Goal: Task Accomplishment & Management: Use online tool/utility

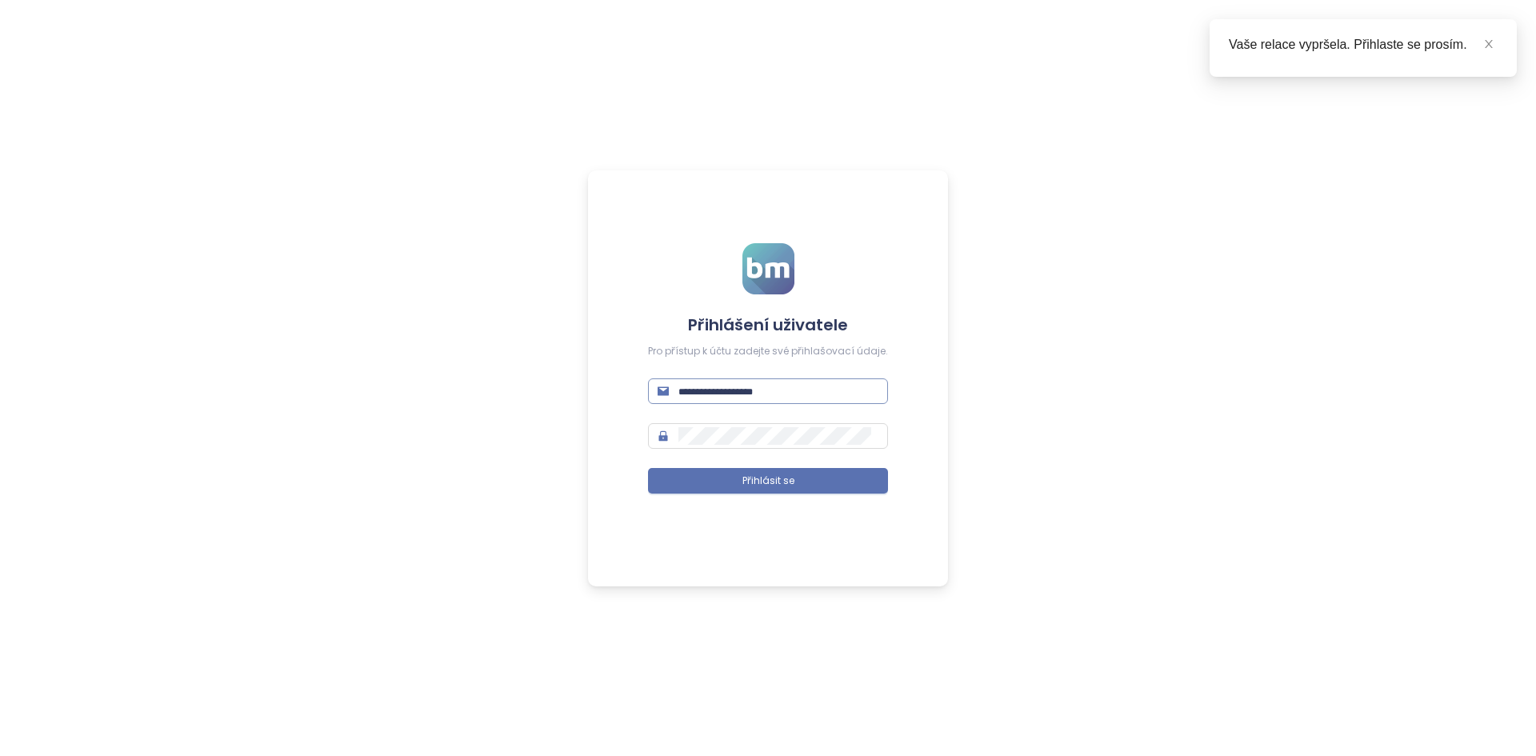
click at [766, 394] on input "text" at bounding box center [779, 391] width 200 height 18
type input "*********"
drag, startPoint x: 0, startPoint y: 0, endPoint x: 771, endPoint y: 394, distance: 866.3
click at [771, 394] on input "text" at bounding box center [779, 391] width 200 height 18
type input "**********"
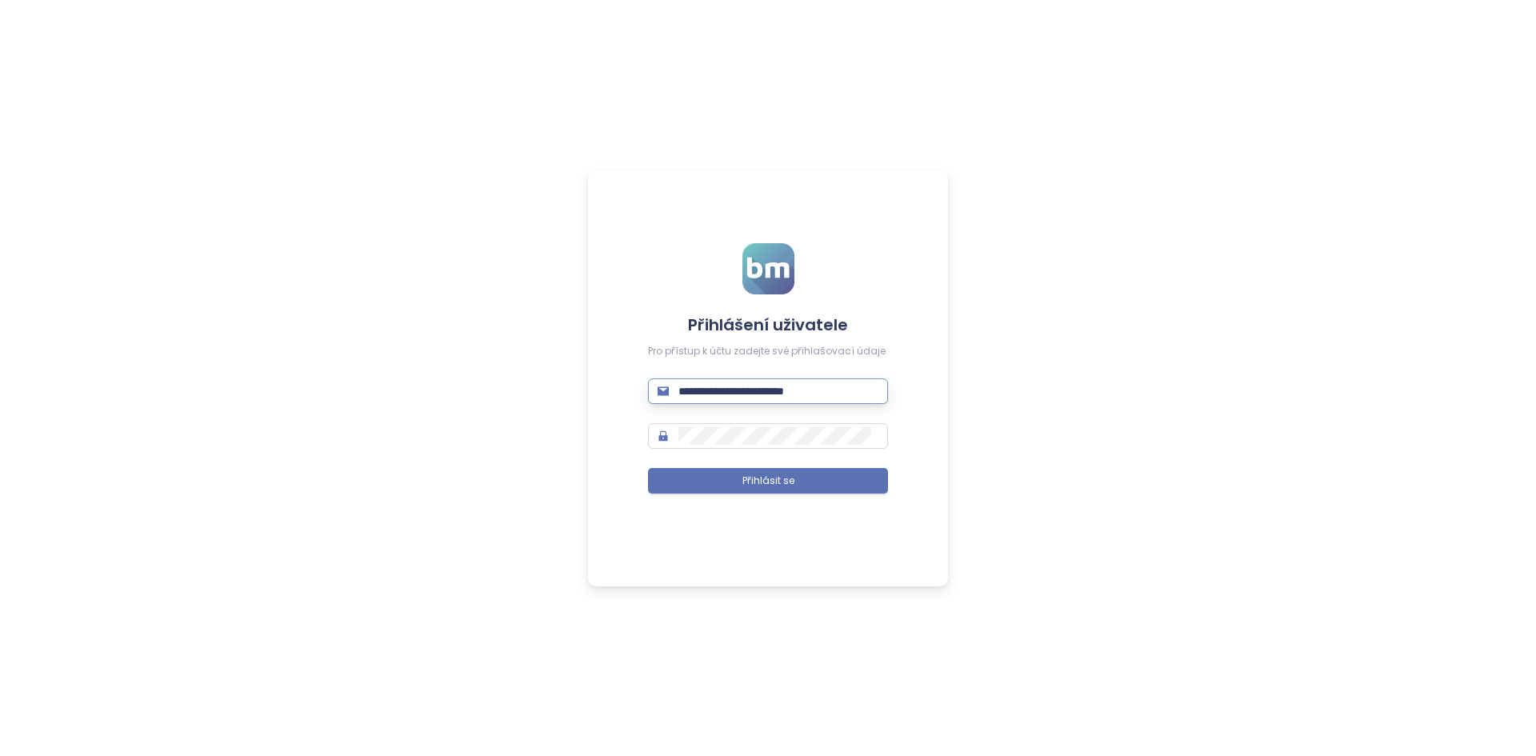
click at [648, 468] on button "Přihlásit se" at bounding box center [768, 481] width 240 height 26
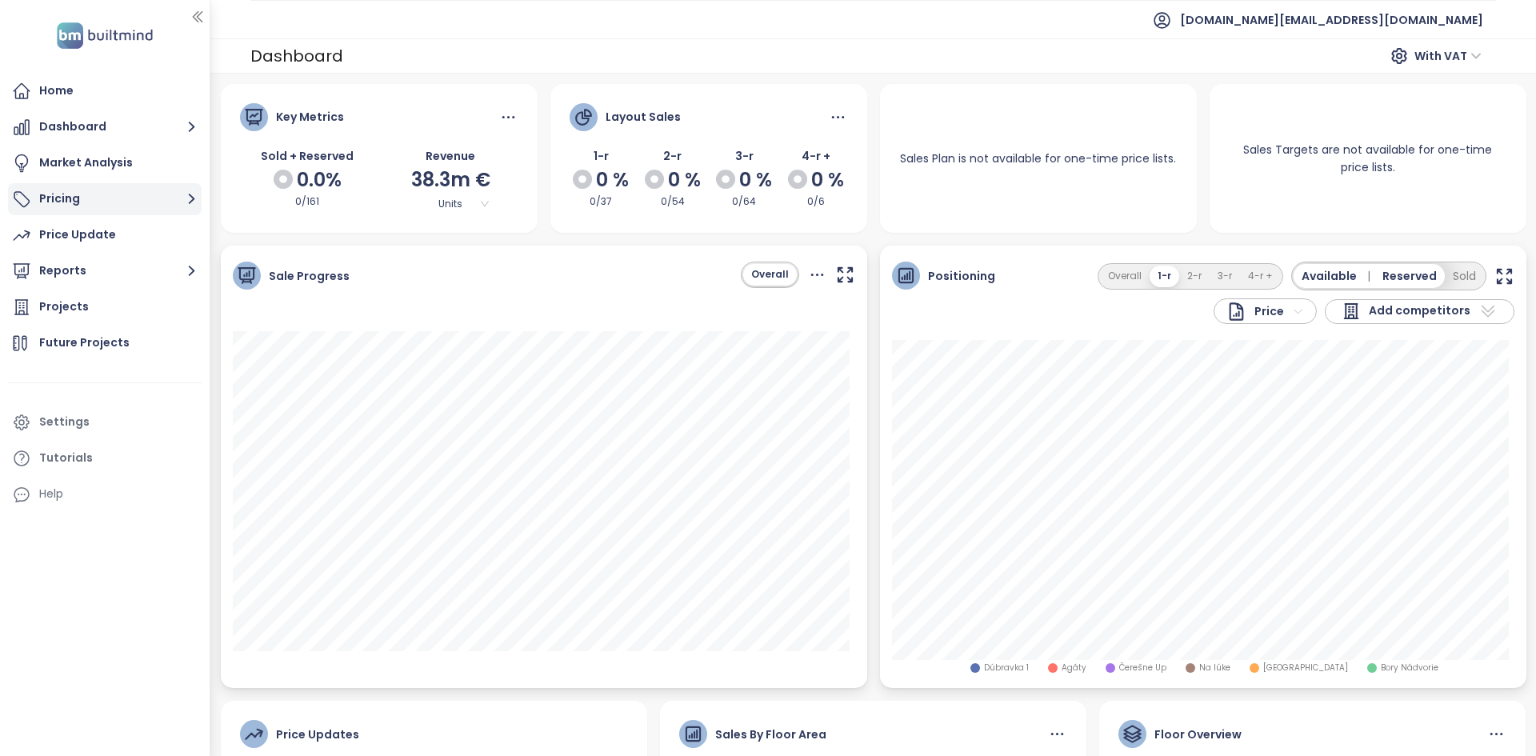
click at [109, 190] on button "Pricing" at bounding box center [105, 199] width 194 height 32
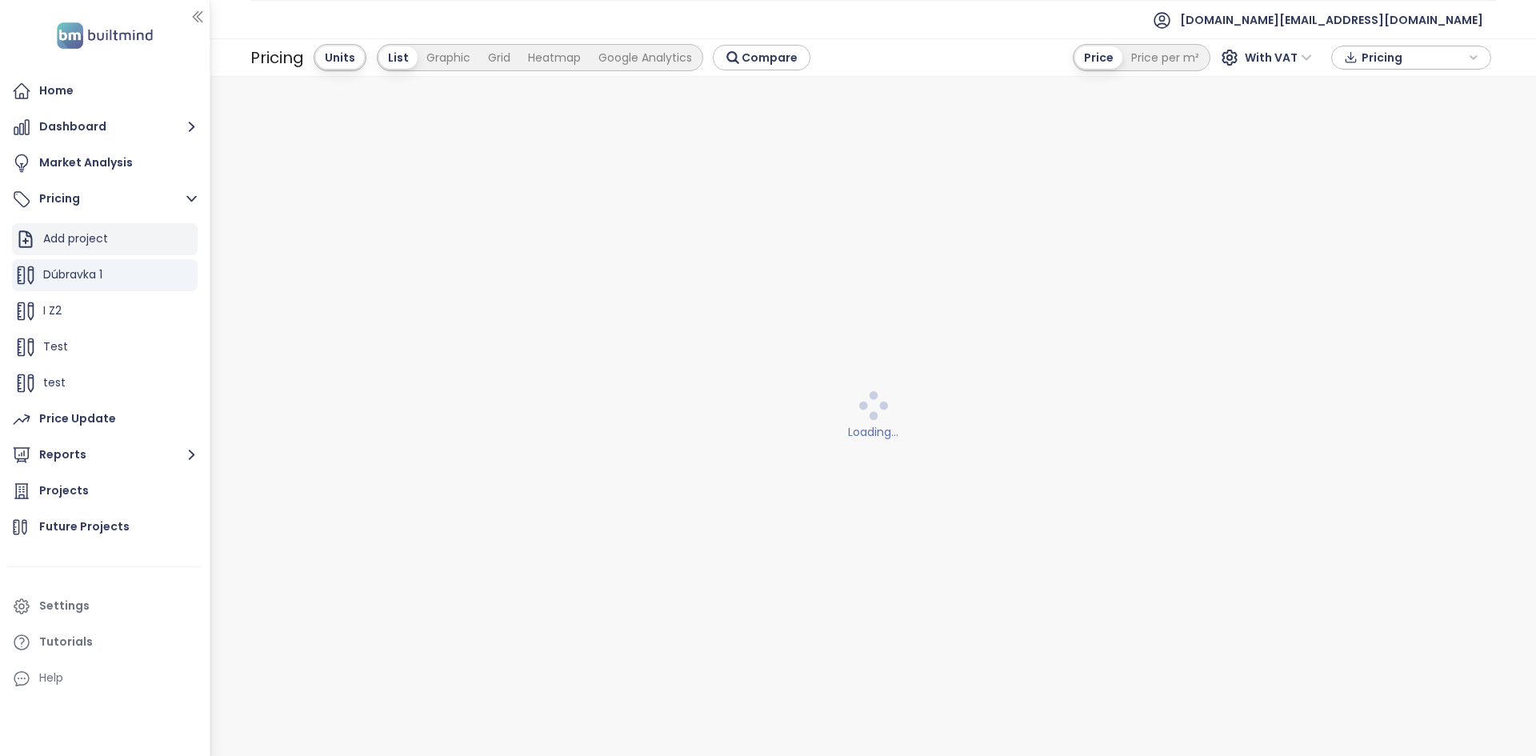
click at [81, 235] on div "Add project" at bounding box center [75, 239] width 65 height 20
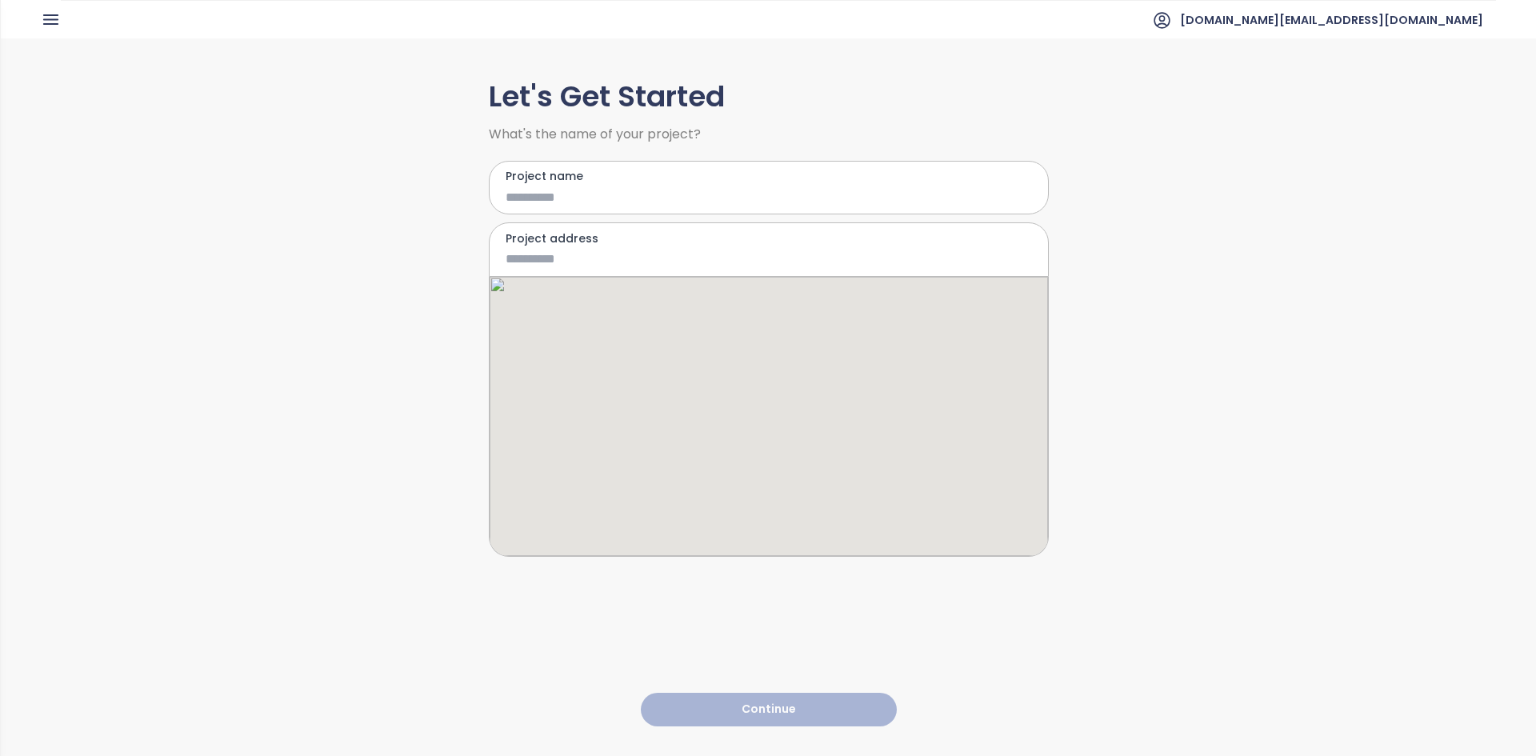
click at [638, 190] on input "Project name" at bounding box center [757, 197] width 503 height 20
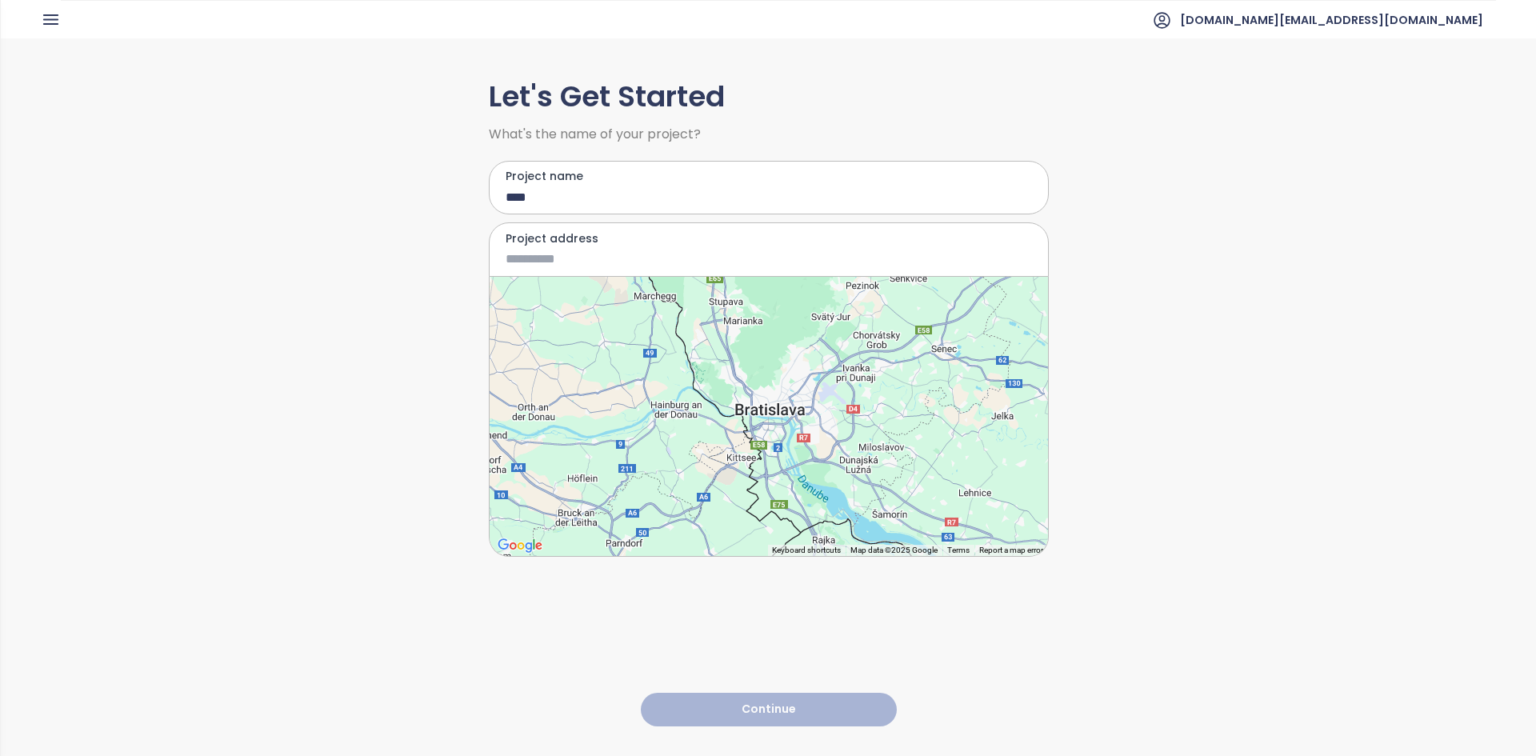
type input "****"
click at [537, 268] on input "Project address" at bounding box center [757, 259] width 503 height 20
click at [762, 430] on div at bounding box center [769, 416] width 558 height 279
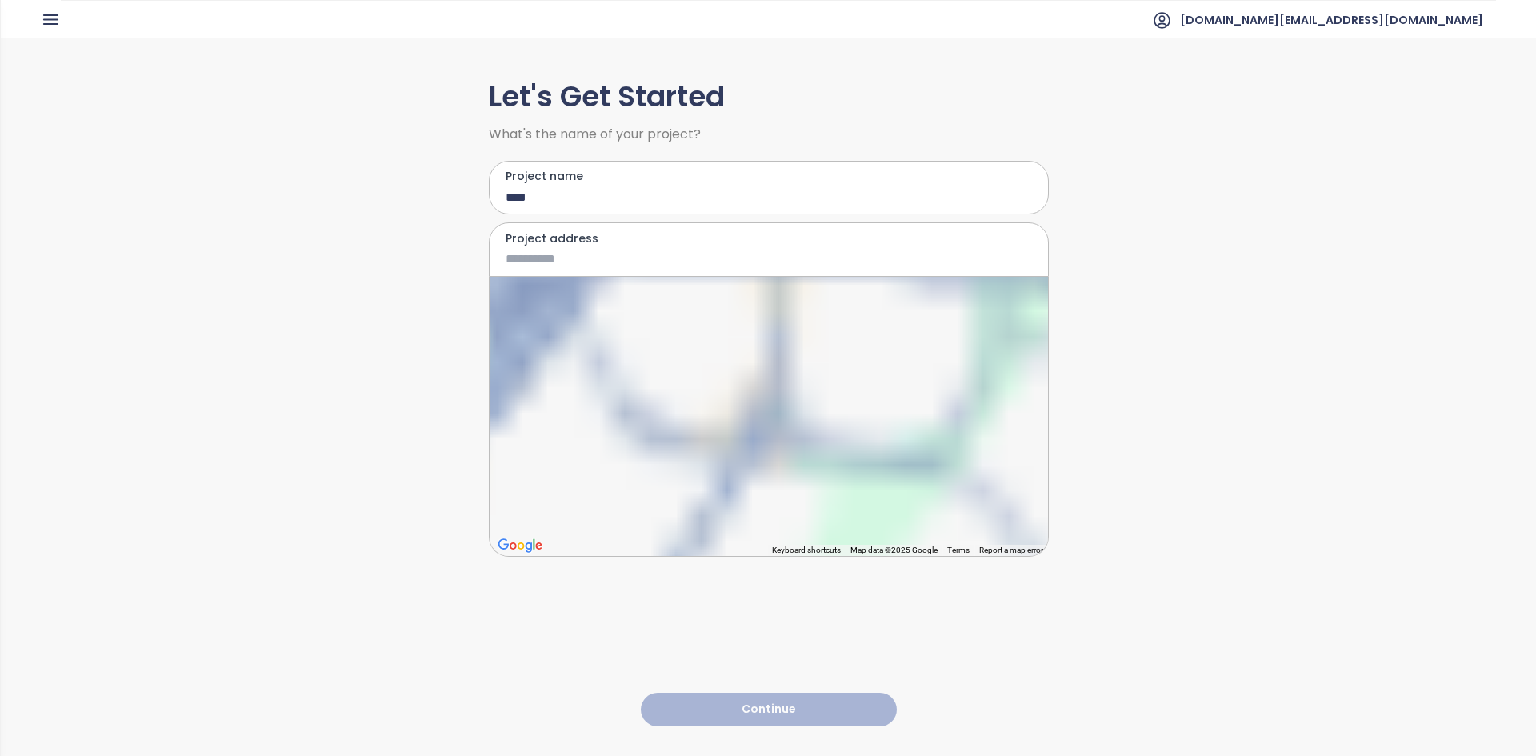
type input "**********"
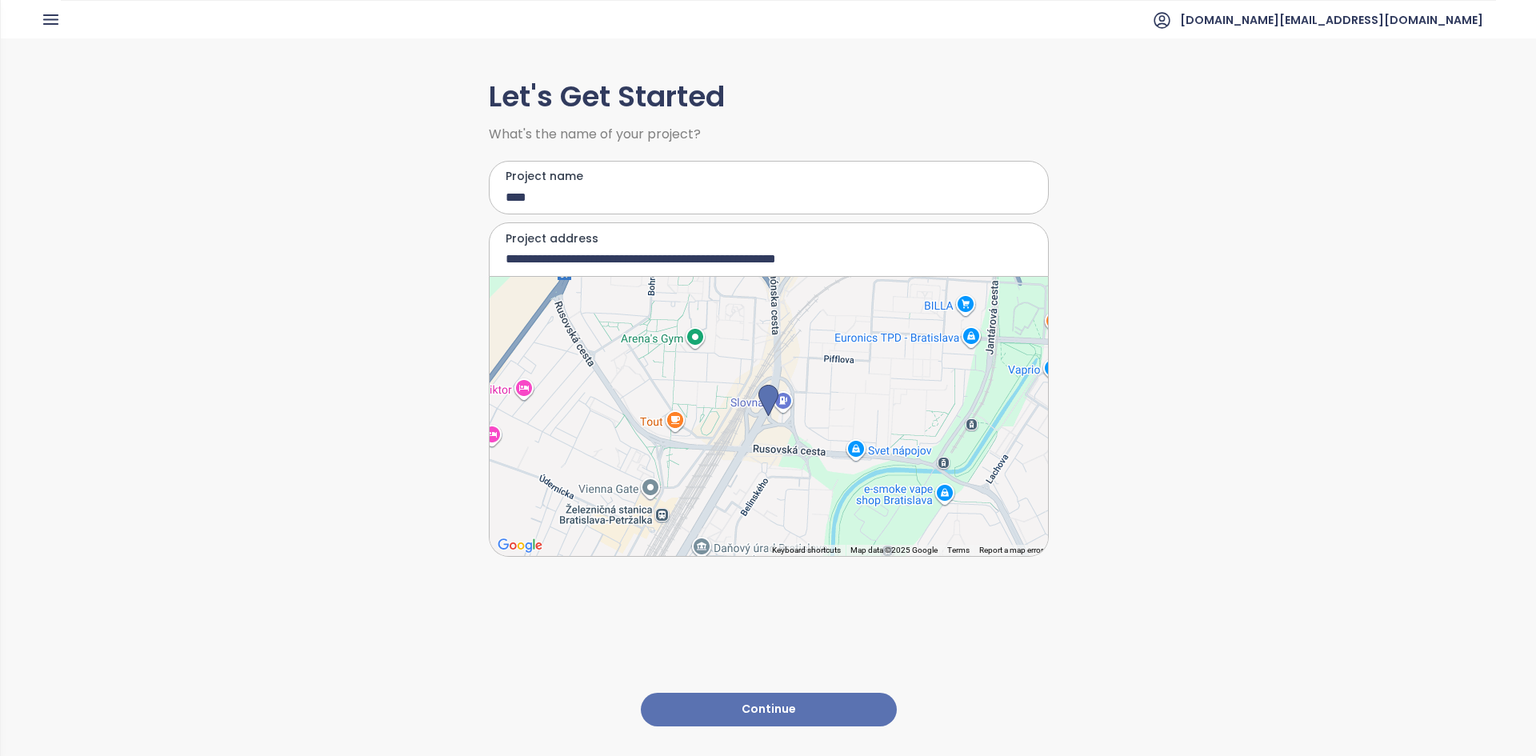
click at [729, 696] on button "Continue" at bounding box center [769, 710] width 256 height 34
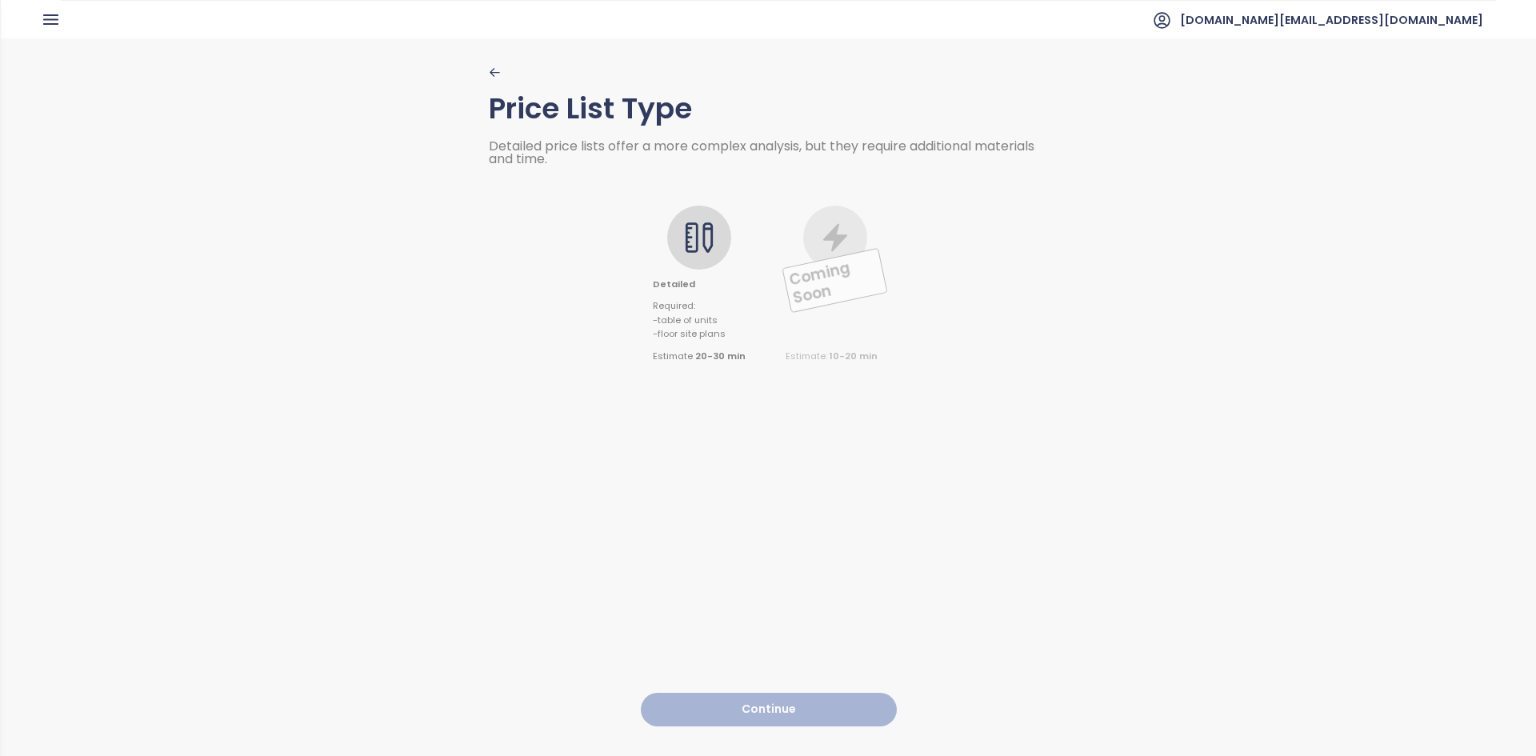
click at [690, 254] on div at bounding box center [699, 238] width 64 height 64
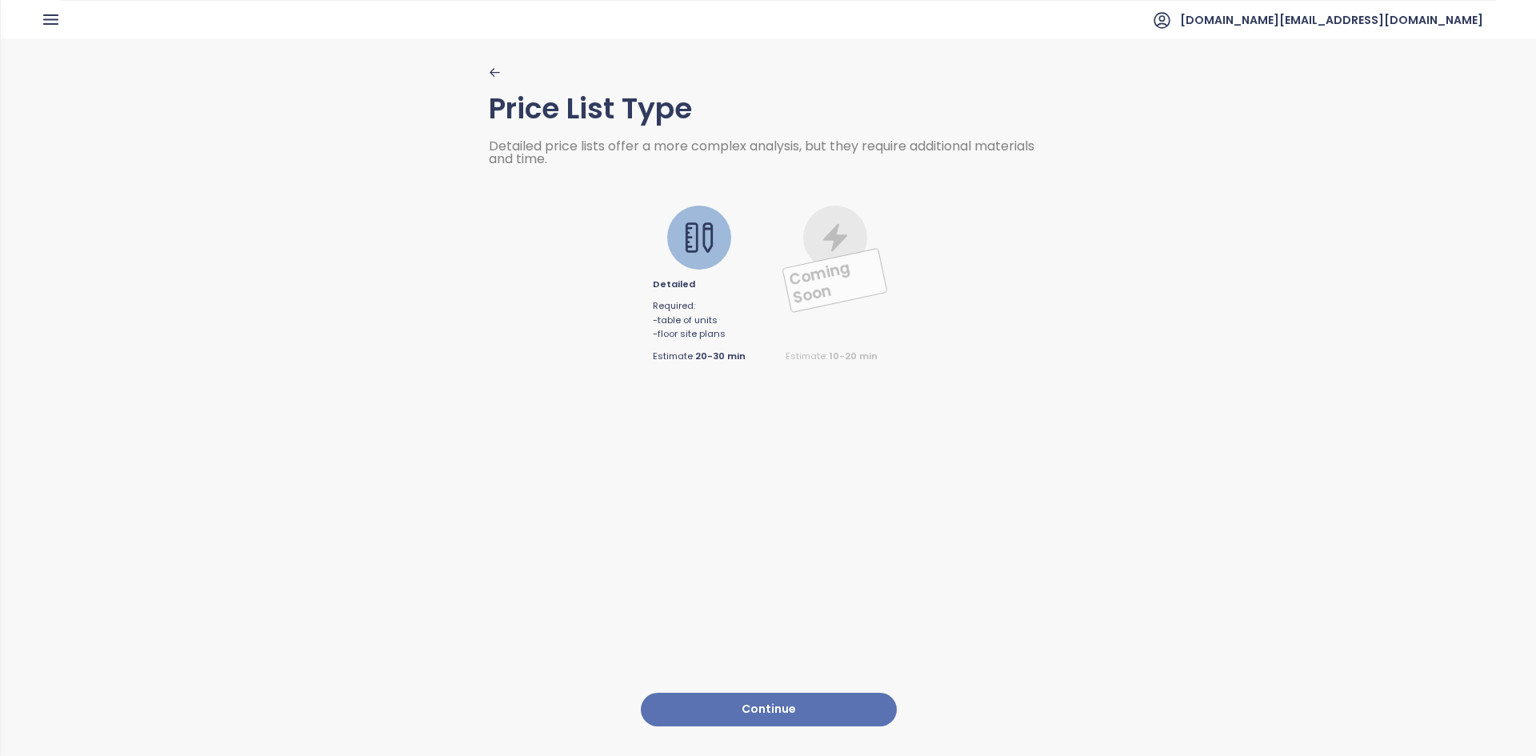
click at [752, 693] on button "Continue" at bounding box center [769, 710] width 256 height 34
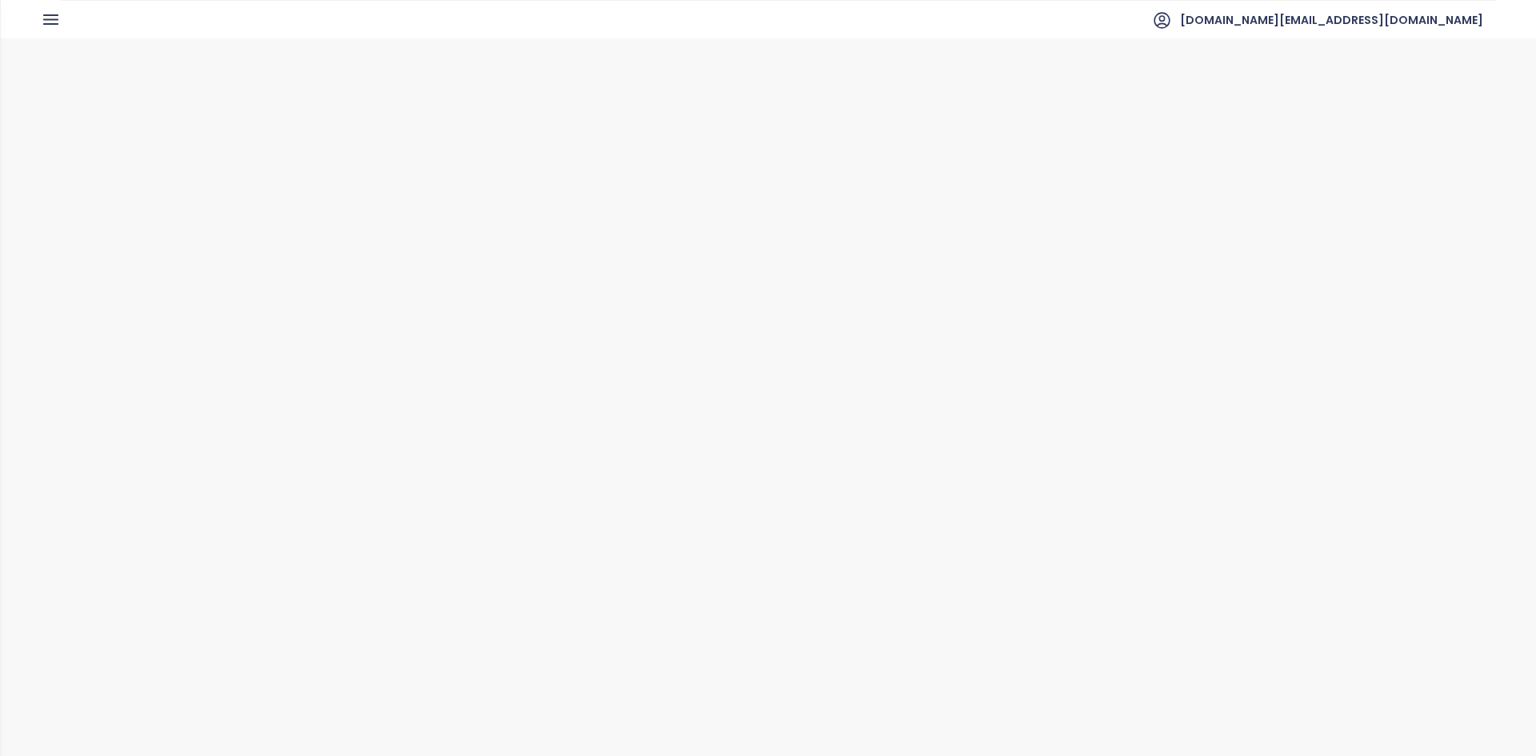
click at [719, 298] on span "Units" at bounding box center [717, 305] width 24 height 14
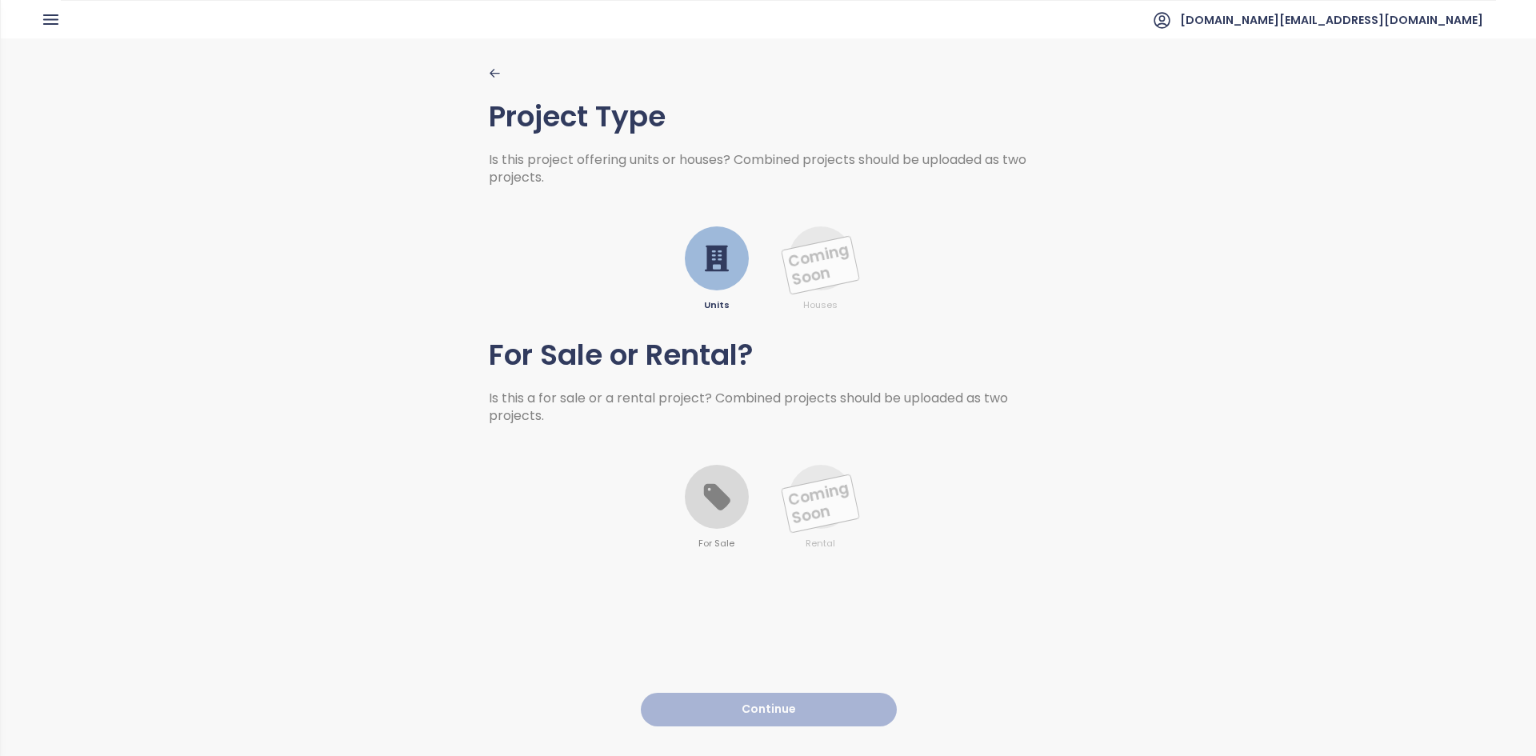
click at [710, 524] on div at bounding box center [717, 497] width 64 height 64
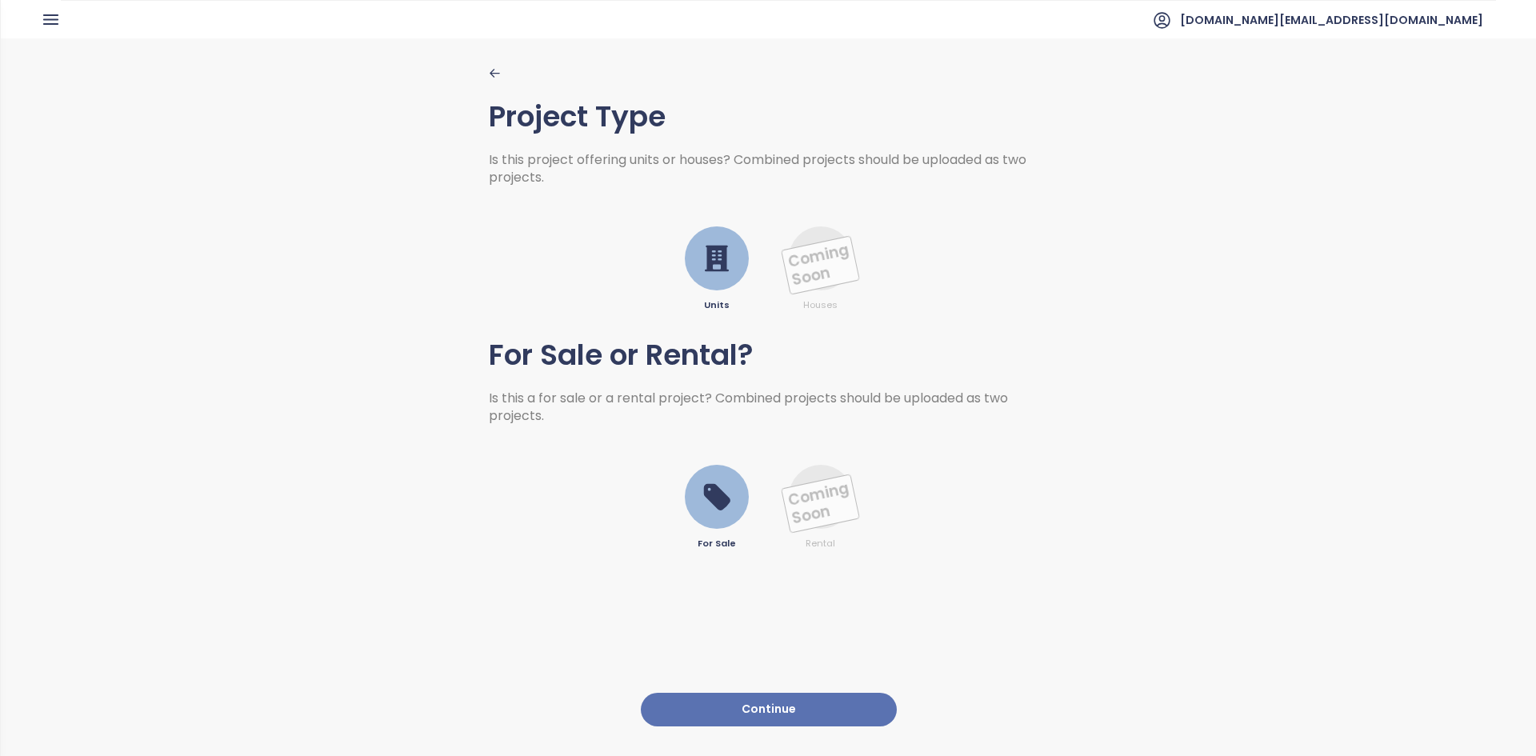
click at [743, 671] on div "Project Type Is this project offering units or houses? Combined projects should…" at bounding box center [769, 396] width 560 height 716
click at [742, 693] on button "Continue" at bounding box center [769, 710] width 256 height 34
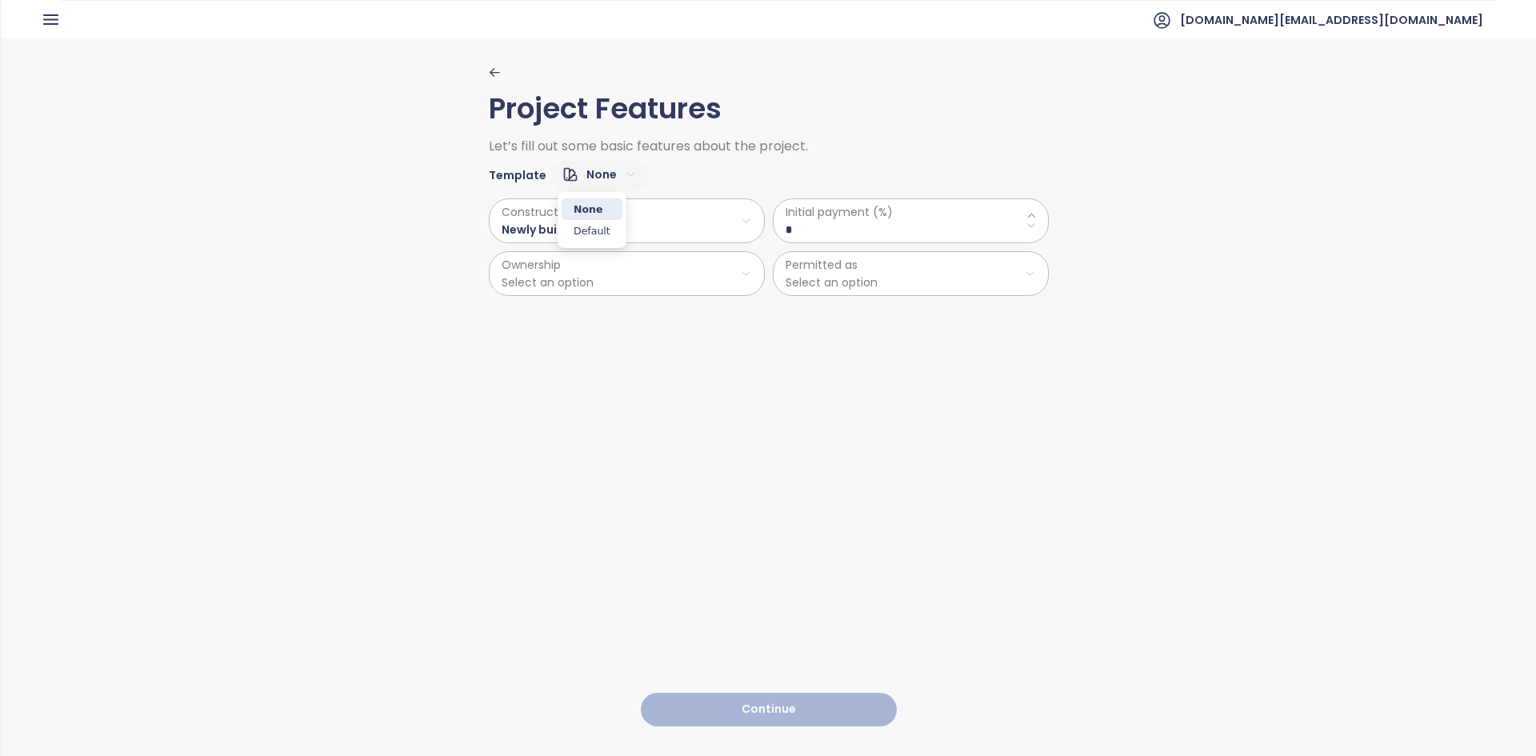
click at [618, 166] on html "Home Dashboard Market Analysis Pricing Price Update Reports Projects Future Pro…" at bounding box center [768, 378] width 1536 height 756
click at [606, 226] on span "Default" at bounding box center [592, 231] width 61 height 22
type \(\%\) "**"
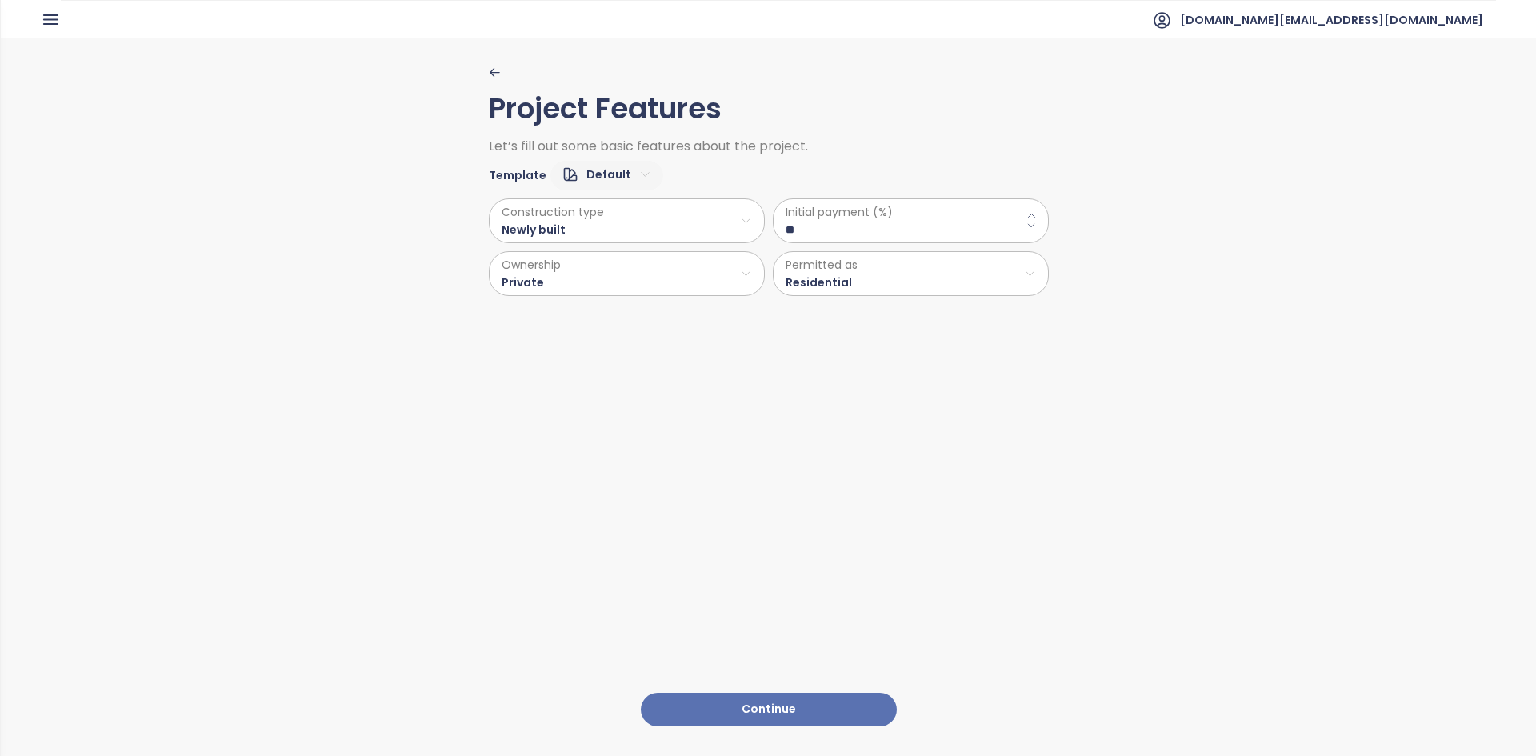
click at [759, 707] on button "Continue" at bounding box center [769, 710] width 256 height 34
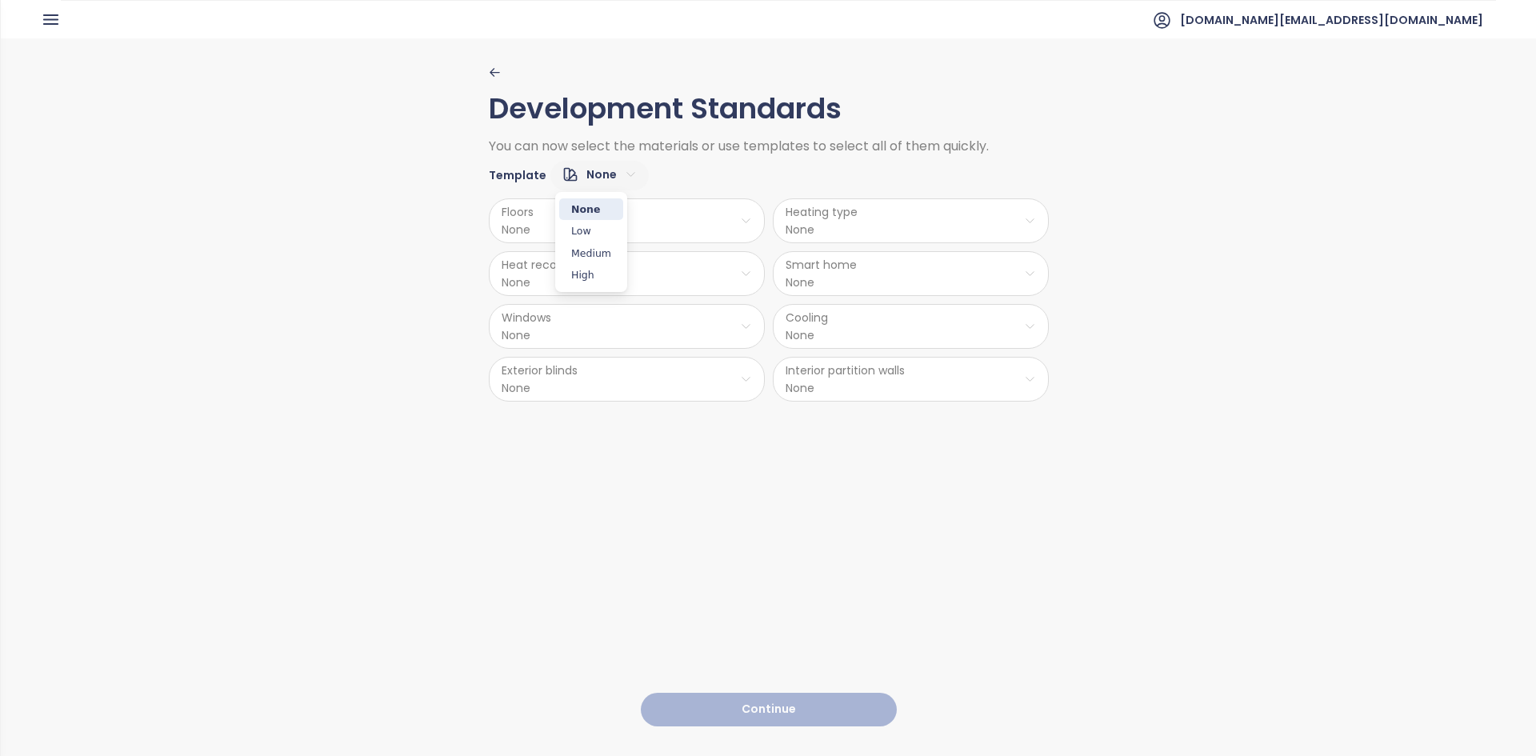
click at [584, 175] on html "Home Dashboard Market Analysis Pricing Price Update Reports Projects Future Pro…" at bounding box center [768, 378] width 1536 height 756
drag, startPoint x: 594, startPoint y: 262, endPoint x: 703, endPoint y: 554, distance: 312.4
click at [594, 262] on span "Medium" at bounding box center [591, 253] width 64 height 22
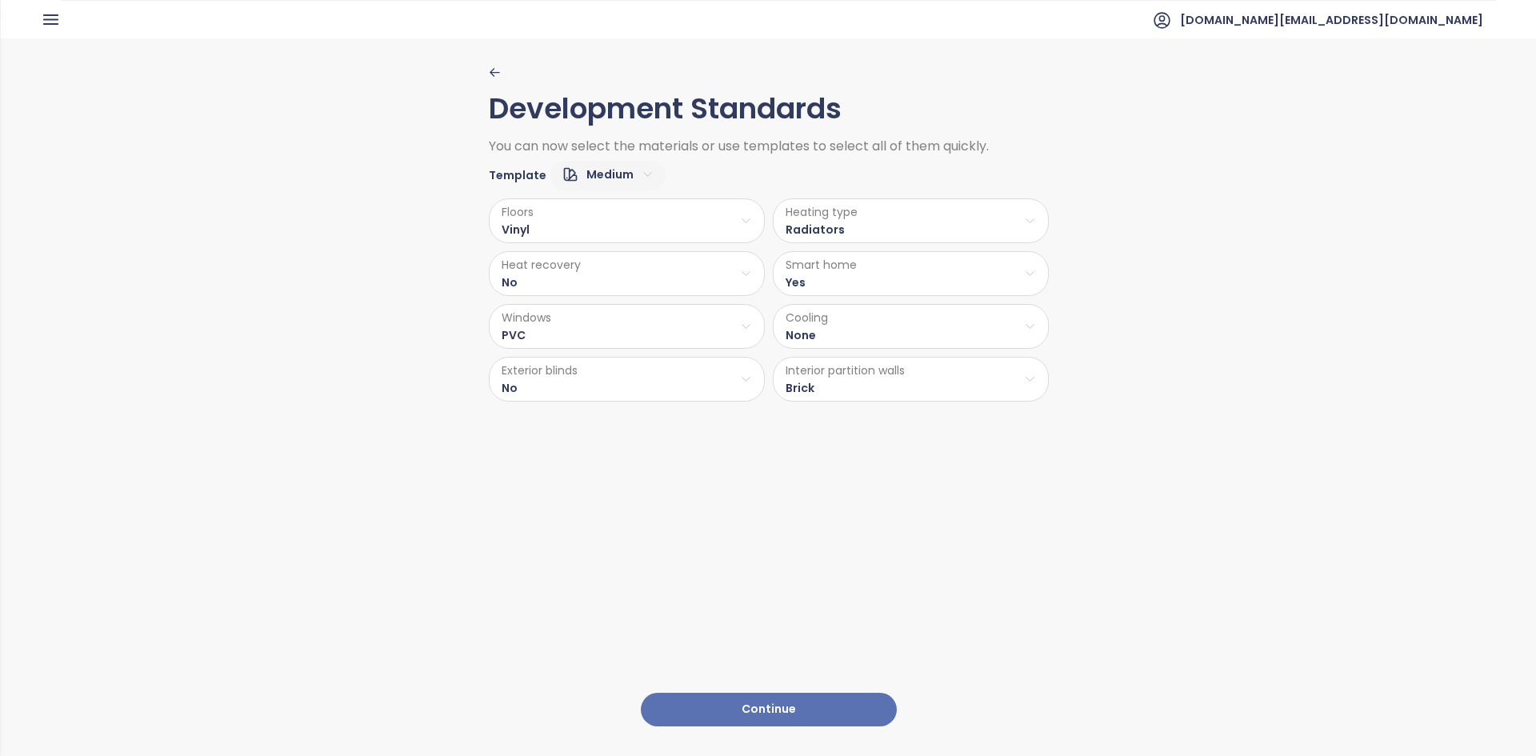
click at [740, 716] on div "Development Standards You can now select the materials or use templates to sele…" at bounding box center [769, 396] width 560 height 716
click at [742, 711] on button "Continue" at bounding box center [769, 710] width 256 height 34
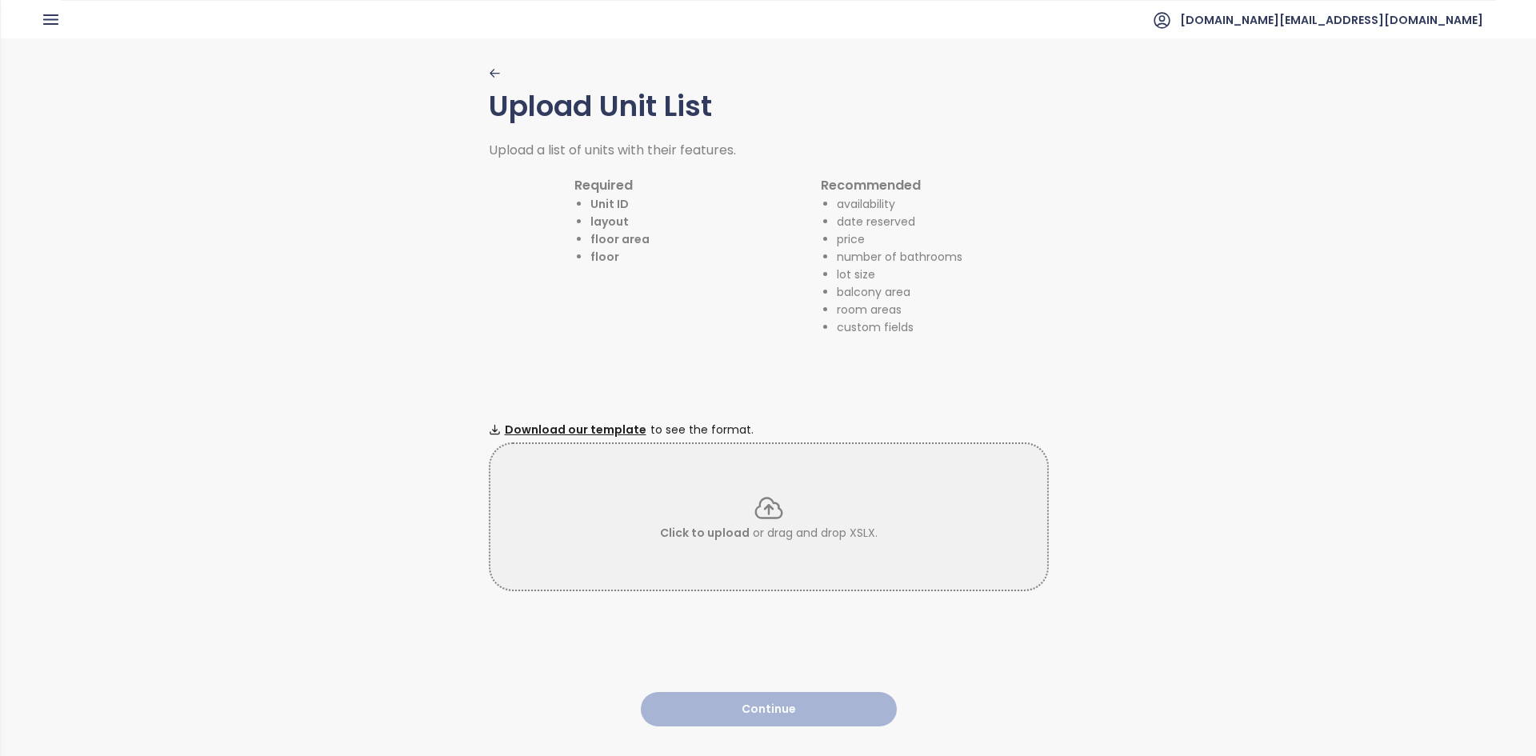
click at [626, 538] on div "Click to upload or drag and drop XSLX." at bounding box center [769, 516] width 560 height 149
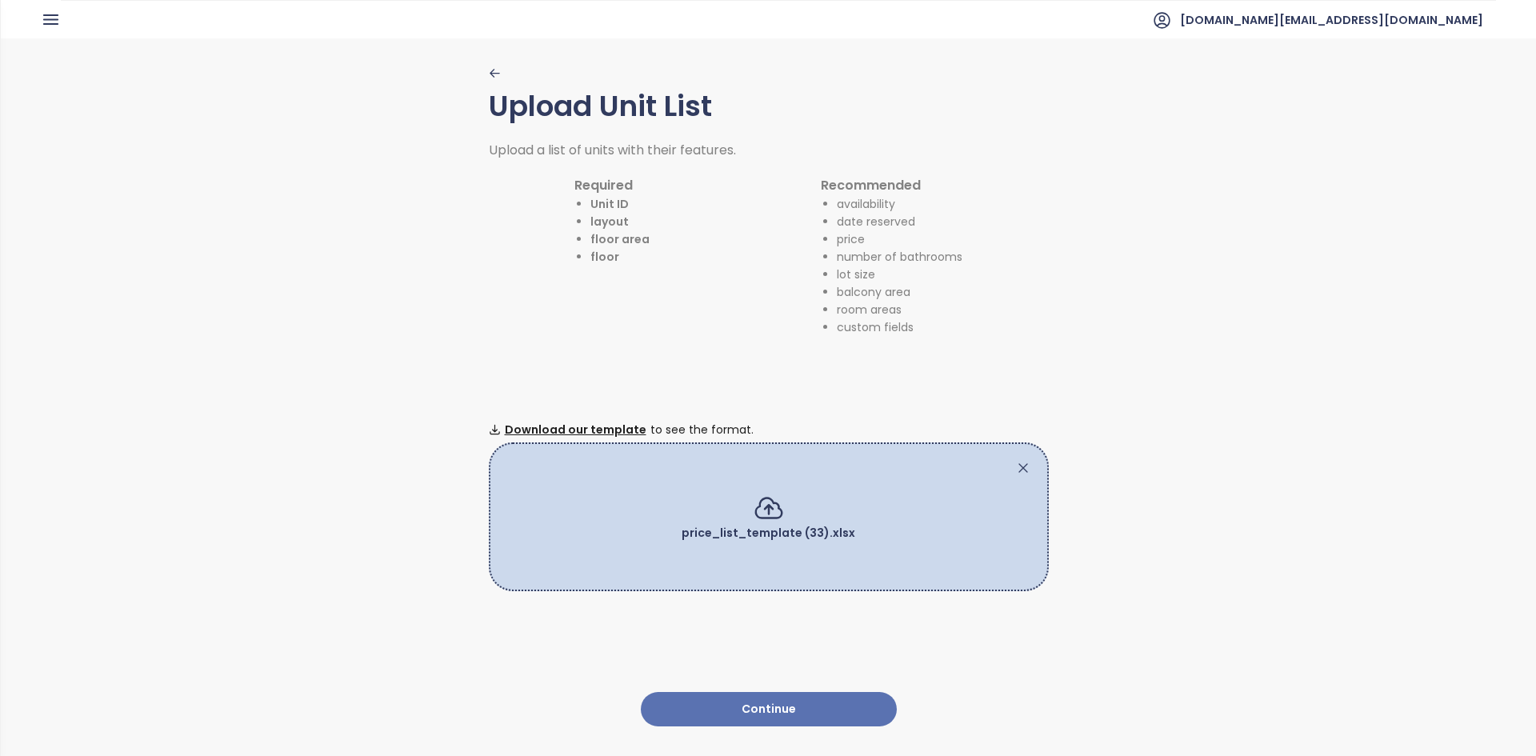
click at [715, 692] on button "Continue" at bounding box center [769, 709] width 256 height 34
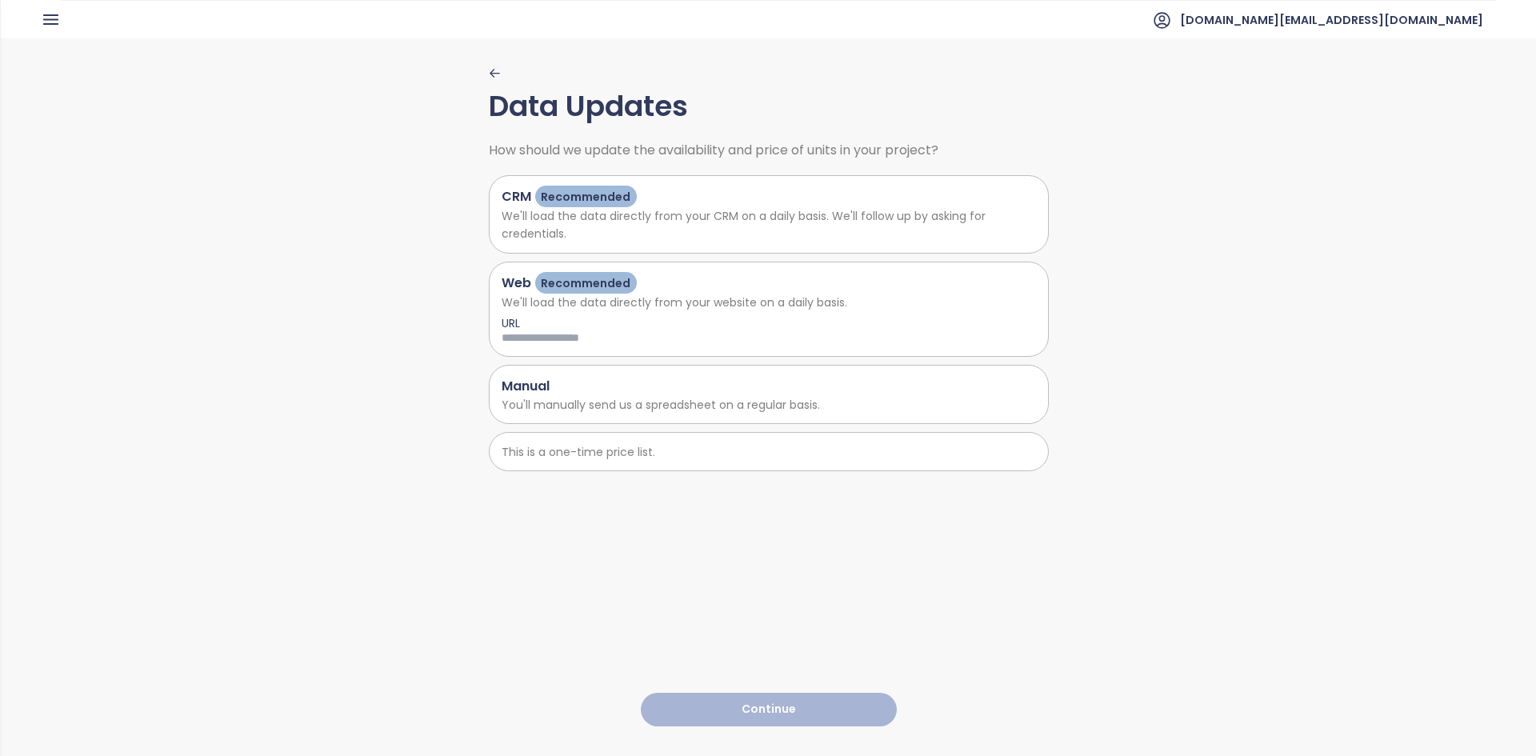
drag, startPoint x: 608, startPoint y: 390, endPoint x: 609, endPoint y: 424, distance: 34.4
click at [607, 390] on div "Manual" at bounding box center [769, 386] width 534 height 20
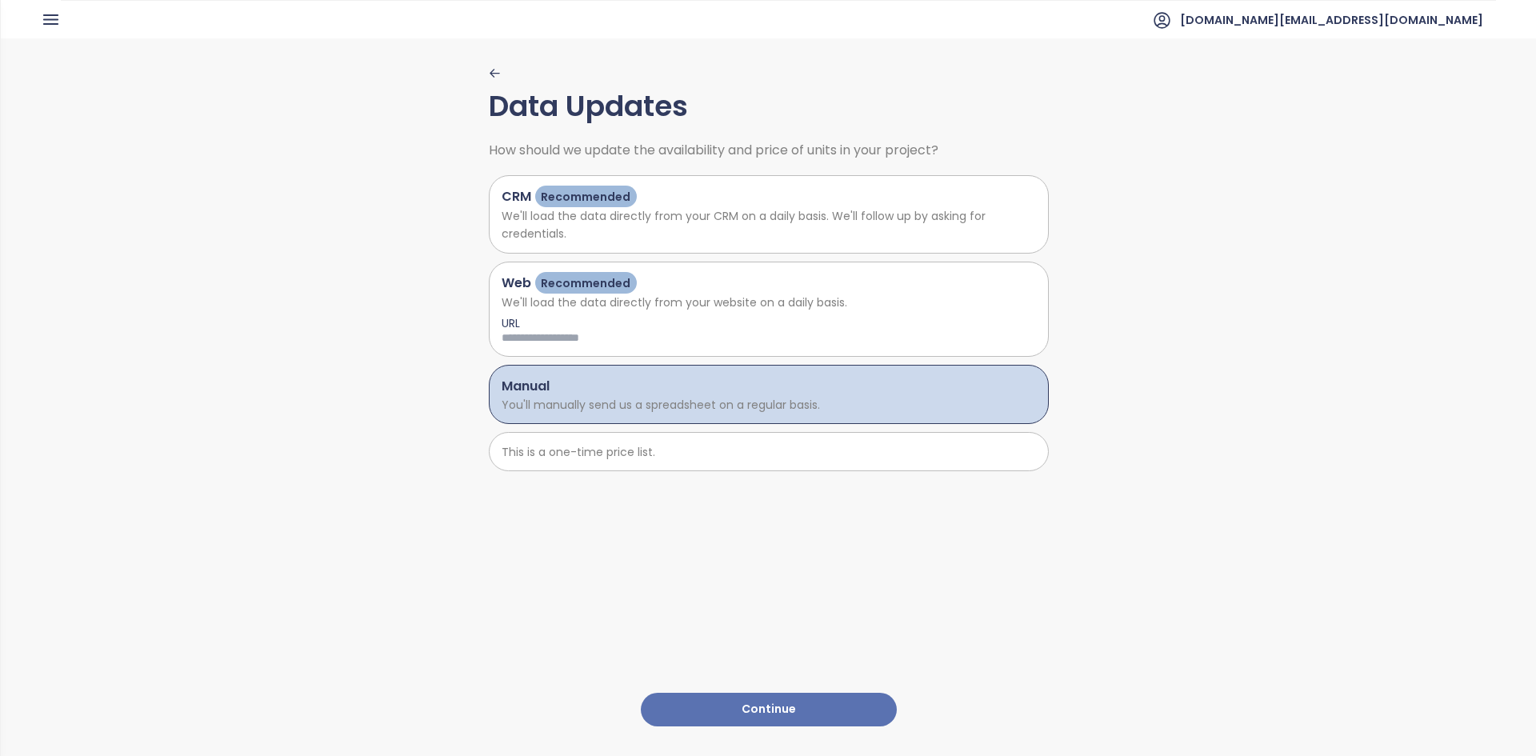
click at [608, 461] on div "This is a one-time price list." at bounding box center [769, 451] width 560 height 39
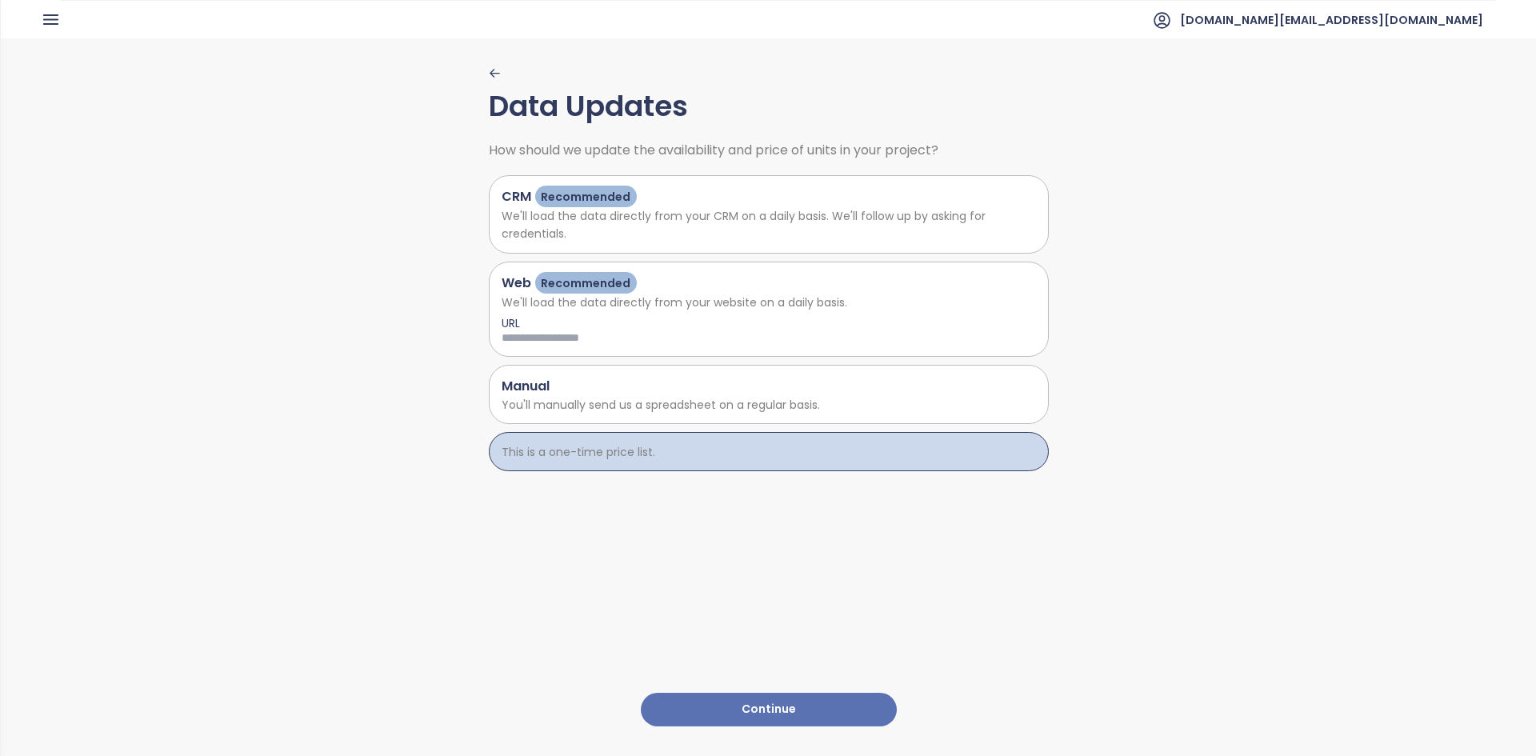
click at [750, 713] on button "Continue" at bounding box center [769, 710] width 256 height 34
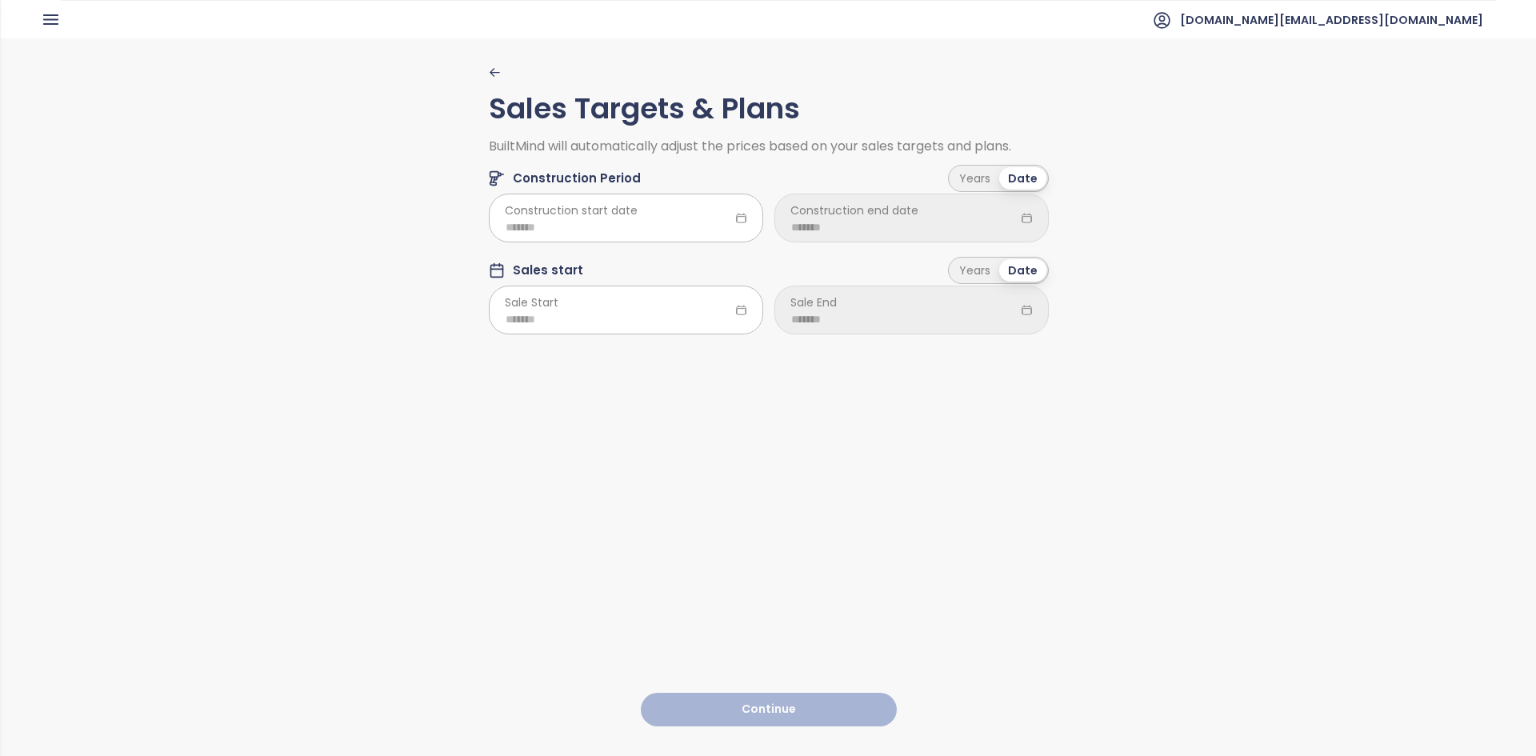
drag, startPoint x: 680, startPoint y: 254, endPoint x: 679, endPoint y: 243, distance: 11.3
click at [679, 245] on div "Sales Targets & Plans BuiltMind will automatically adjust the prices based on y…" at bounding box center [769, 207] width 560 height 282
click at [671, 224] on input at bounding box center [626, 227] width 241 height 18
click at [642, 326] on td "Mar" at bounding box center [670, 304] width 73 height 53
type input "*******"
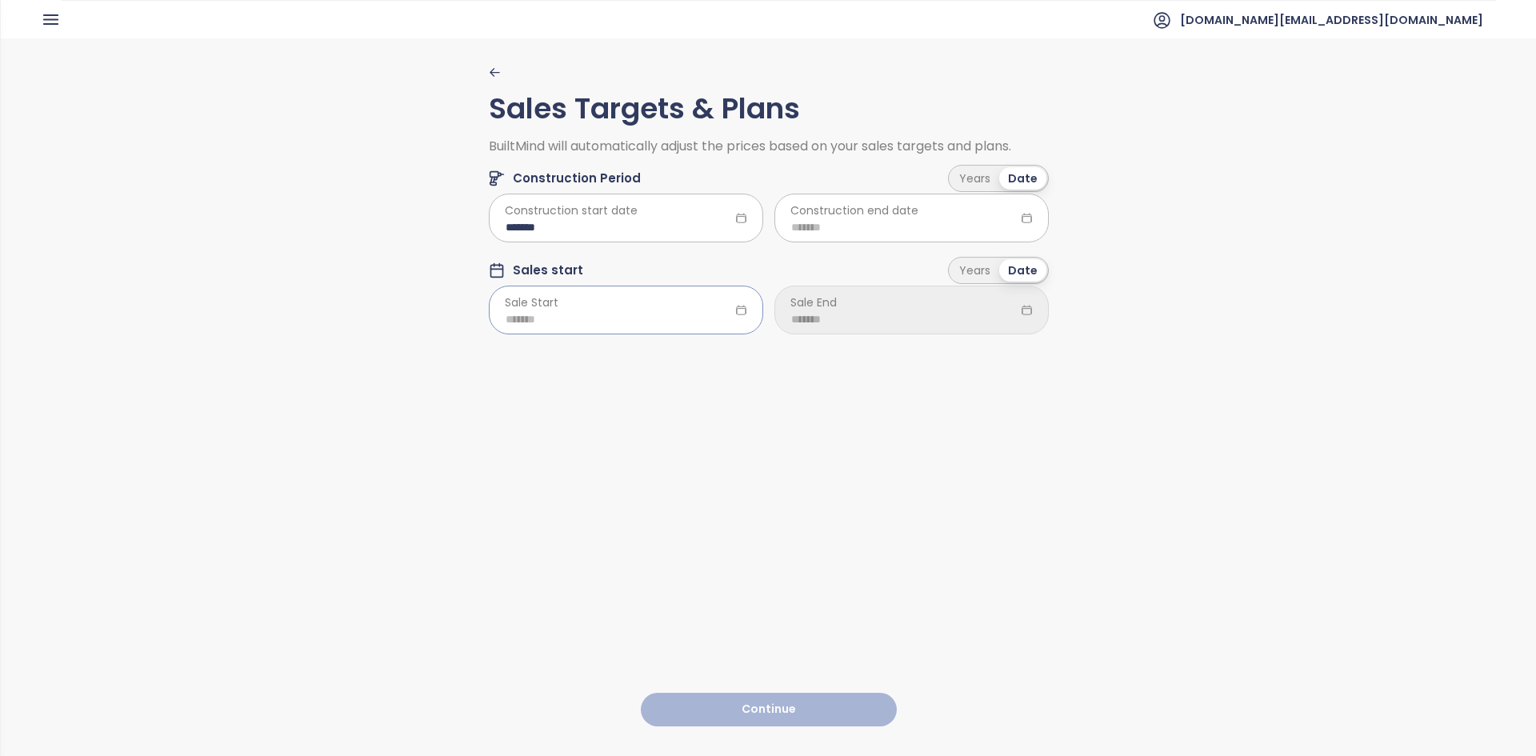
click at [615, 329] on div at bounding box center [626, 310] width 274 height 48
click at [663, 388] on div "Mar" at bounding box center [670, 395] width 48 height 19
type input "*******"
click at [976, 184] on div "Years" at bounding box center [975, 178] width 49 height 22
click at [984, 273] on div "Years" at bounding box center [975, 271] width 49 height 22
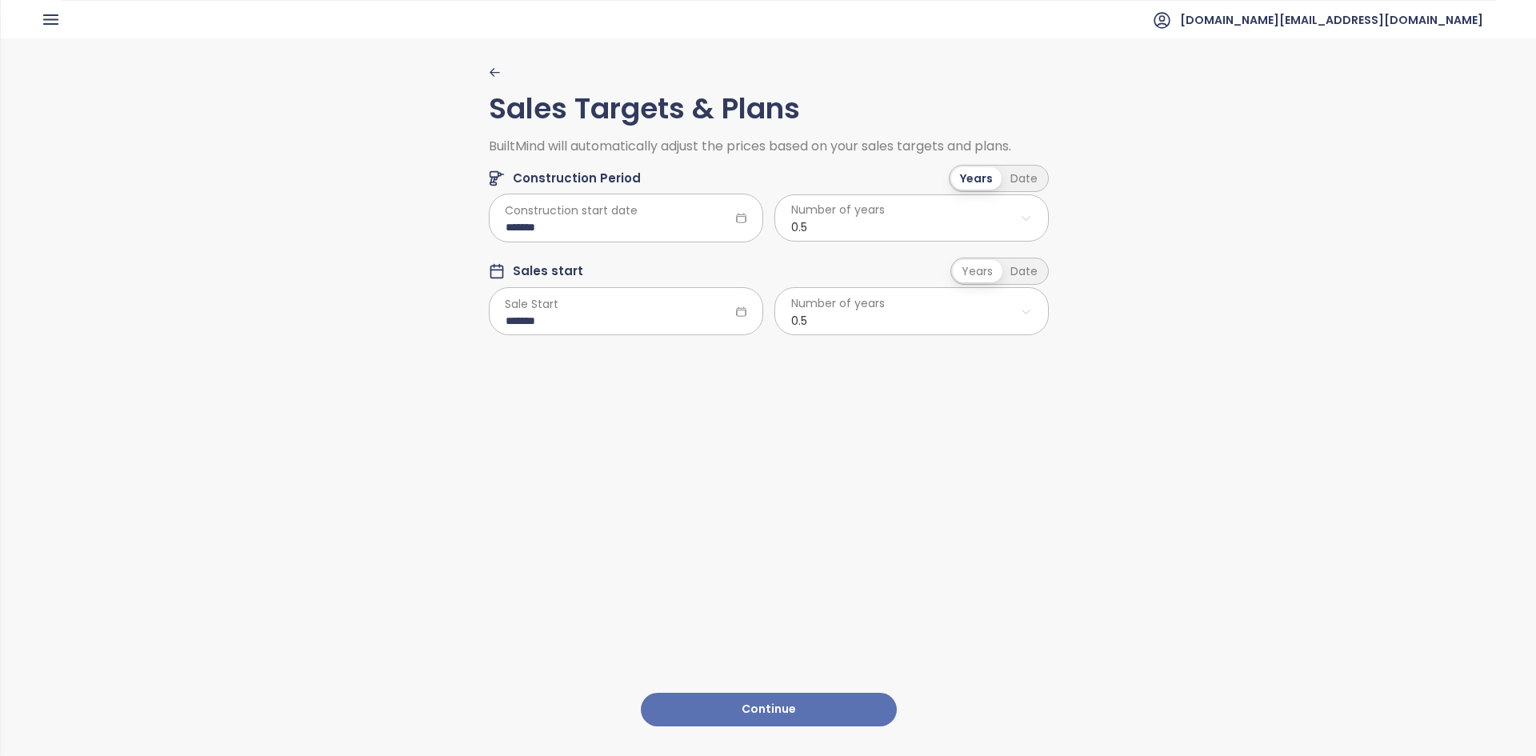
click at [936, 234] on html "Home Dashboard Market Analysis Pricing Price Update Reports Projects Future Pro…" at bounding box center [768, 378] width 1536 height 756
click at [824, 318] on html "Home Dashboard Market Analysis Pricing Price Update Reports Projects Future Pro…" at bounding box center [768, 378] width 1536 height 756
click at [826, 413] on span "2.0" at bounding box center [905, 419] width 265 height 22
click at [813, 695] on button "Continue" at bounding box center [769, 710] width 256 height 34
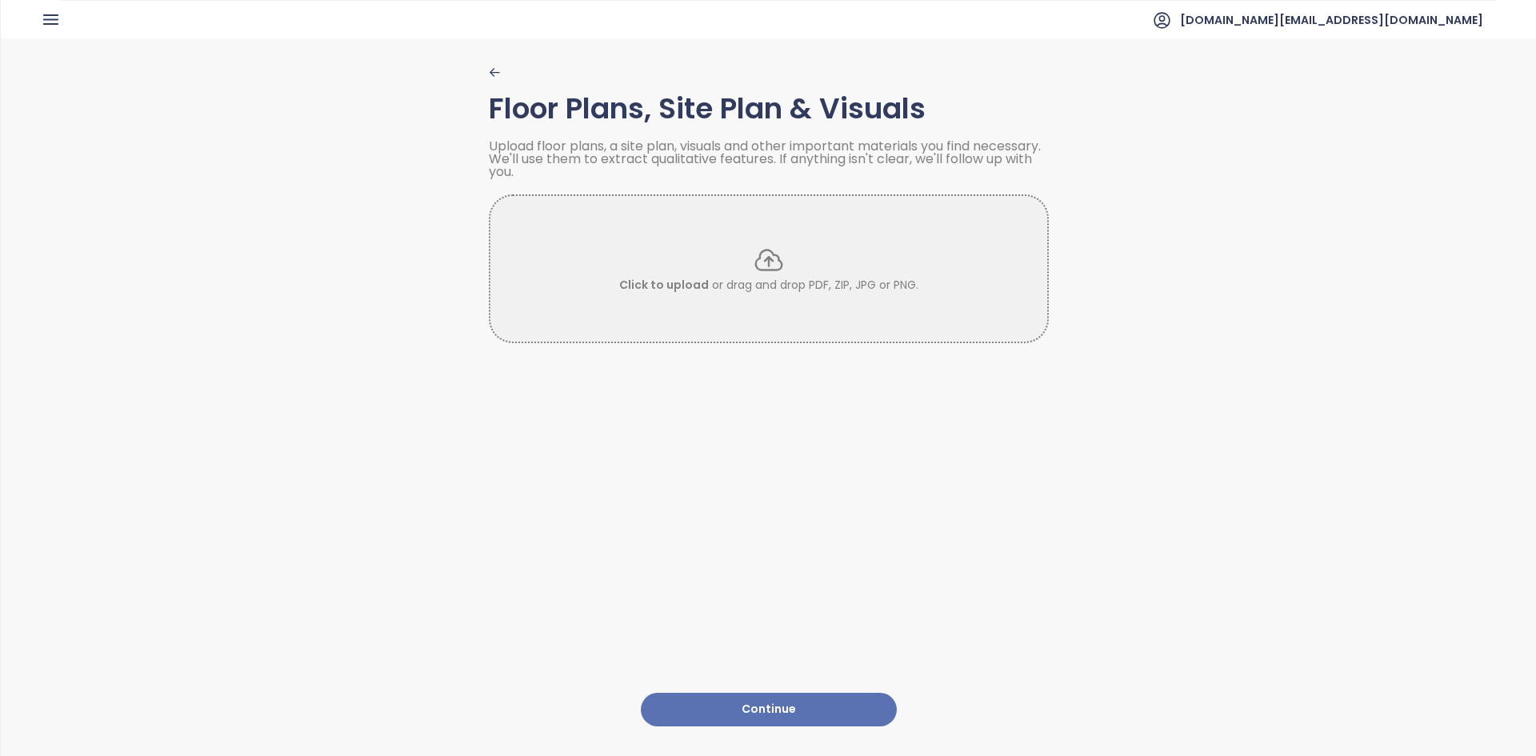
click at [767, 702] on button "Continue" at bounding box center [769, 710] width 256 height 34
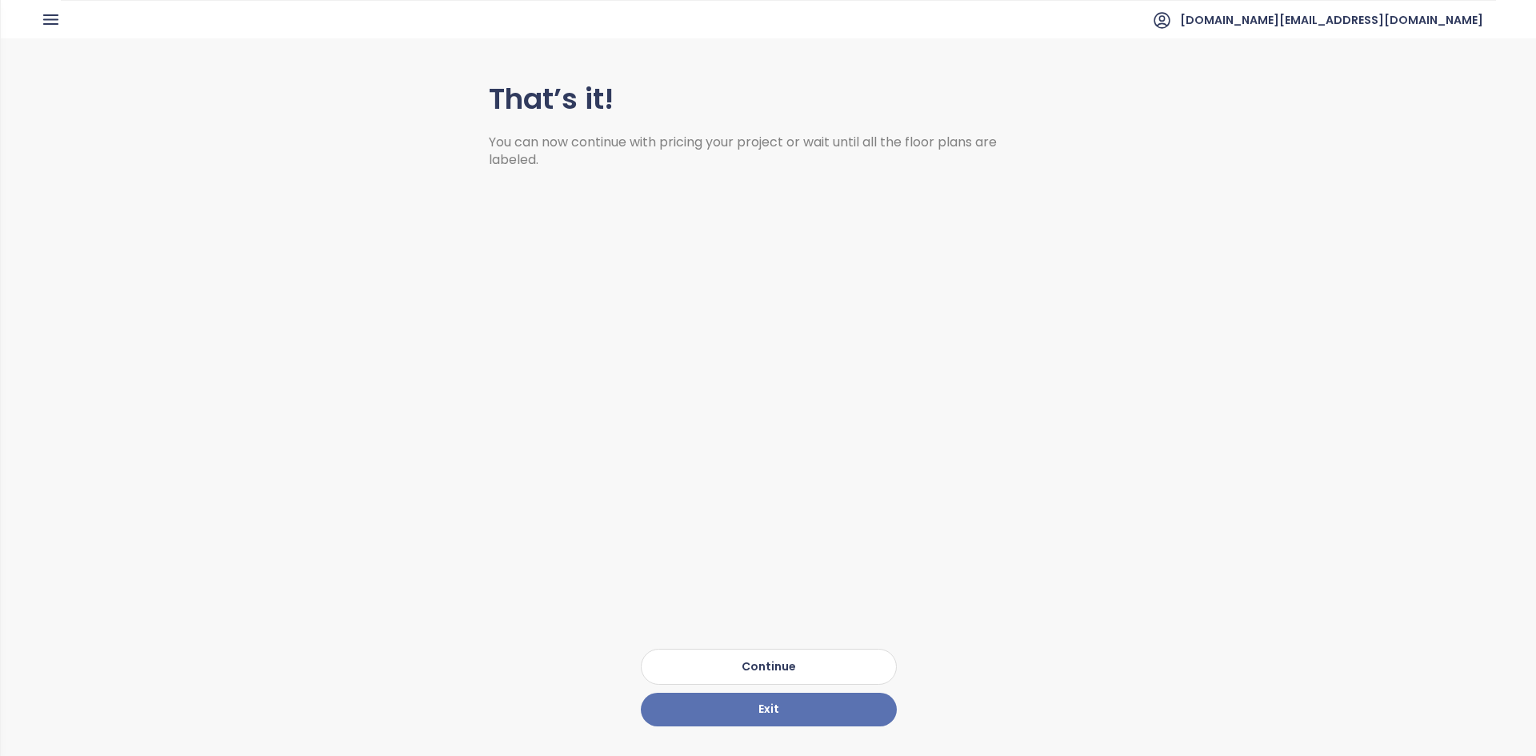
click at [751, 656] on button "Continue" at bounding box center [769, 667] width 256 height 36
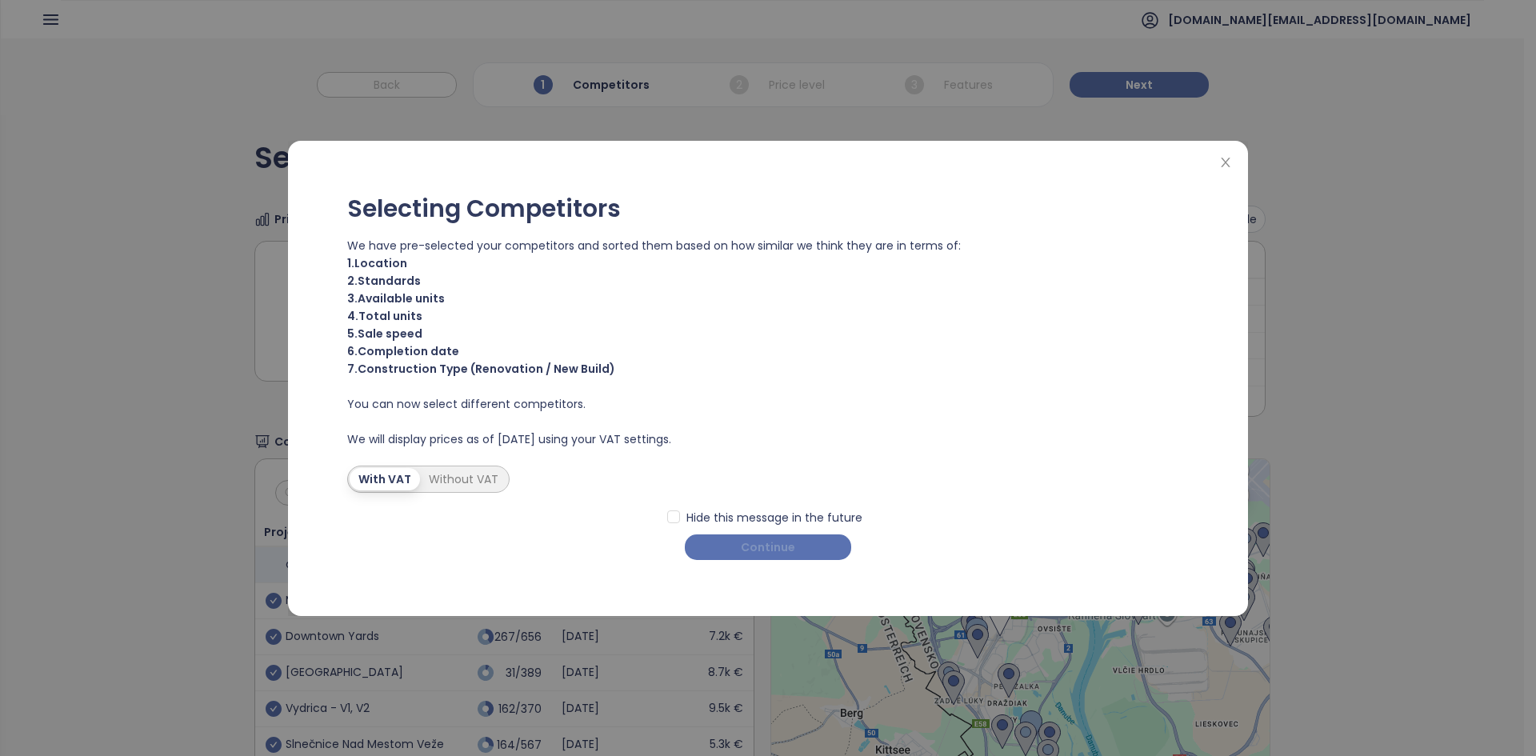
click at [774, 546] on span "Continue" at bounding box center [768, 547] width 54 height 18
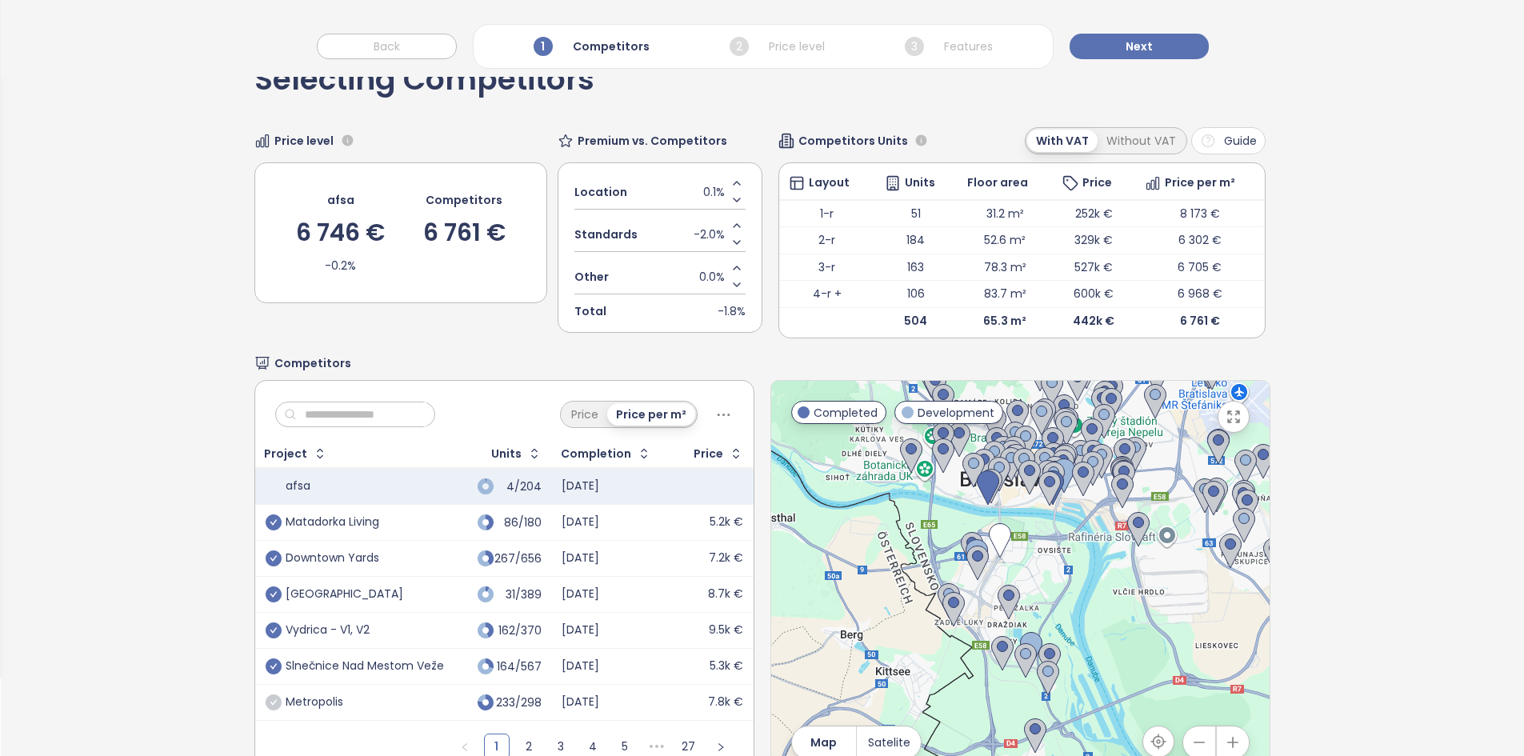
scroll to position [86, 0]
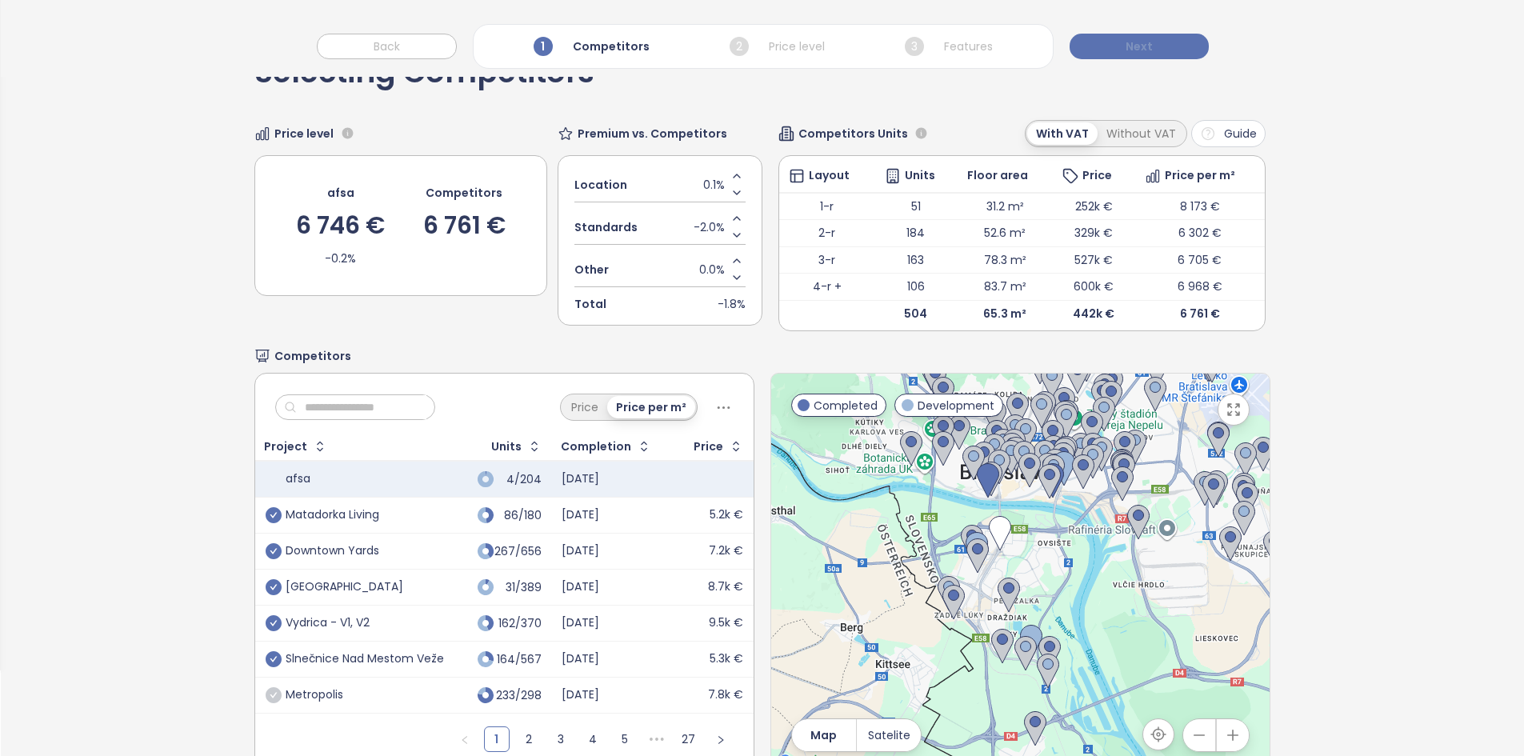
click at [1116, 38] on button "Next" at bounding box center [1139, 47] width 139 height 26
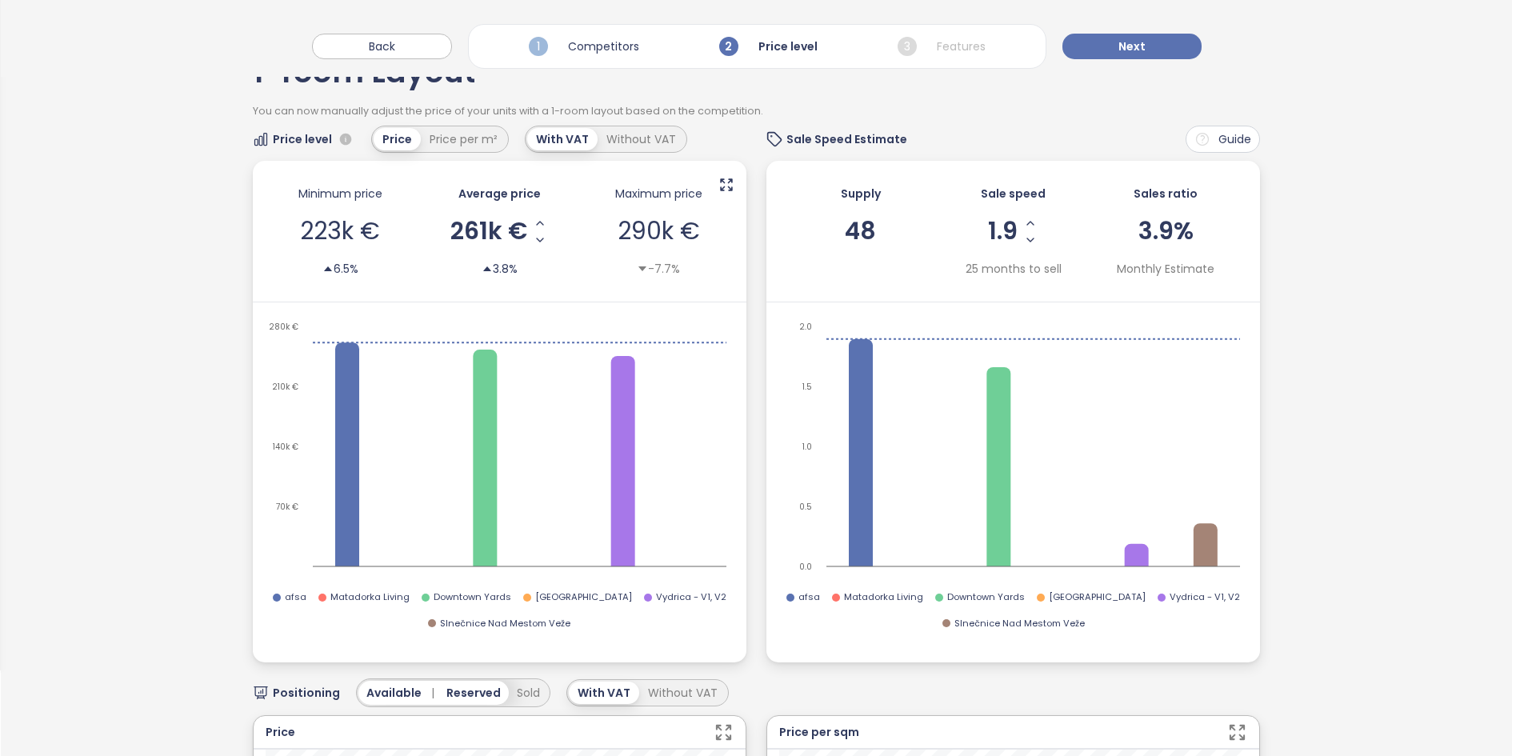
scroll to position [0, 0]
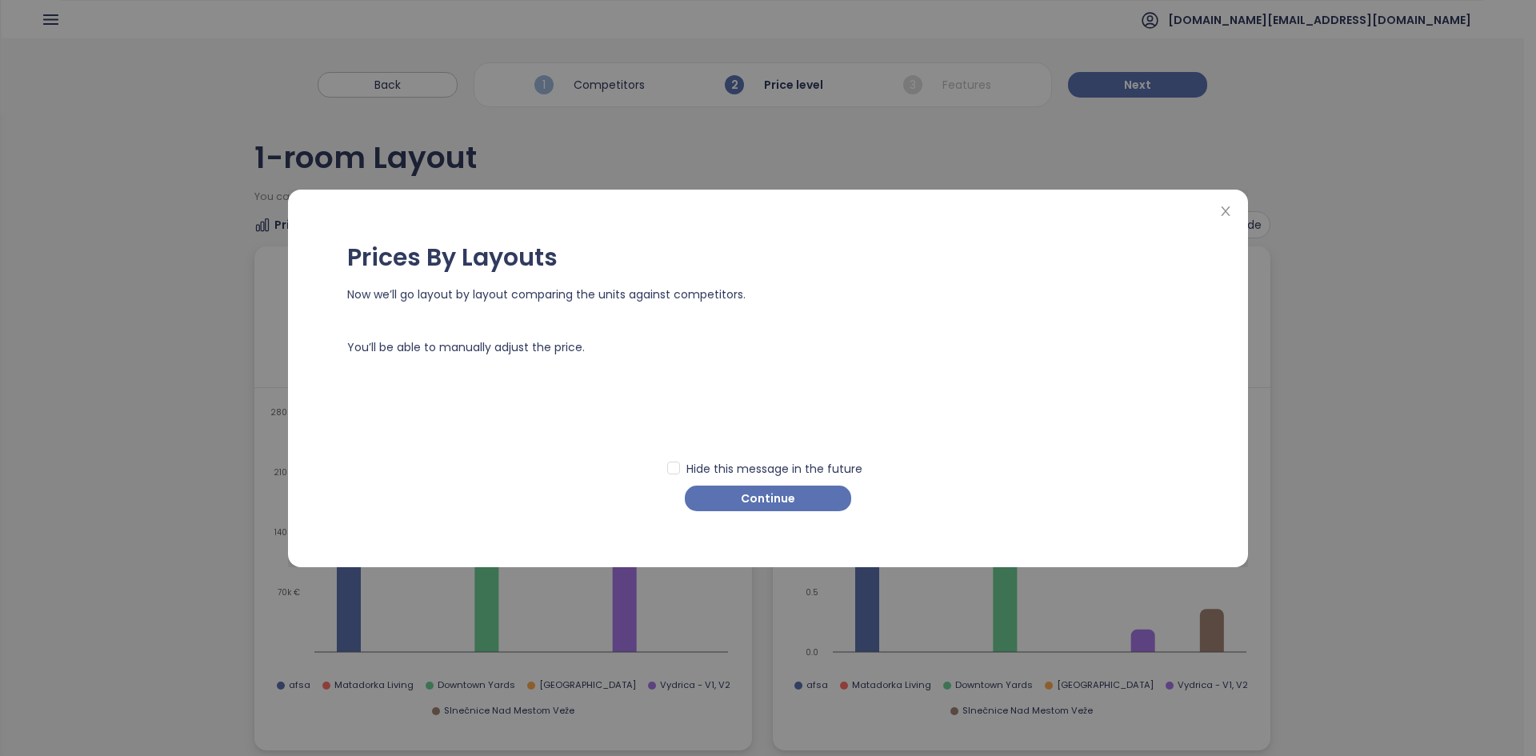
click at [755, 514] on div "Prices By Layouts Now we’ll go layout by layout comparing the units against com…" at bounding box center [768, 379] width 922 height 346
click at [755, 505] on span "Continue" at bounding box center [768, 499] width 54 height 18
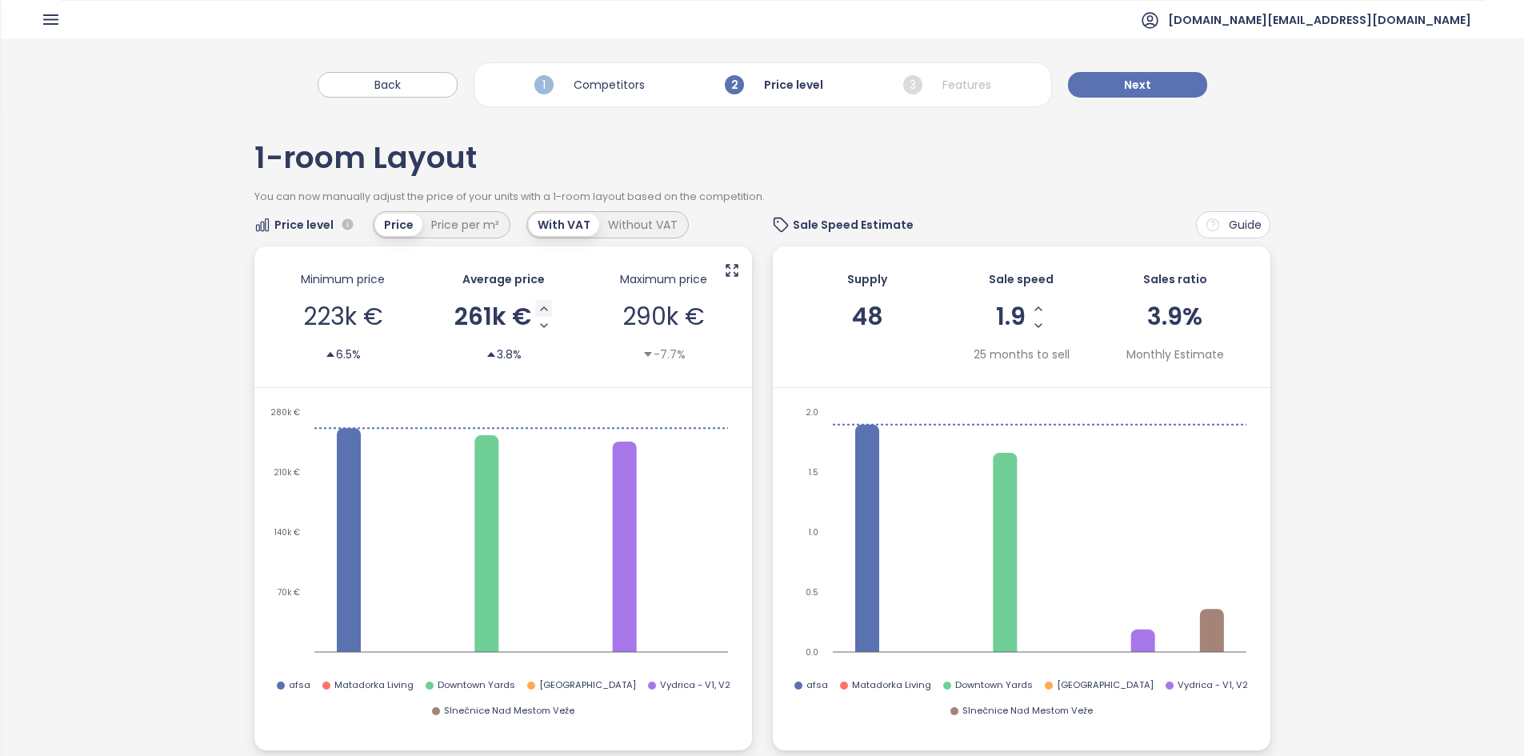
click at [542, 305] on icon "Increase AVG Price" at bounding box center [544, 308] width 13 height 13
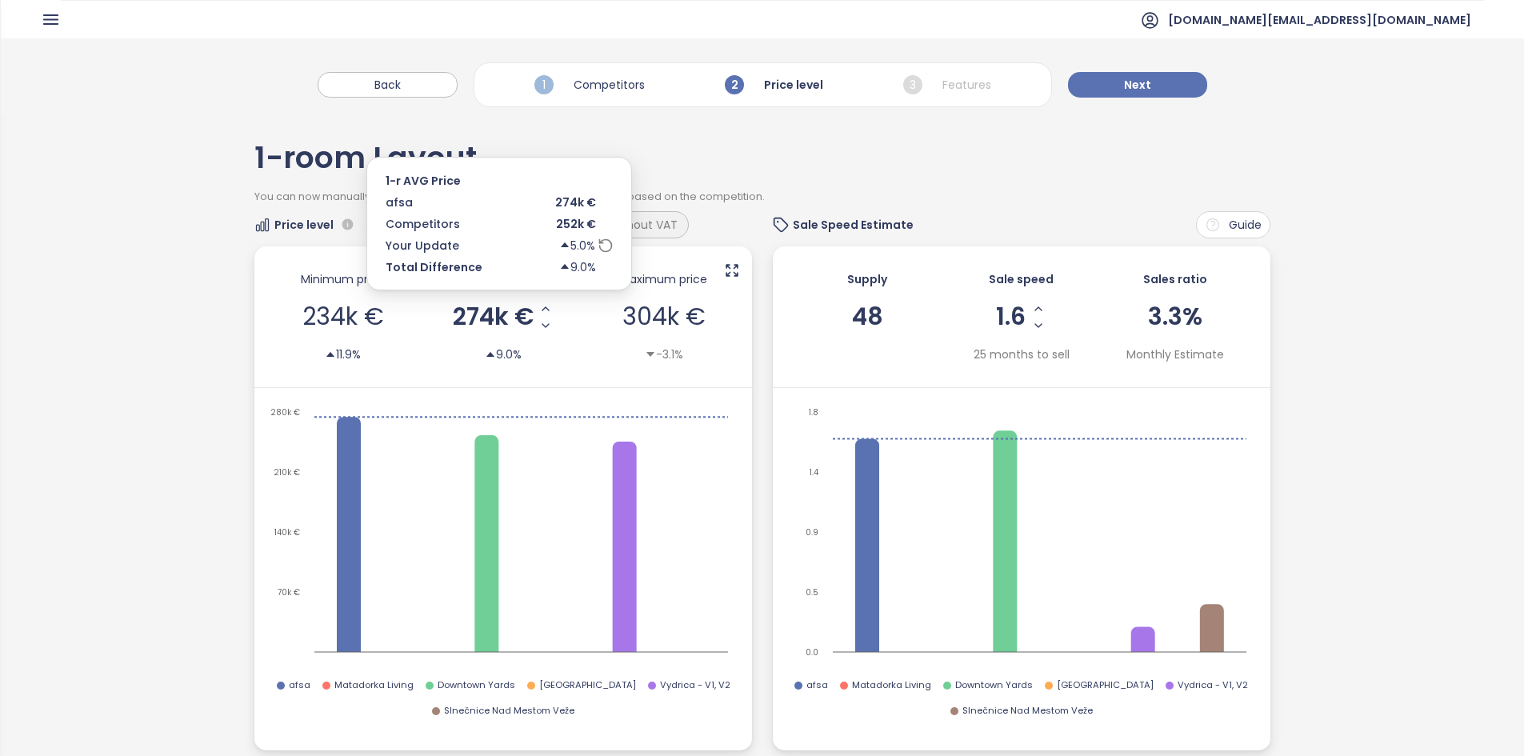
click at [522, 312] on span "274k €" at bounding box center [493, 317] width 81 height 24
click at [501, 313] on input "******" at bounding box center [492, 317] width 29 height 20
click at [502, 313] on input "******" at bounding box center [492, 317] width 29 height 20
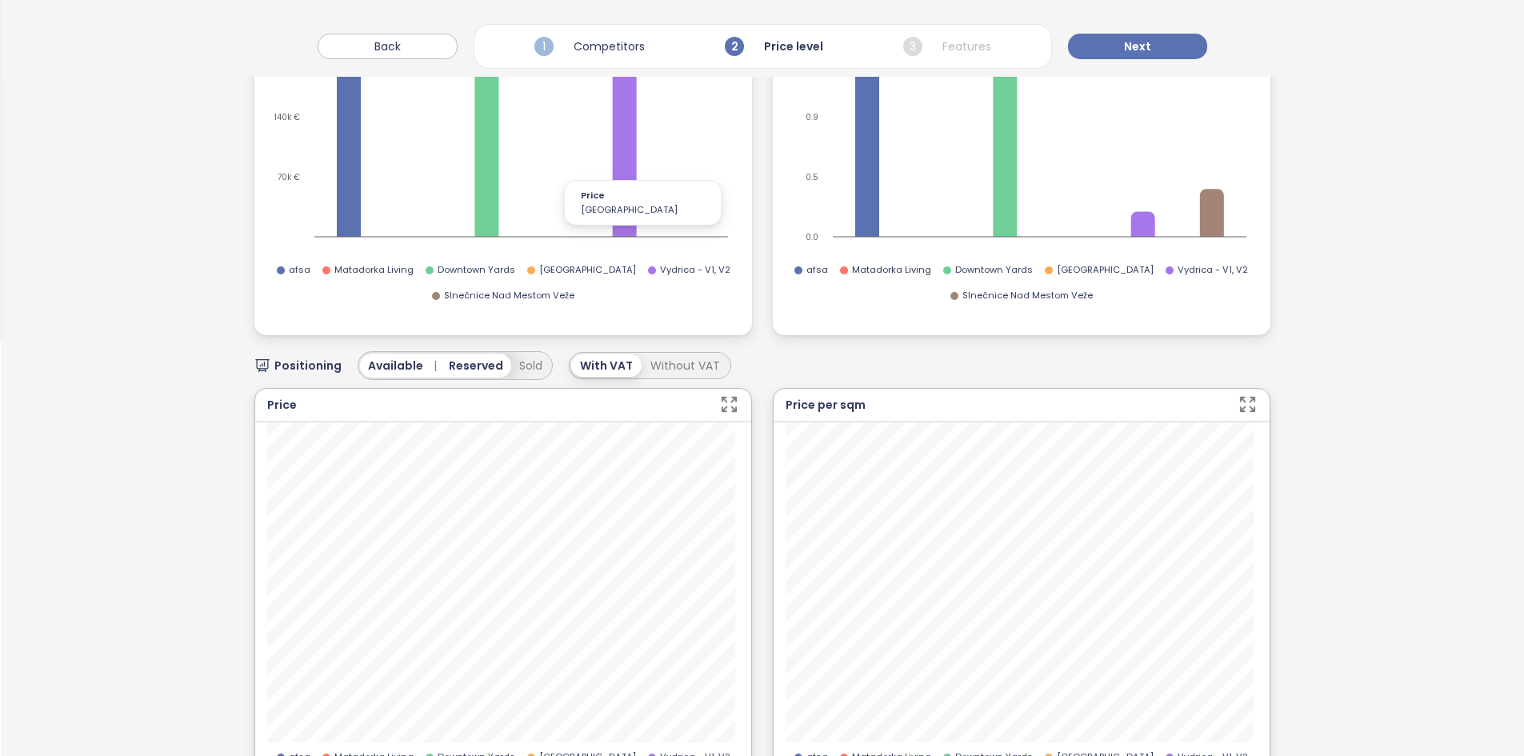
scroll to position [66, 0]
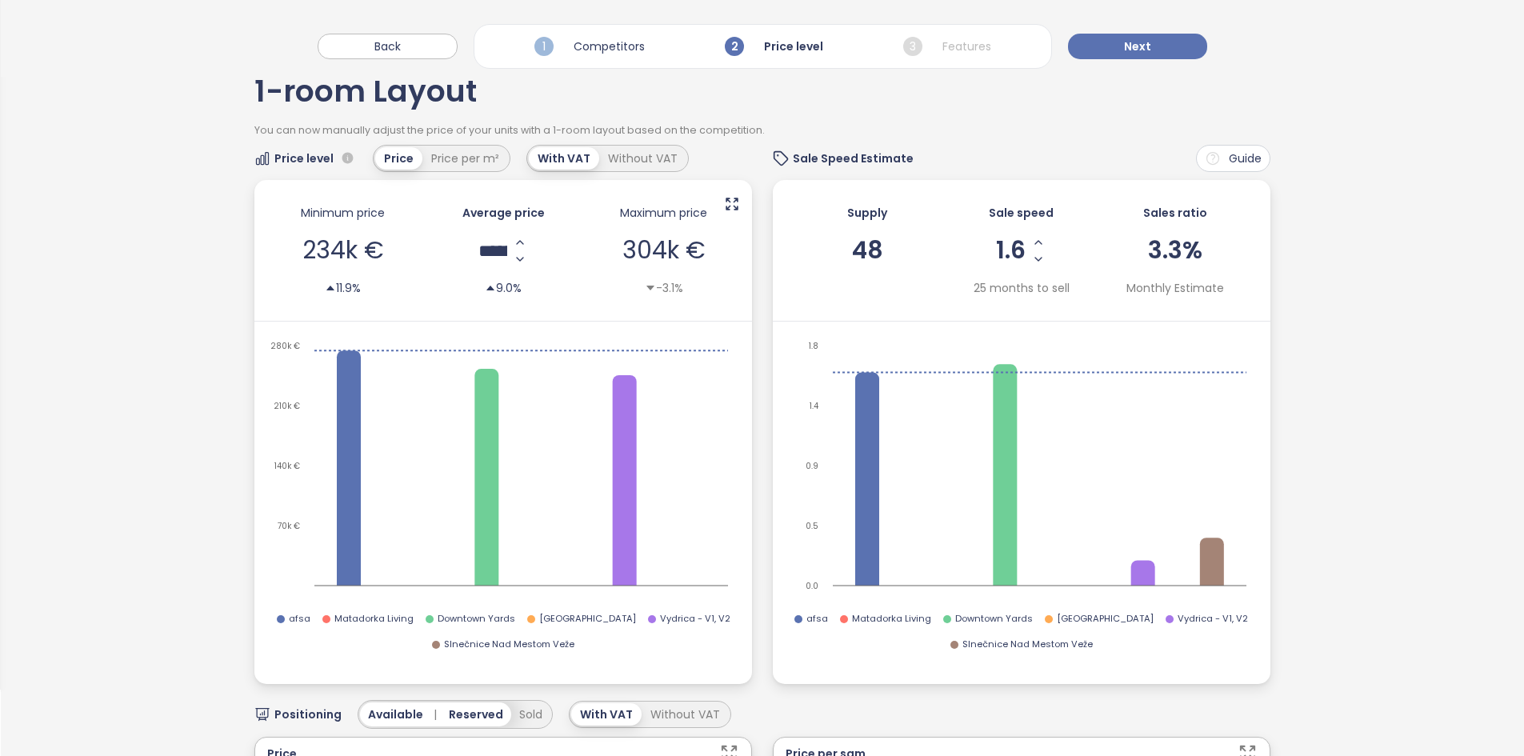
click at [562, 254] on div "Average price ****** 9.0%" at bounding box center [503, 250] width 153 height 109
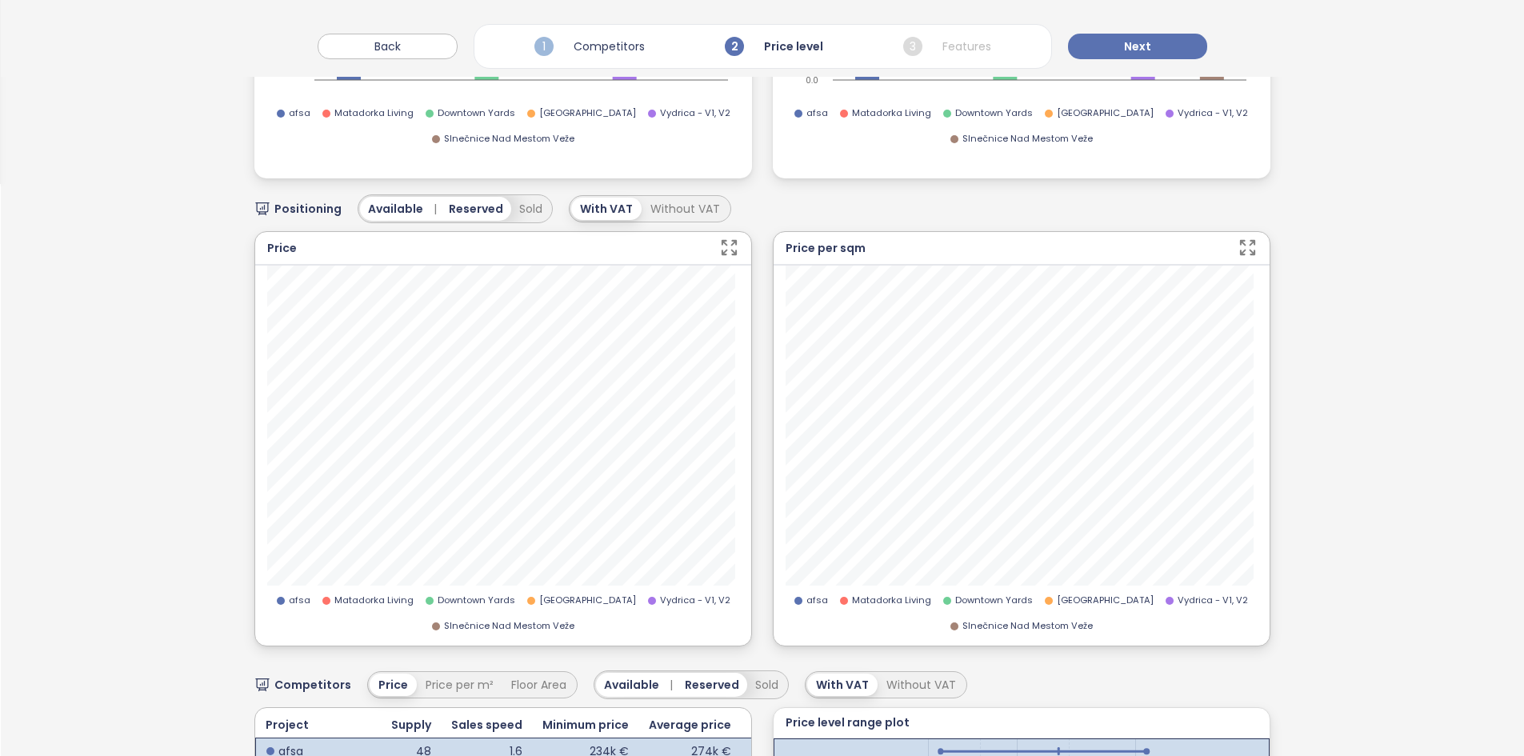
scroll to position [571, 0]
click at [439, 56] on button "Back" at bounding box center [388, 47] width 140 height 26
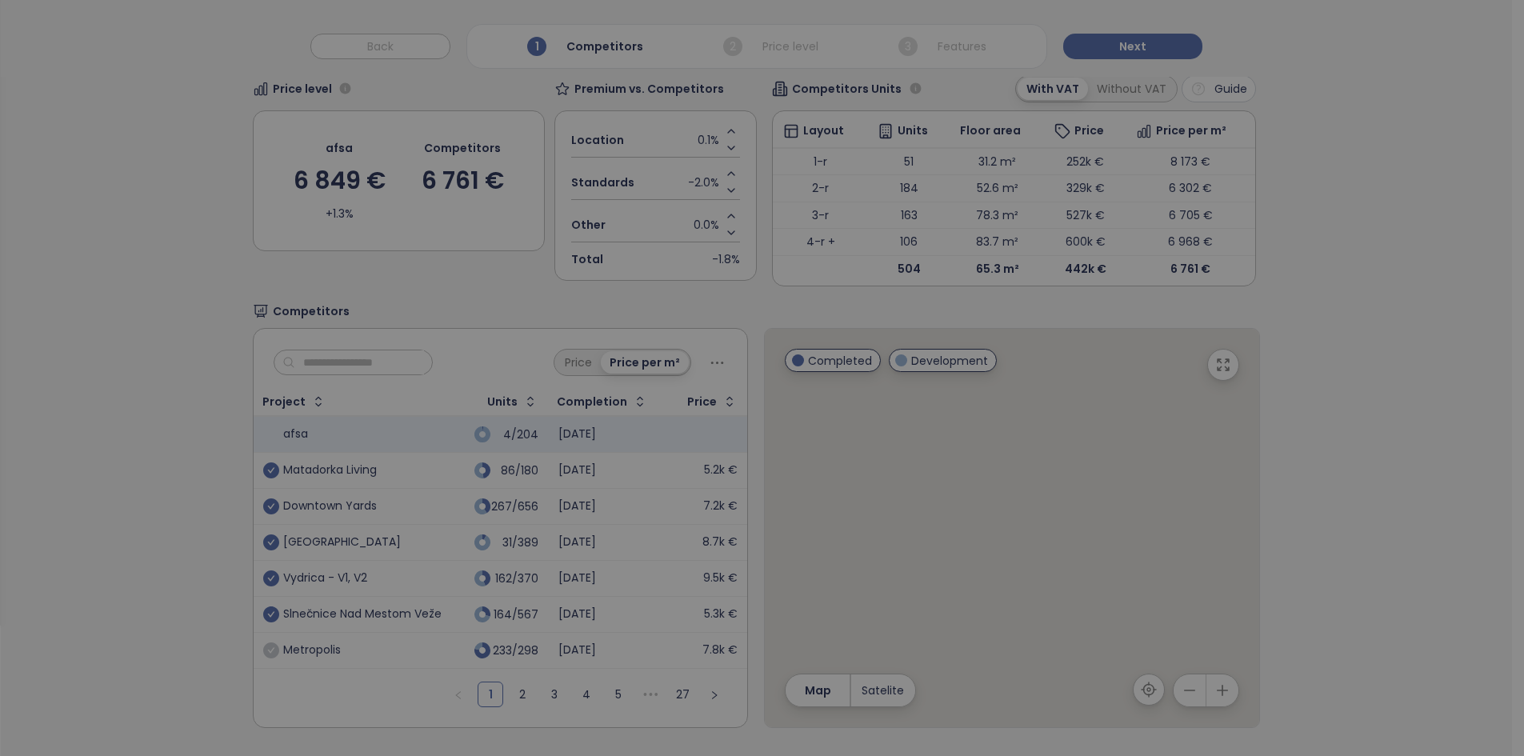
scroll to position [142, 0]
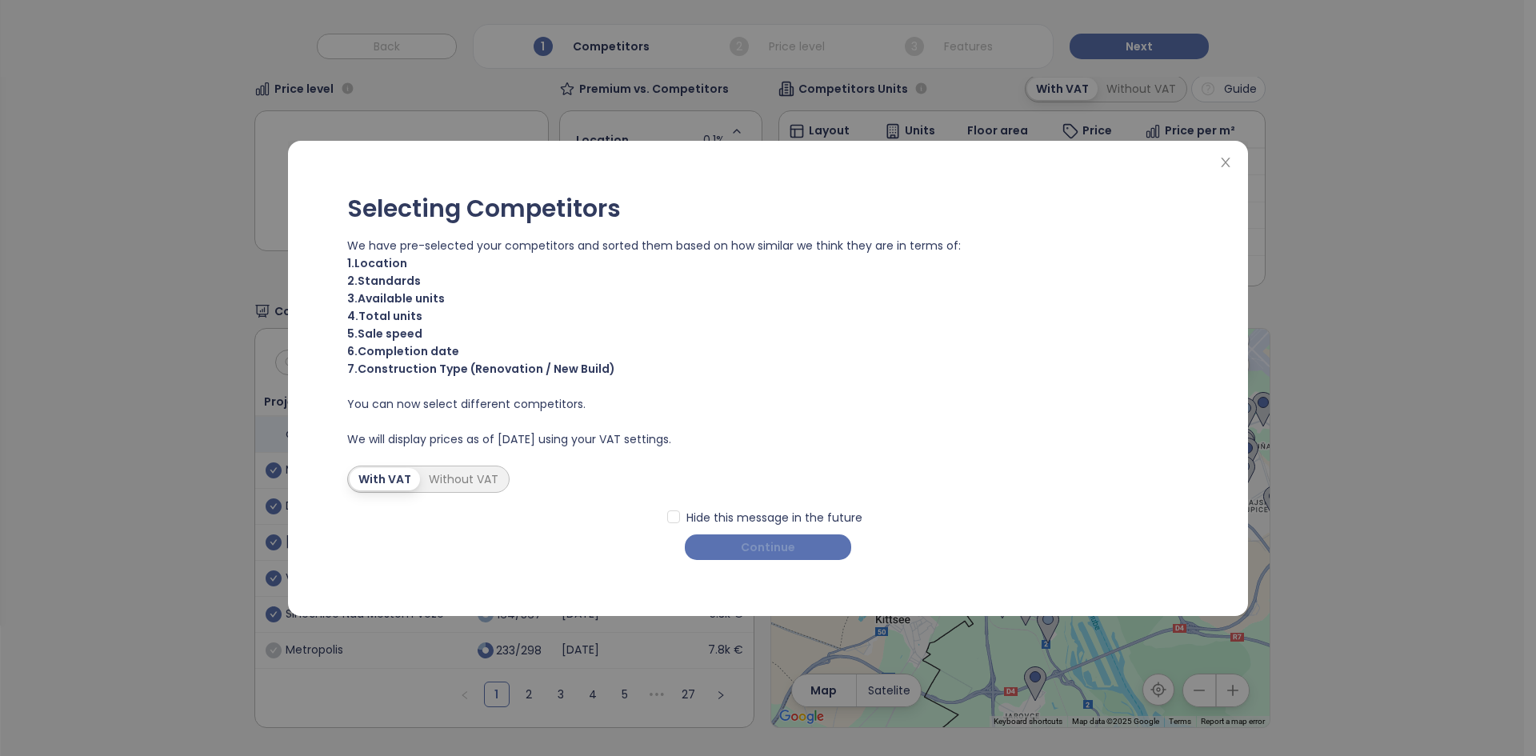
click at [787, 542] on span "Continue" at bounding box center [768, 547] width 54 height 18
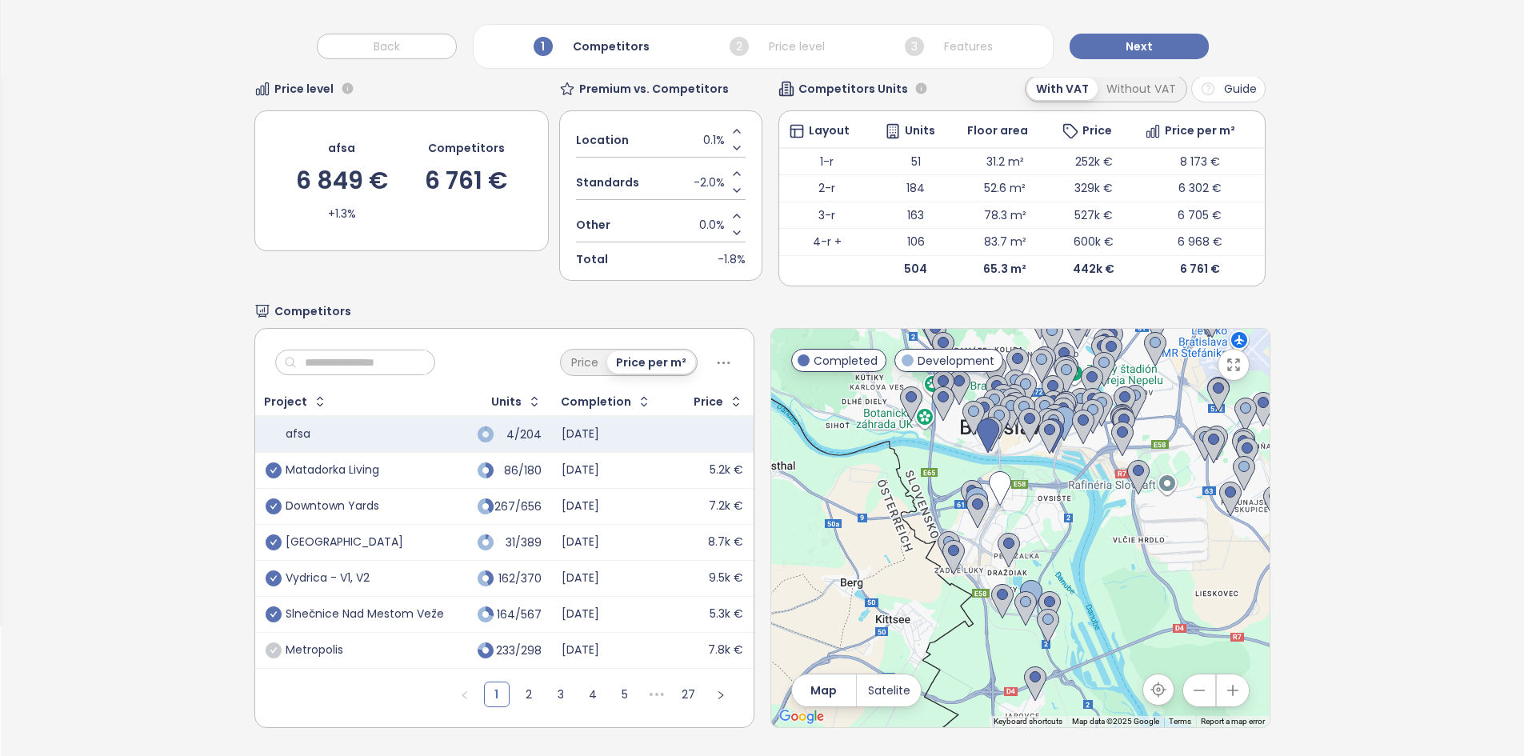
scroll to position [0, 0]
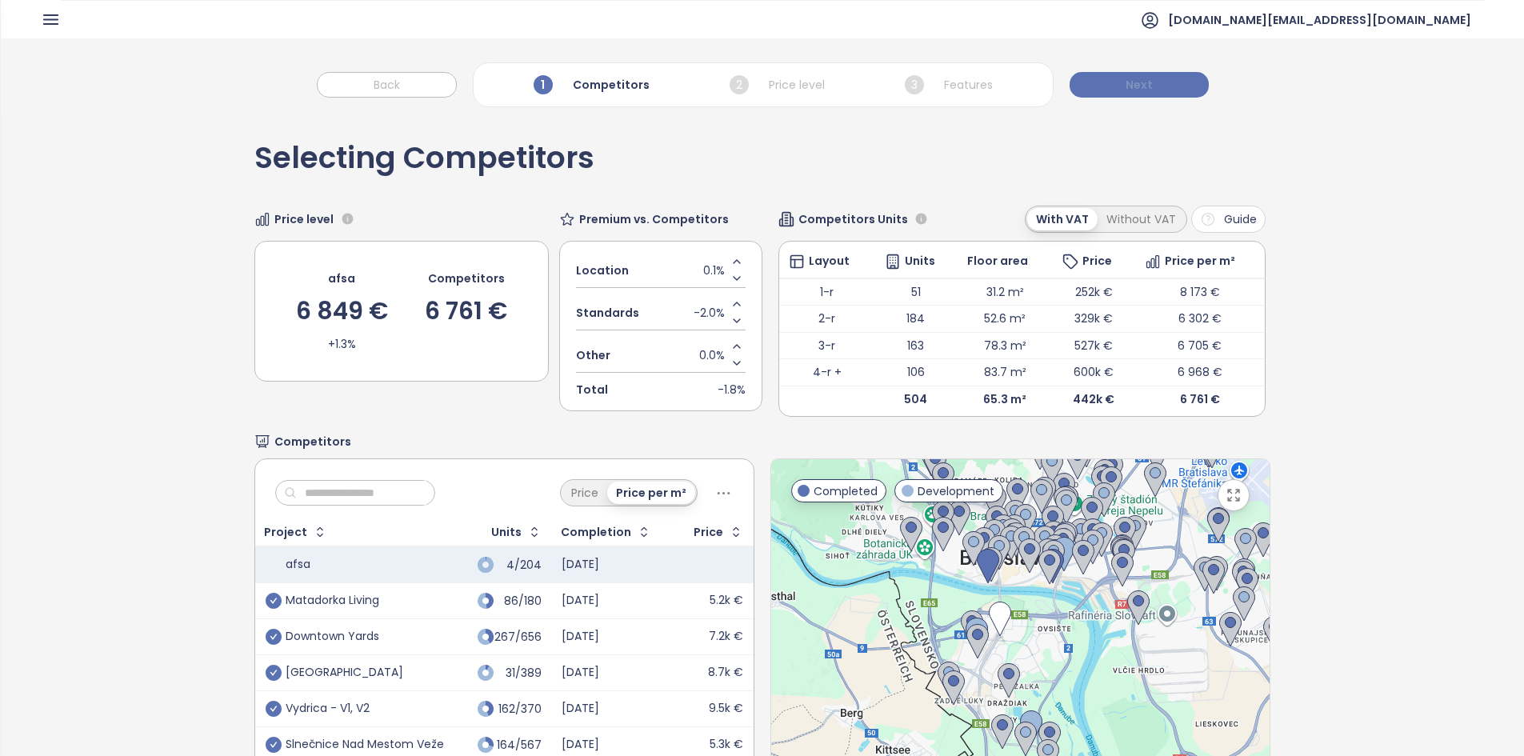
click at [1134, 92] on span "Next" at bounding box center [1139, 85] width 27 height 18
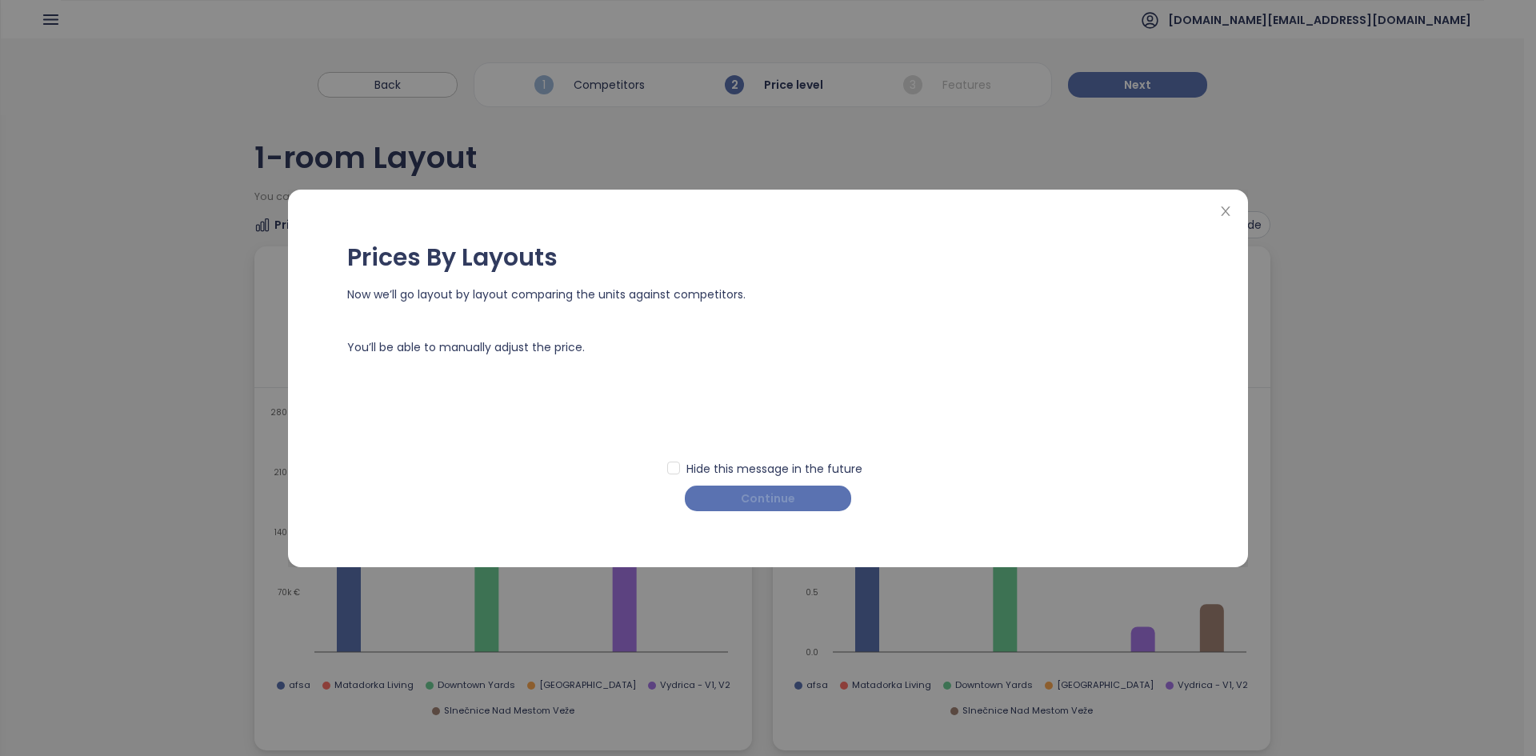
click at [783, 502] on span "Continue" at bounding box center [768, 499] width 54 height 18
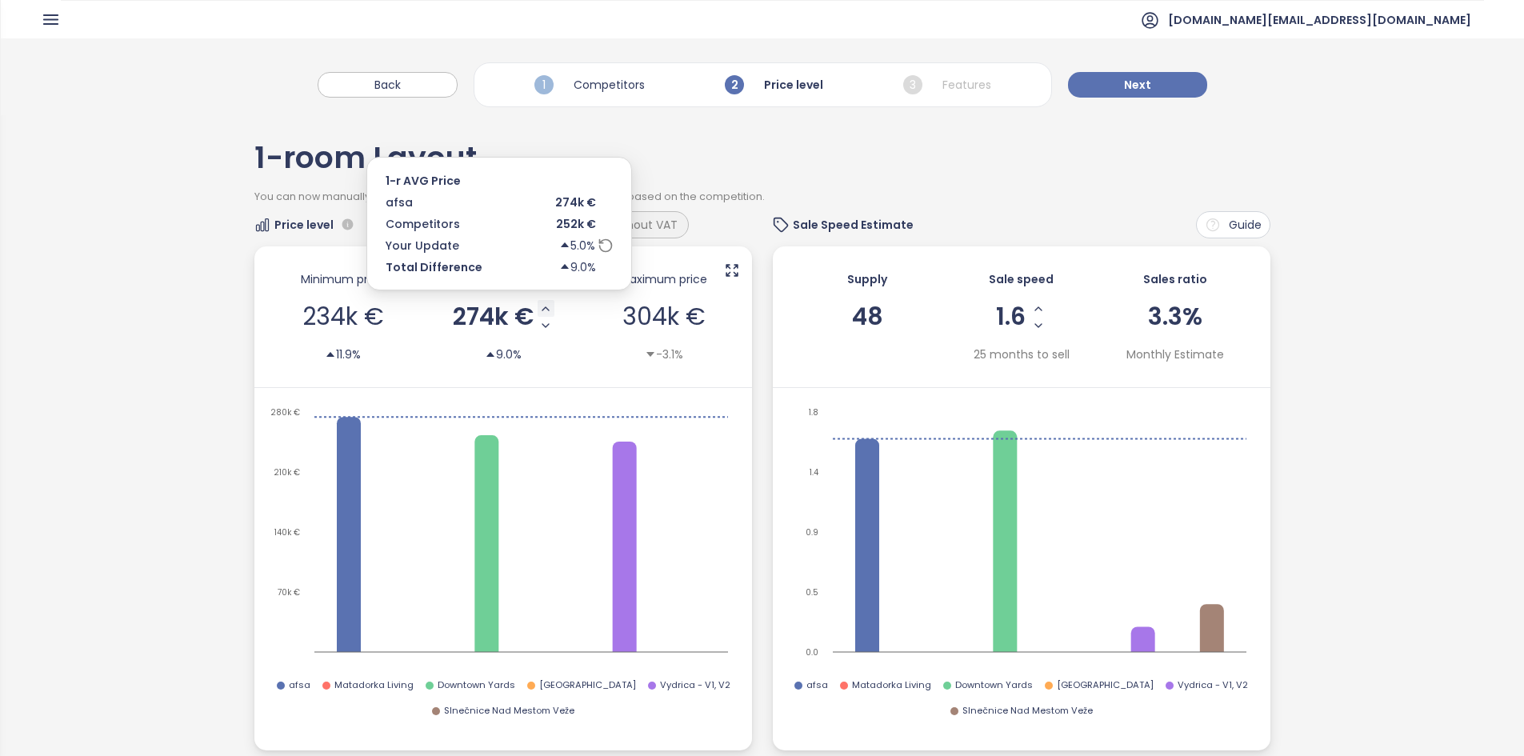
click at [542, 310] on icon "Increase AVG Price" at bounding box center [545, 308] width 13 height 13
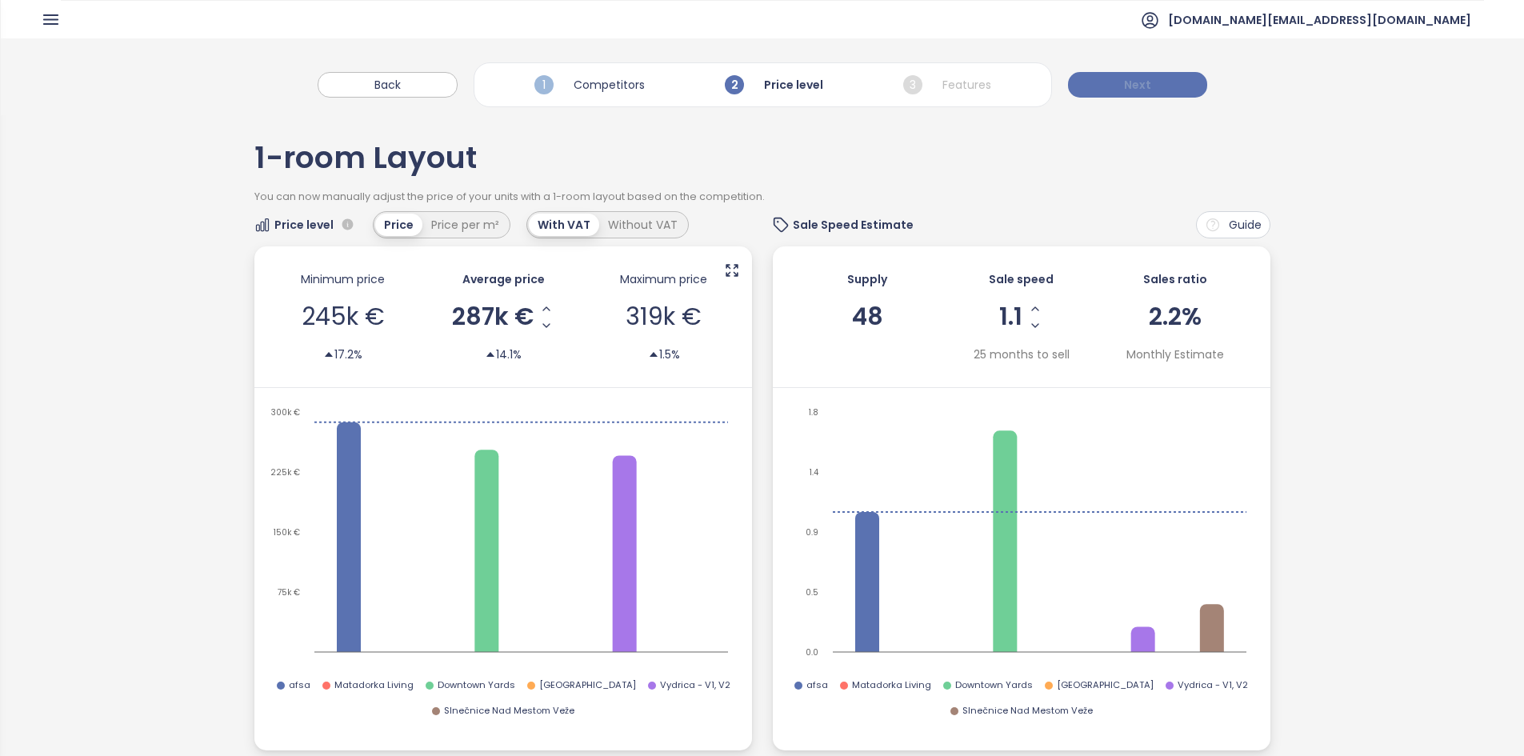
click at [1135, 76] on span "Next" at bounding box center [1137, 85] width 27 height 18
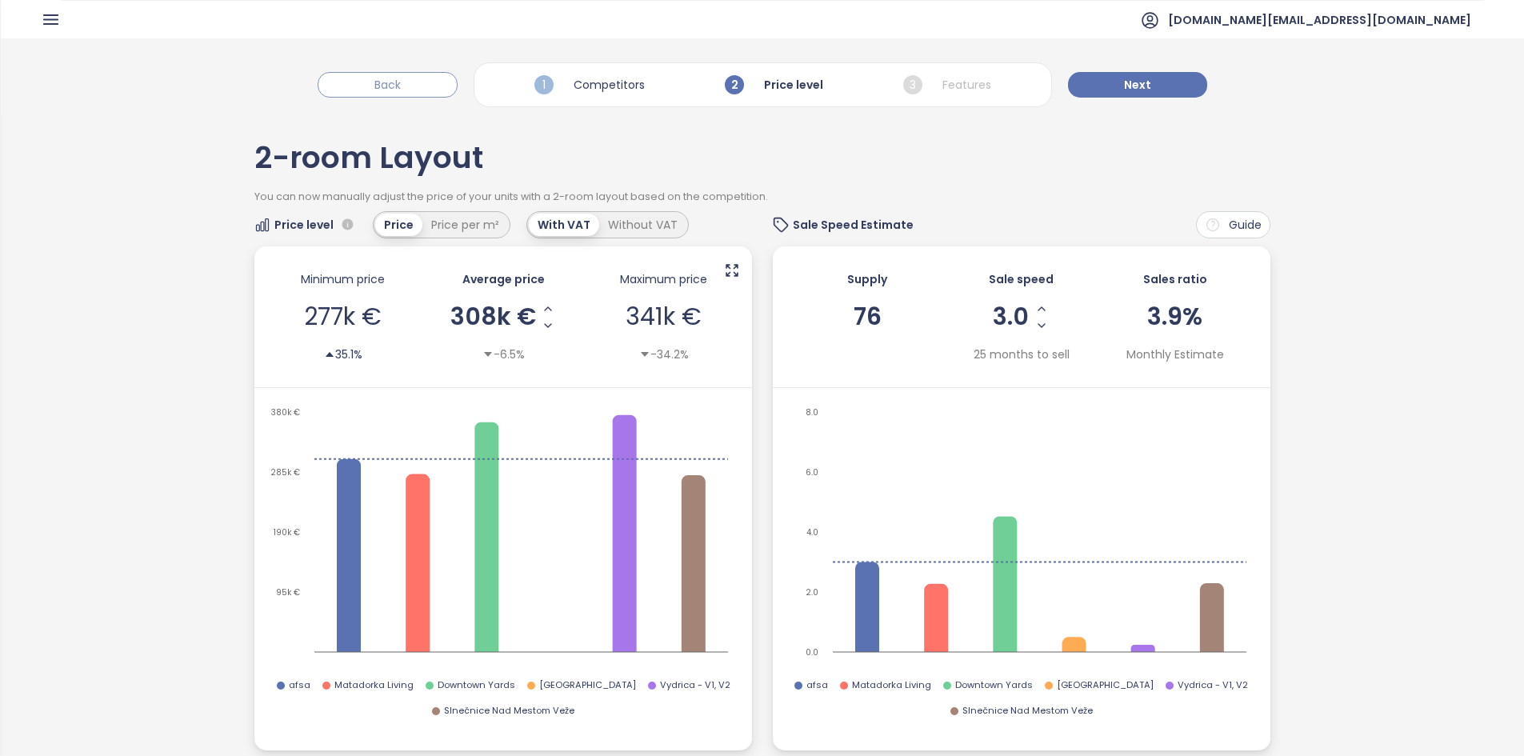
click at [394, 80] on span "Back" at bounding box center [387, 85] width 26 height 18
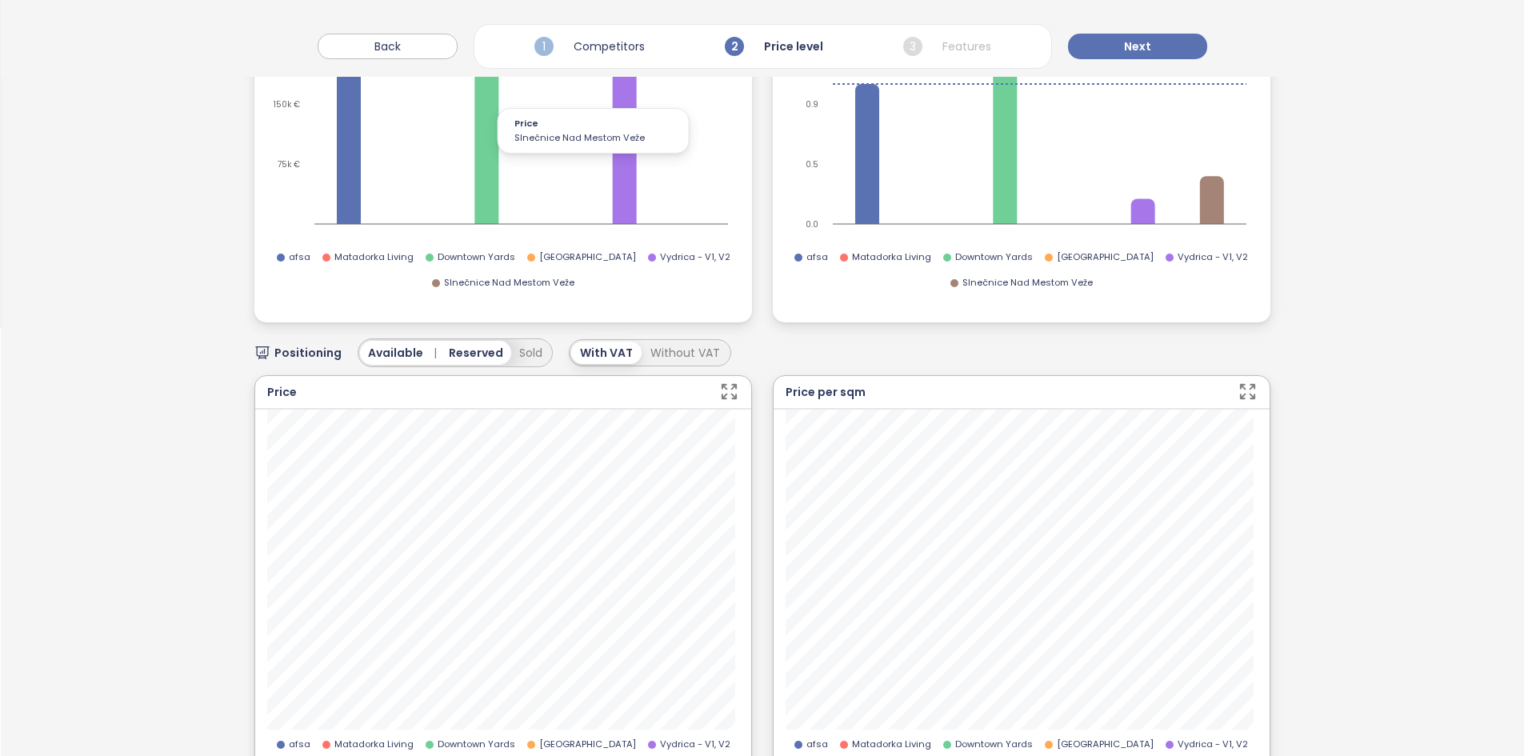
scroll to position [429, 0]
click at [527, 450] on span "0.0 %" at bounding box center [515, 456] width 58 height 14
click at [526, 449] on input "***" at bounding box center [515, 456] width 58 height 14
type input "*"
click at [575, 392] on icon "button" at bounding box center [574, 394] width 16 height 16
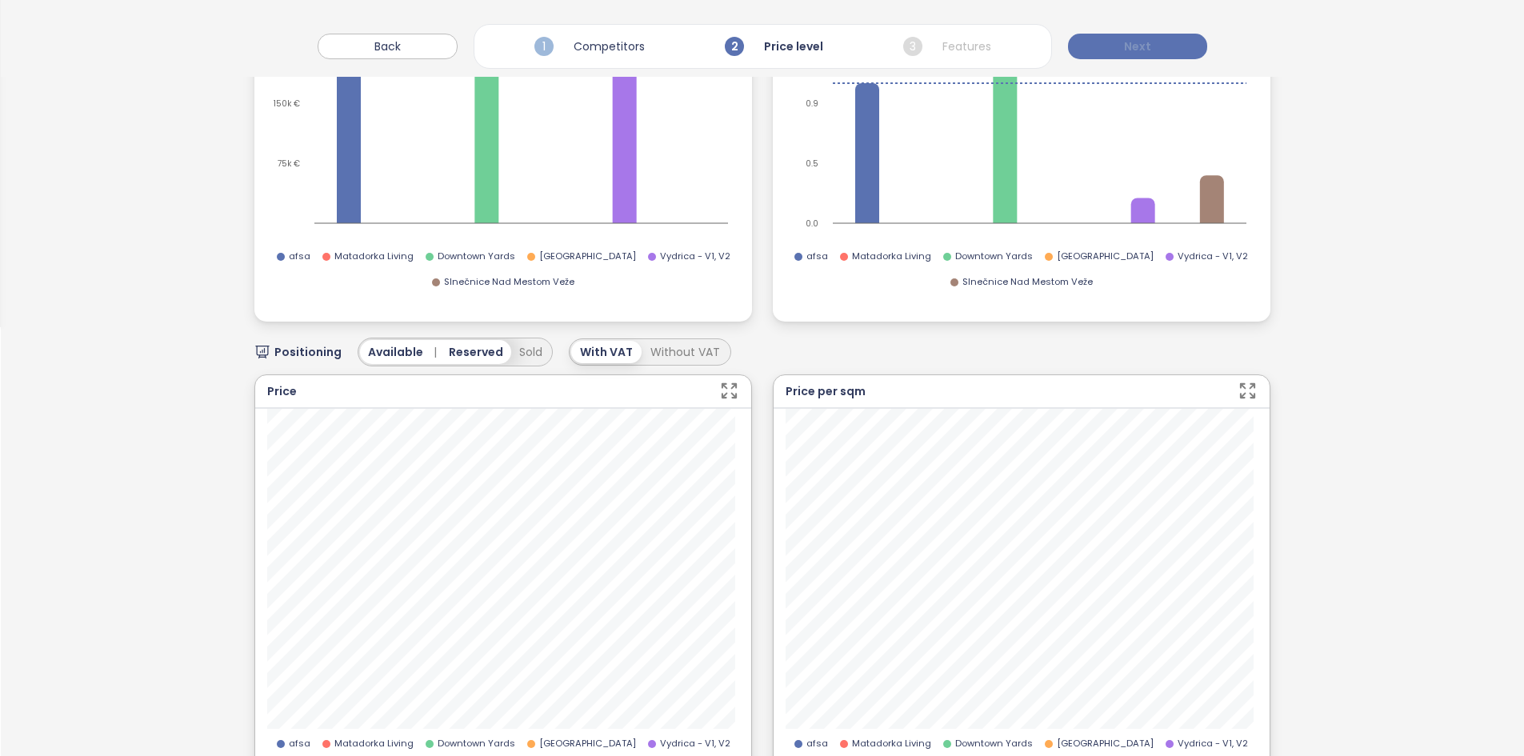
click at [1119, 41] on button "Next" at bounding box center [1137, 47] width 139 height 26
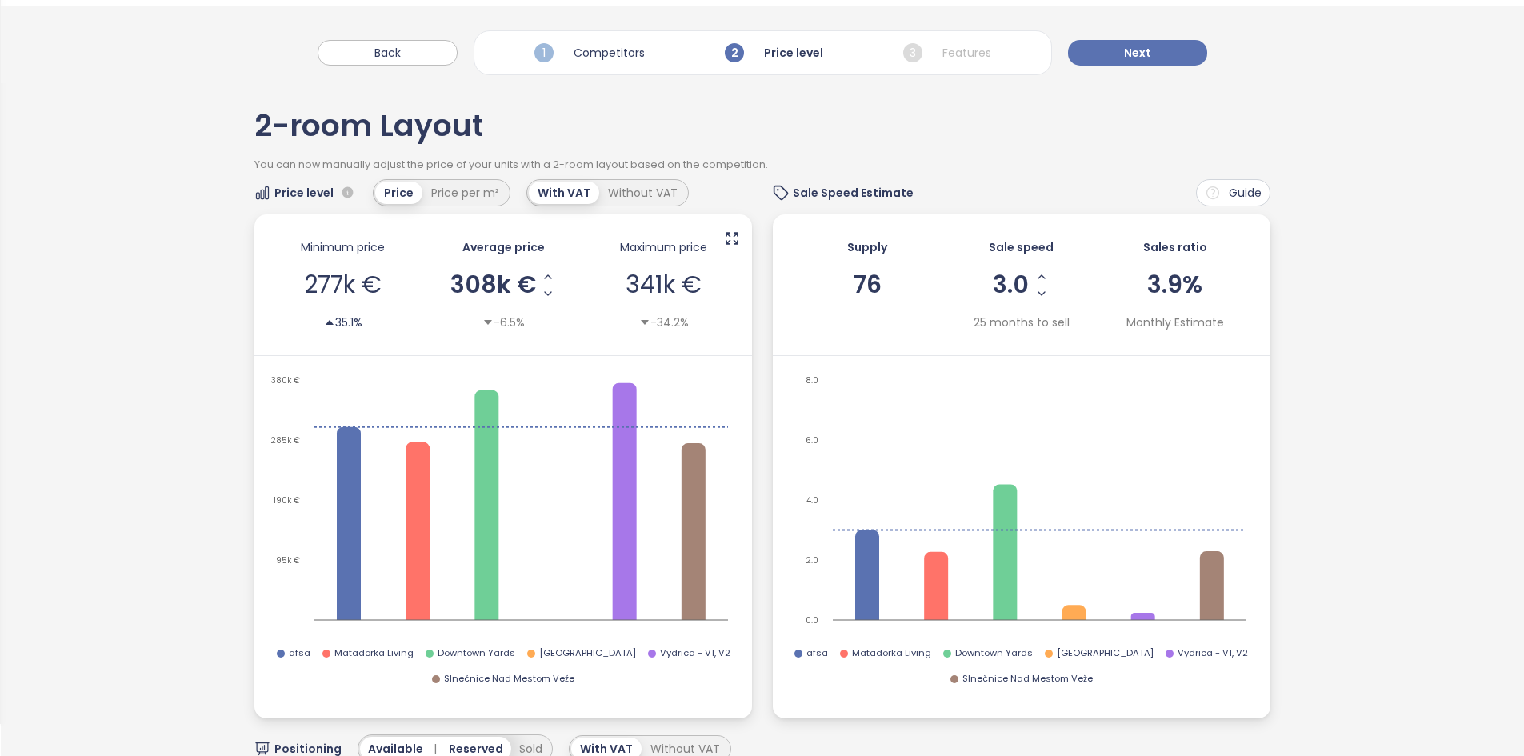
scroll to position [0, 0]
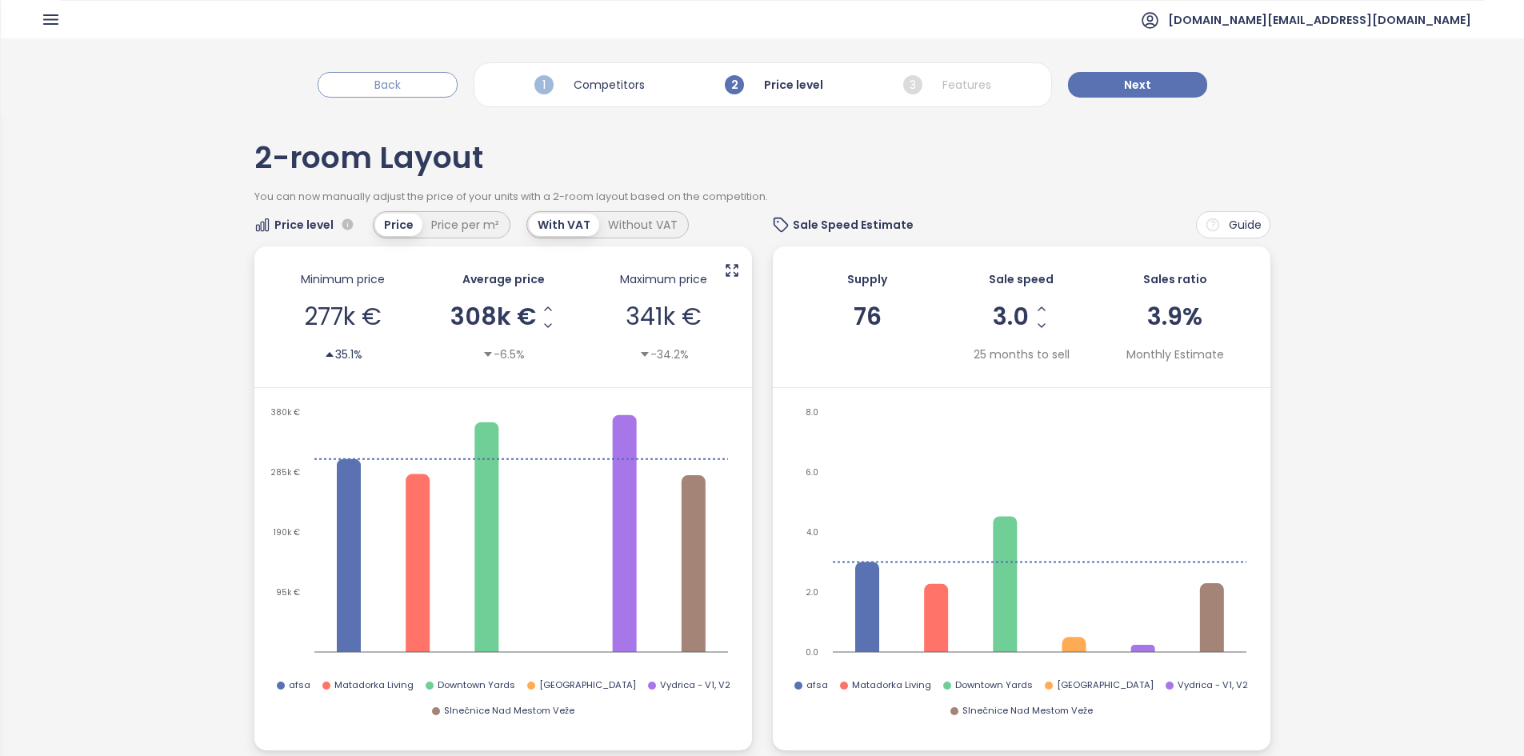
click at [401, 82] on span "Back" at bounding box center [387, 85] width 26 height 18
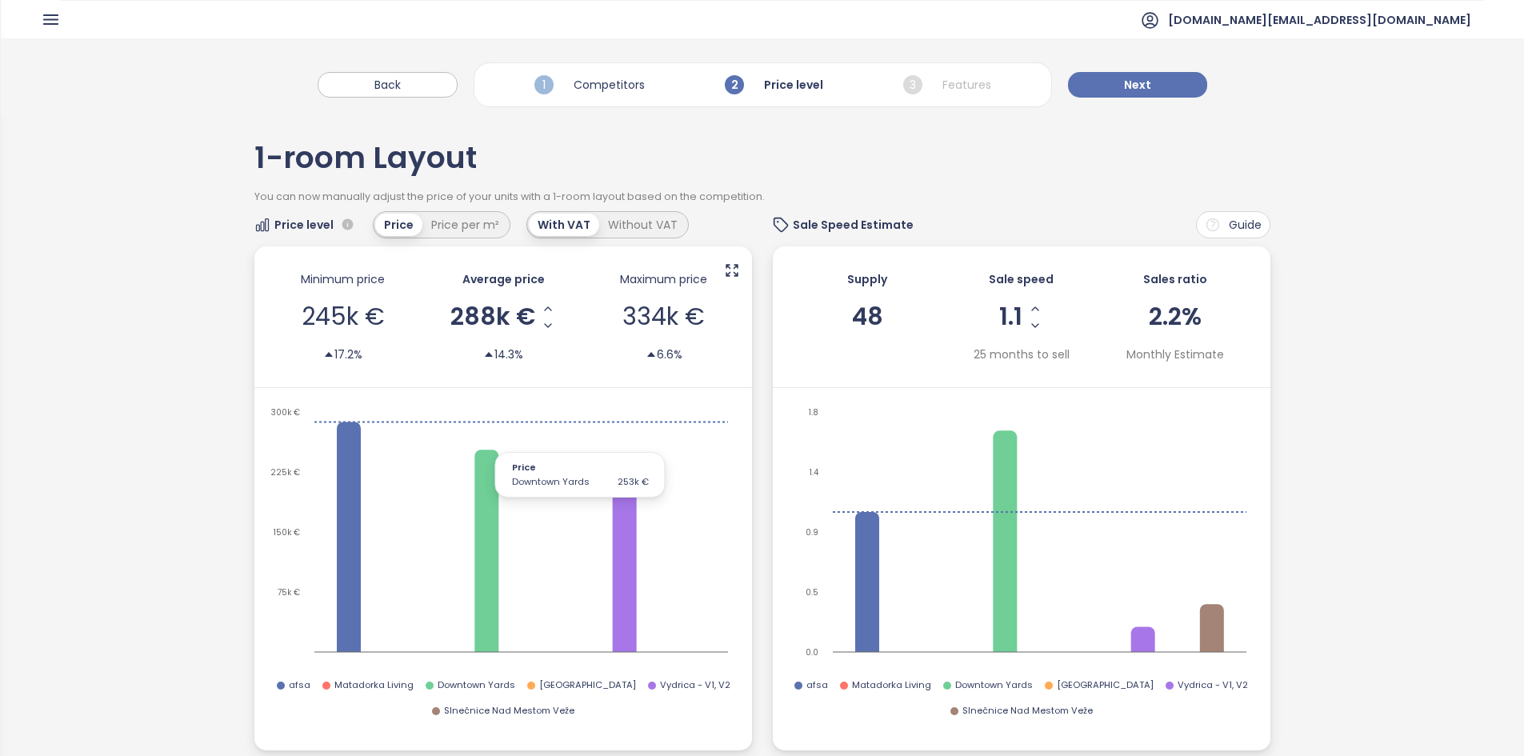
scroll to position [516, 0]
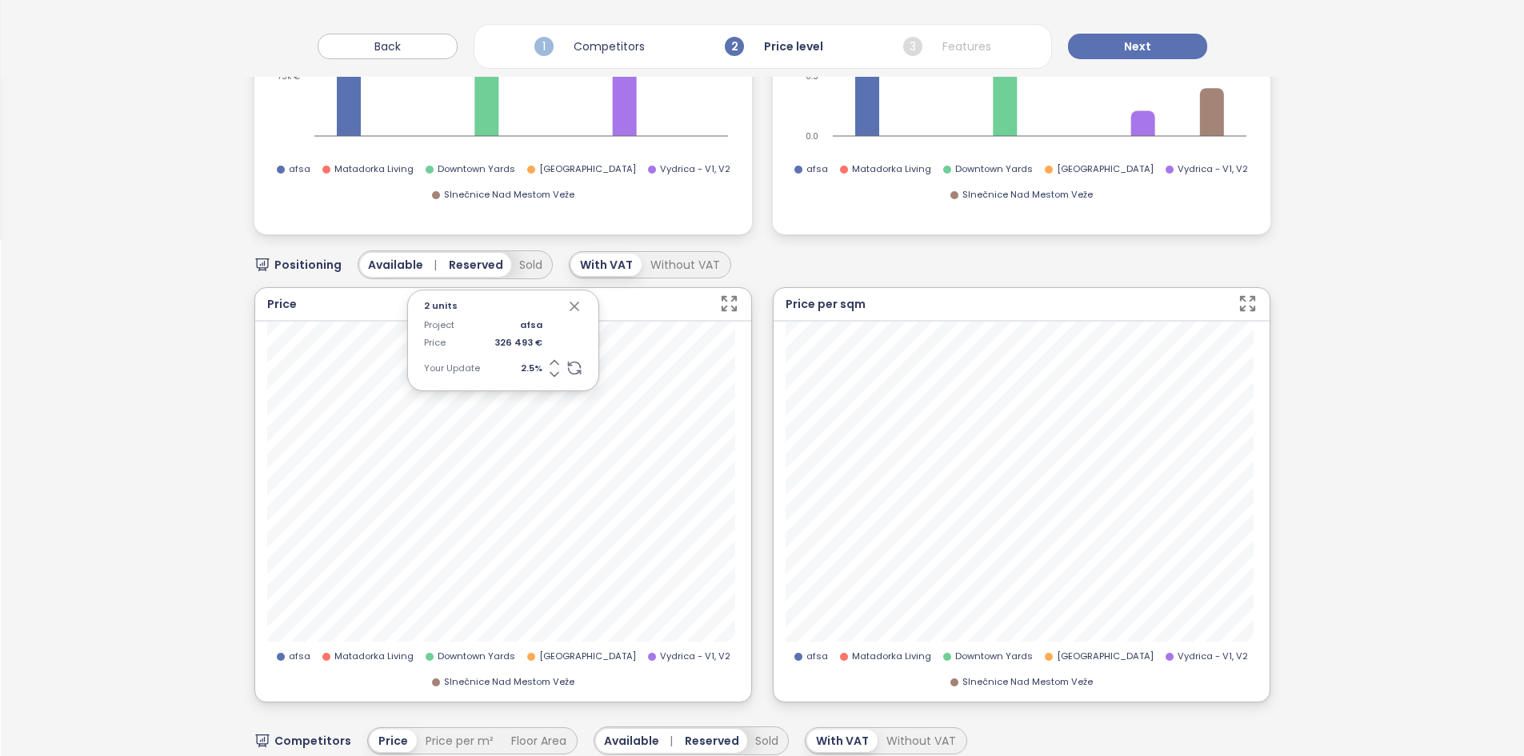
click at [573, 304] on icon "button" at bounding box center [574, 306] width 16 height 16
click at [767, 498] on div "Price afsa Matadorka Living Downtown Yards [GEOGRAPHIC_DATA] [GEOGRAPHIC_DATA] …" at bounding box center [761, 494] width 1015 height 415
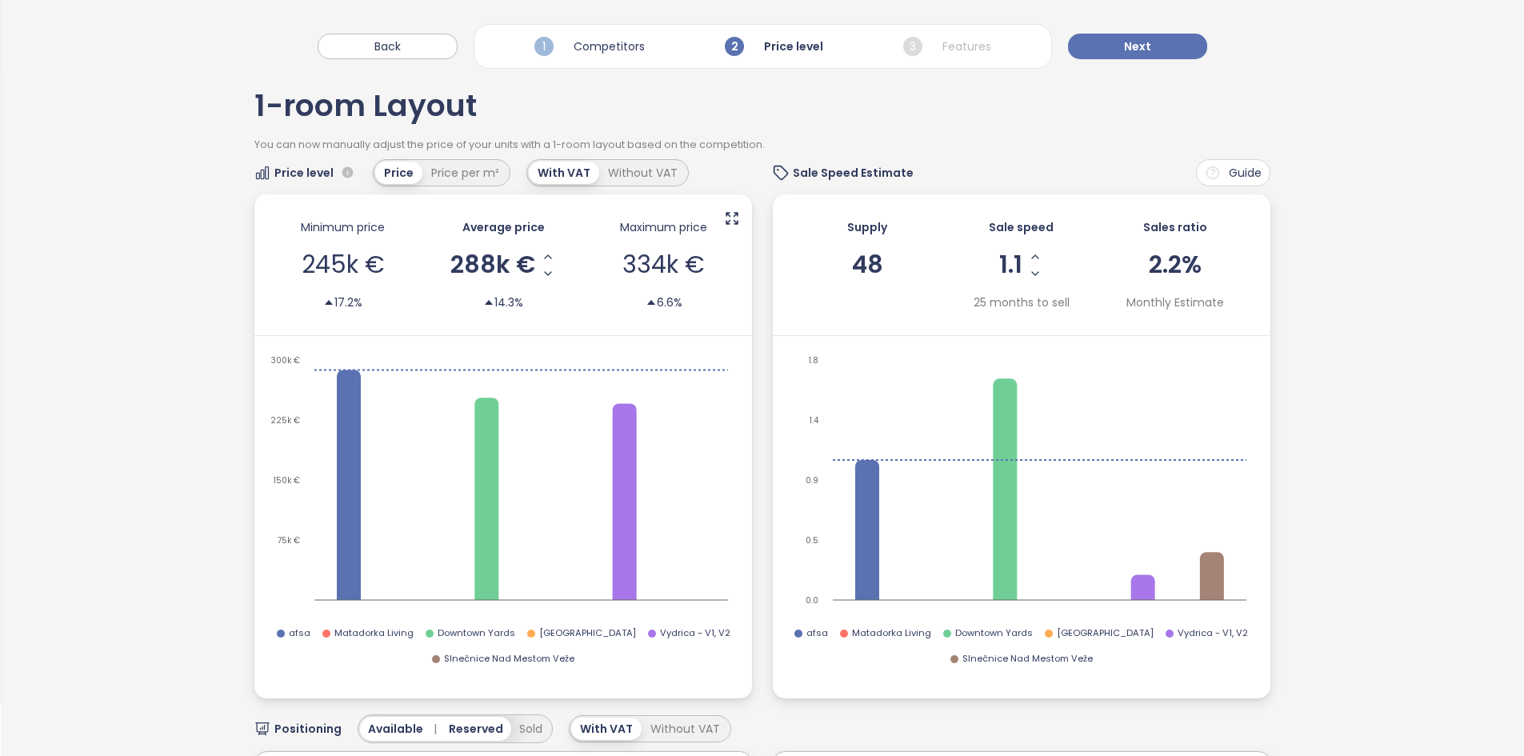
scroll to position [0, 0]
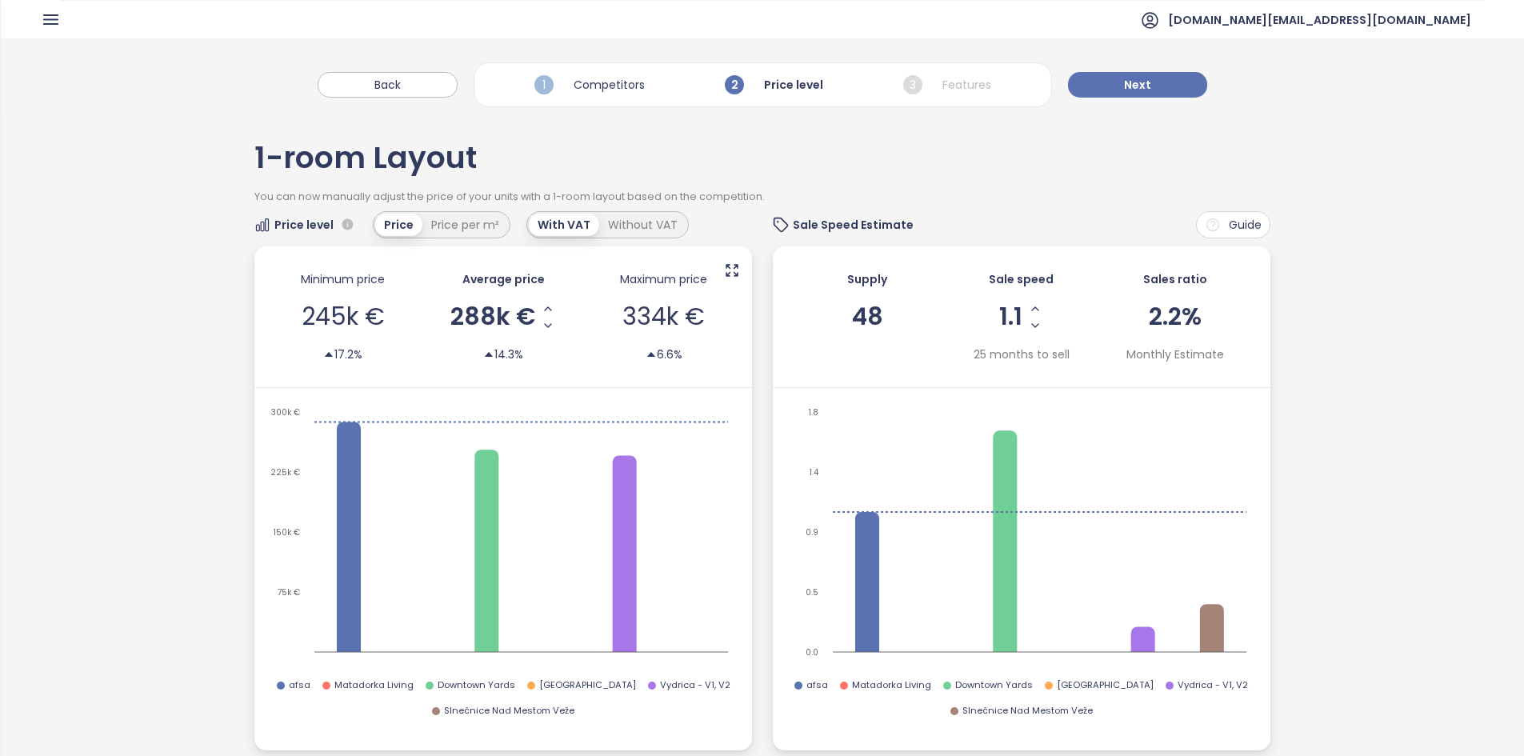
drag, startPoint x: 1135, startPoint y: 87, endPoint x: 1123, endPoint y: 98, distance: 15.8
click at [1135, 87] on span "Next" at bounding box center [1137, 85] width 27 height 18
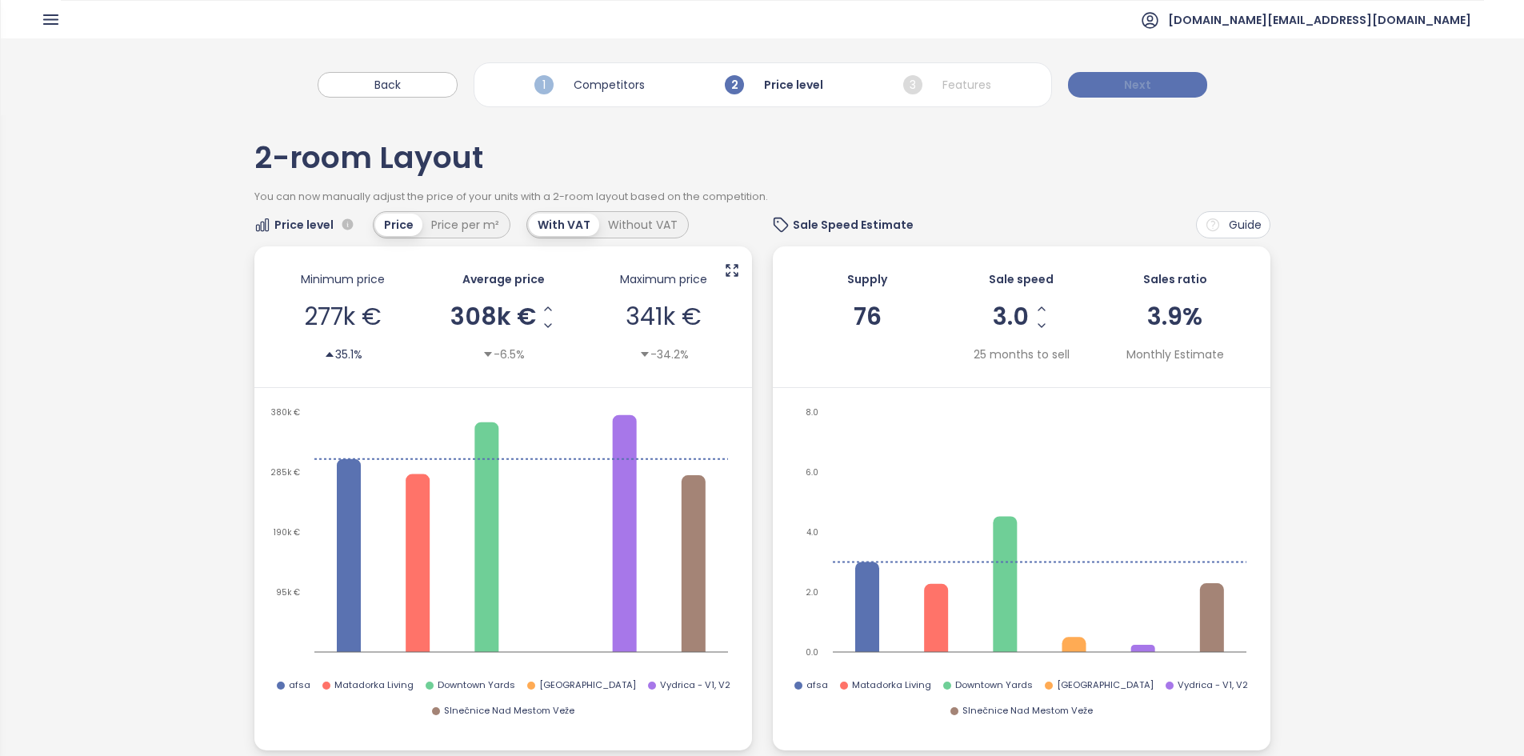
click at [1113, 80] on button "Next" at bounding box center [1137, 85] width 139 height 26
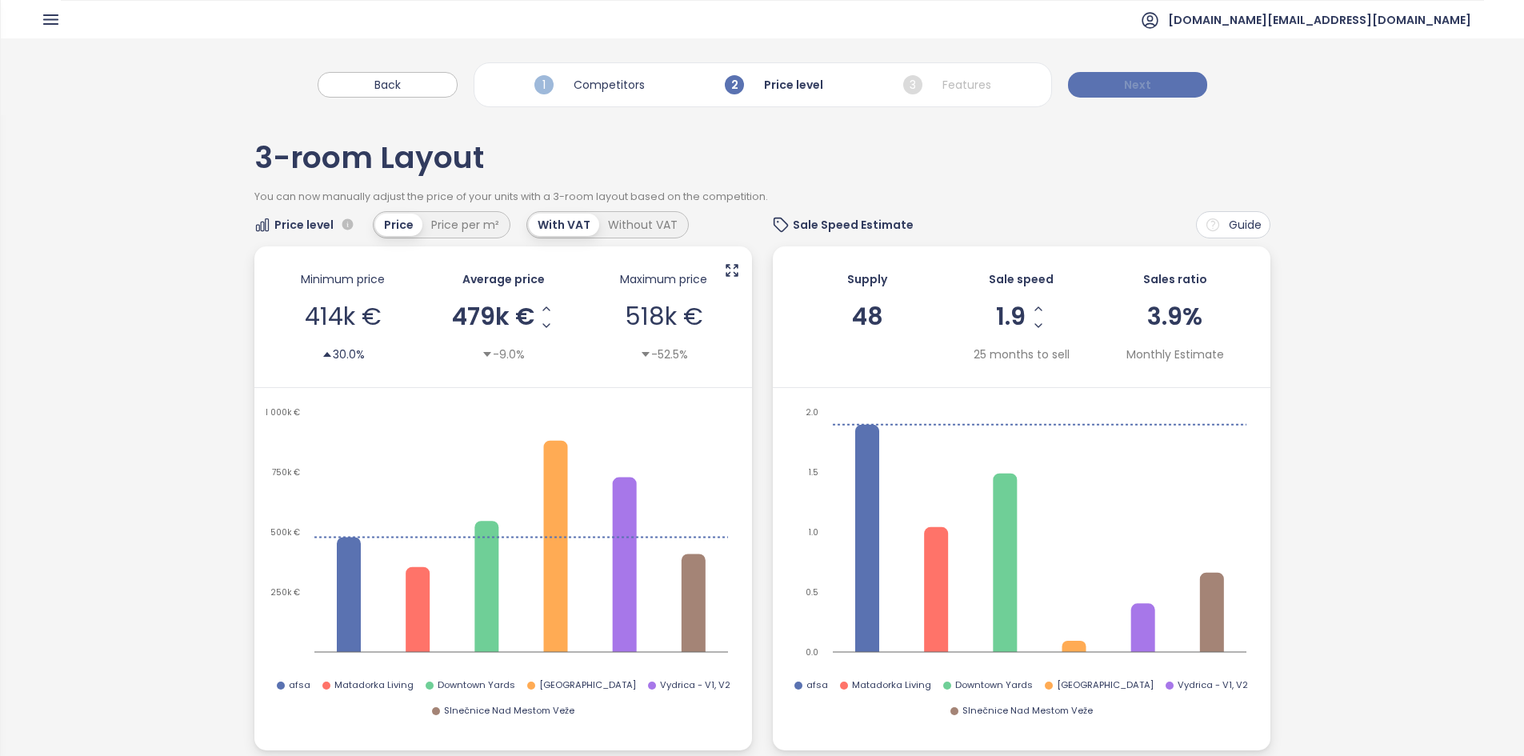
click at [1113, 79] on button "Next" at bounding box center [1137, 85] width 139 height 26
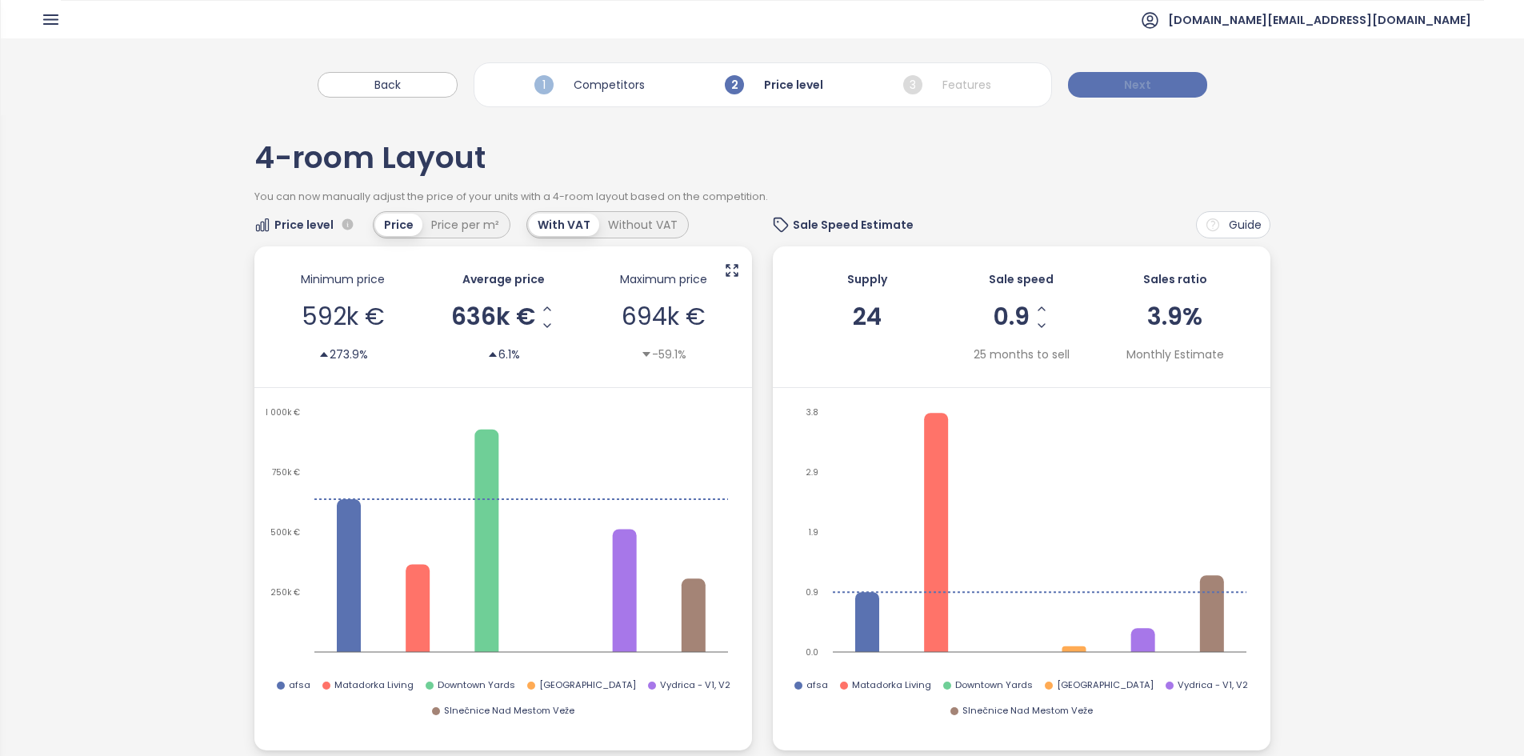
click at [1111, 79] on button "Next" at bounding box center [1137, 85] width 139 height 26
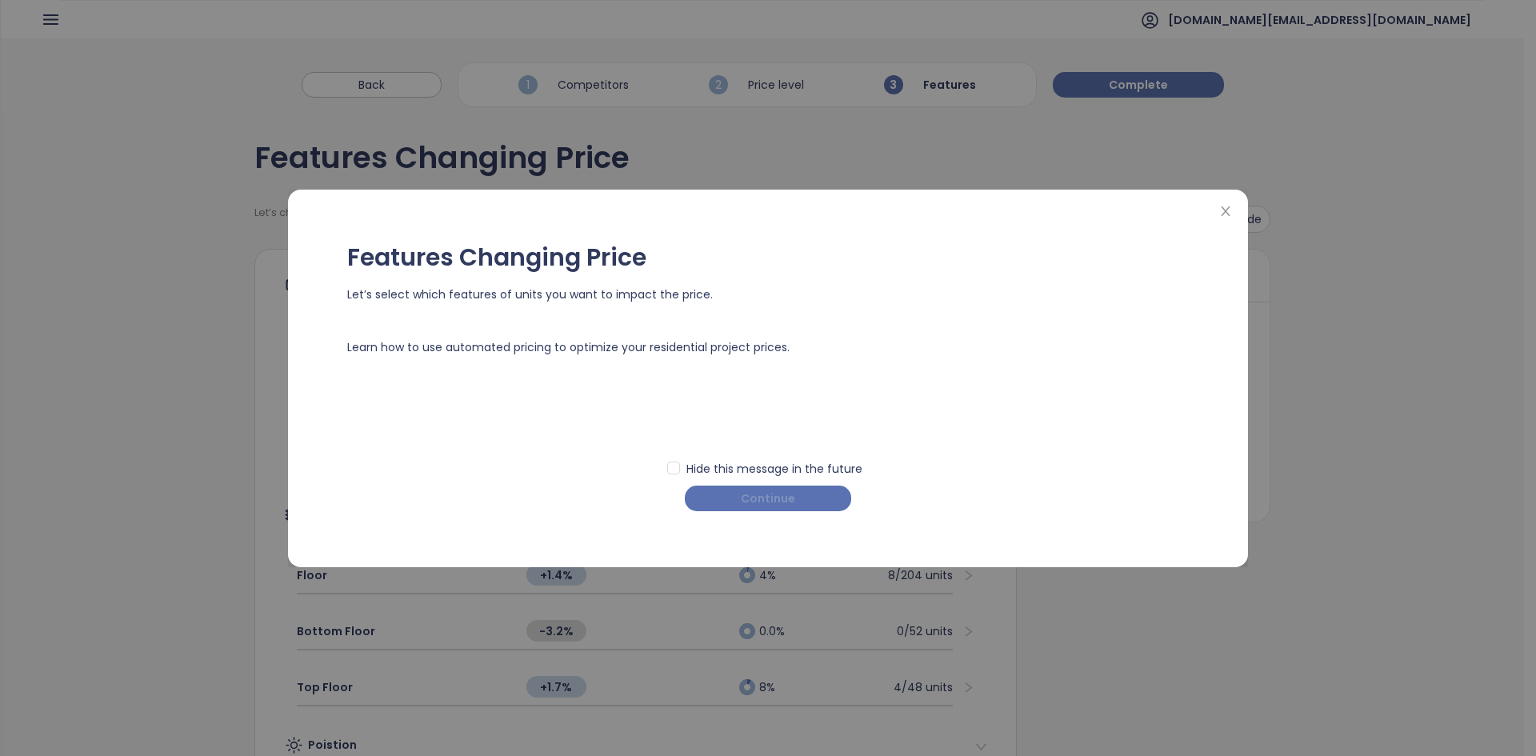
click at [741, 503] on button "Continue" at bounding box center [768, 499] width 166 height 26
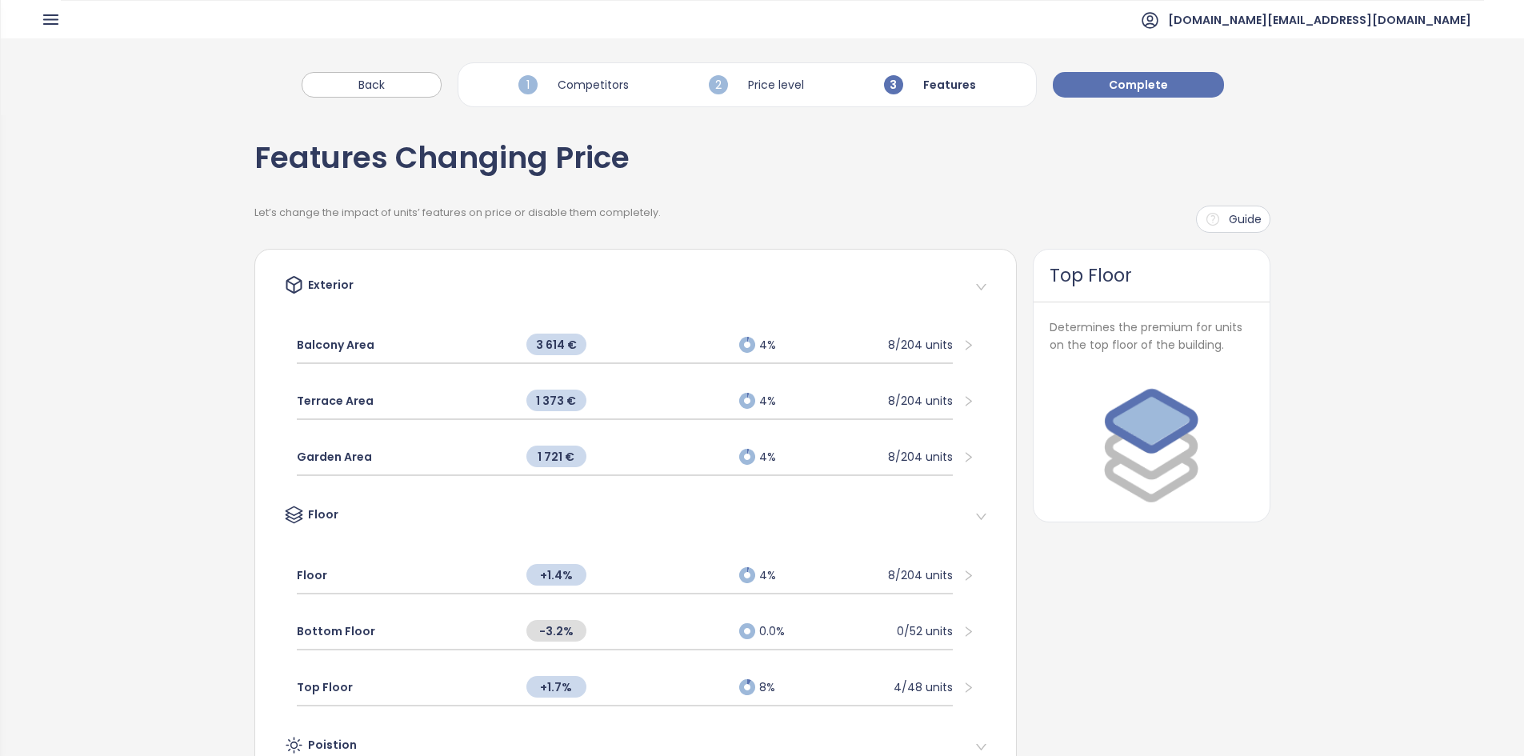
click at [45, 20] on icon "button" at bounding box center [51, 19] width 14 height 9
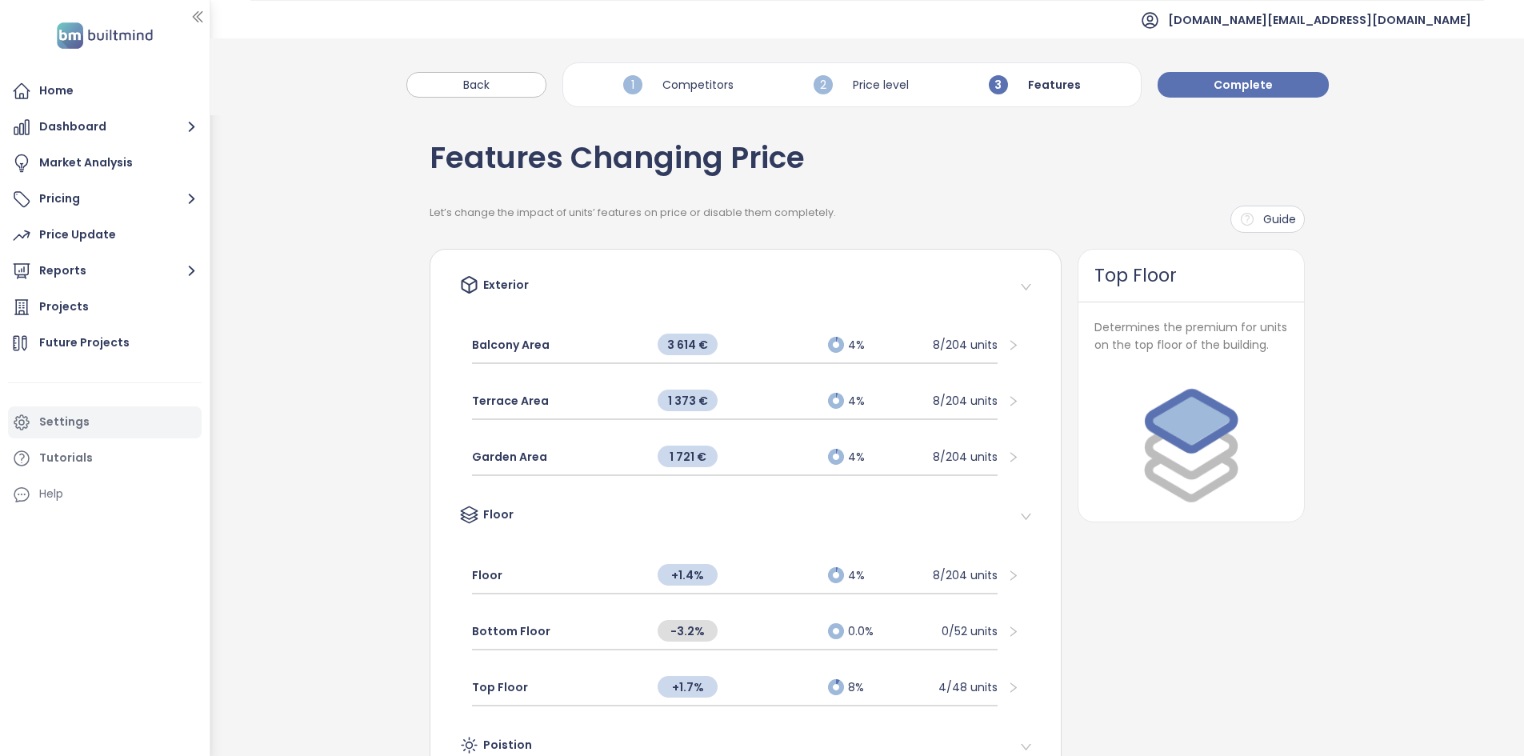
click at [70, 430] on div "Settings" at bounding box center [64, 422] width 50 height 20
drag, startPoint x: 325, startPoint y: 169, endPoint x: 130, endPoint y: 12, distance: 250.4
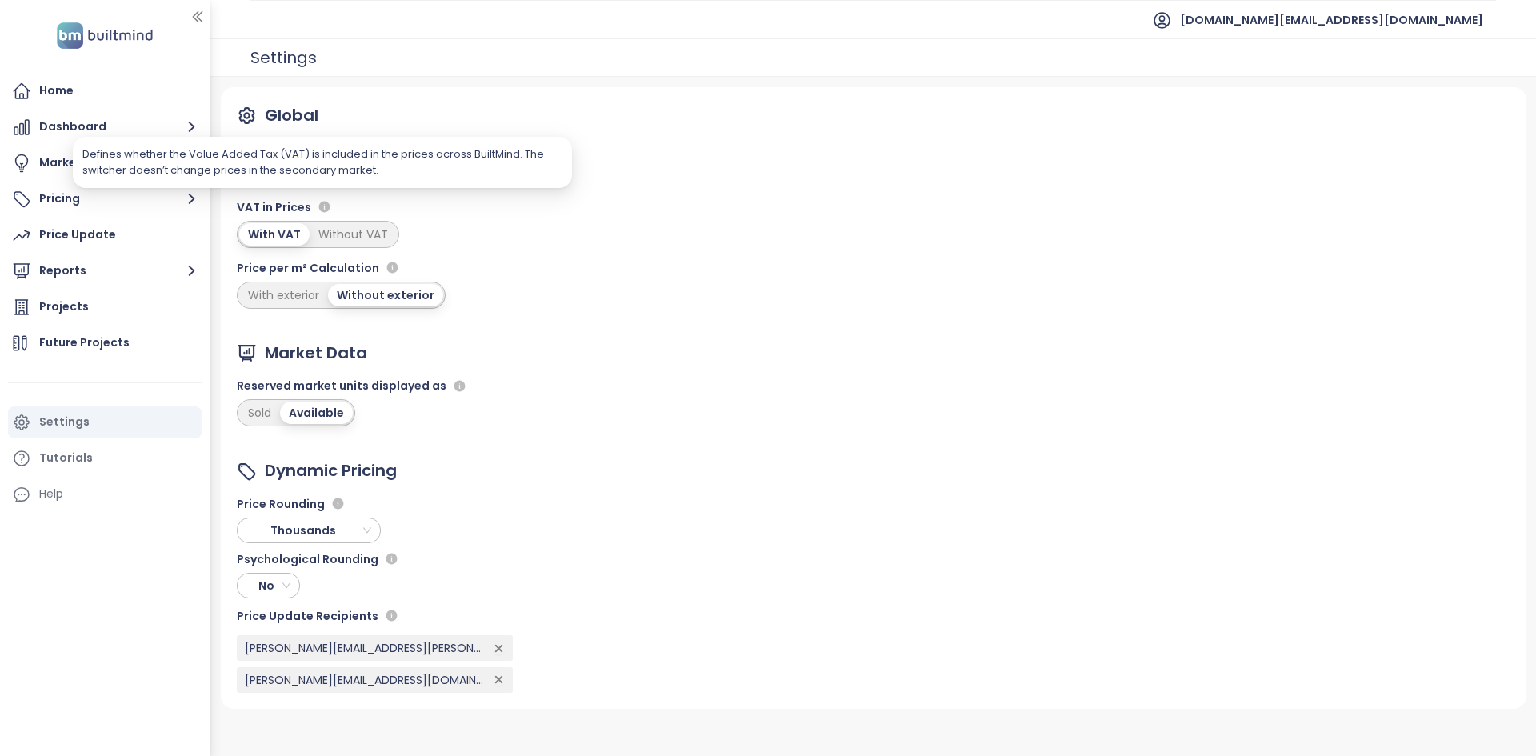
click at [317, 170] on div "Defines whether the Value Added Tax (VAT) is included in the prices across Buil…" at bounding box center [322, 162] width 480 height 32
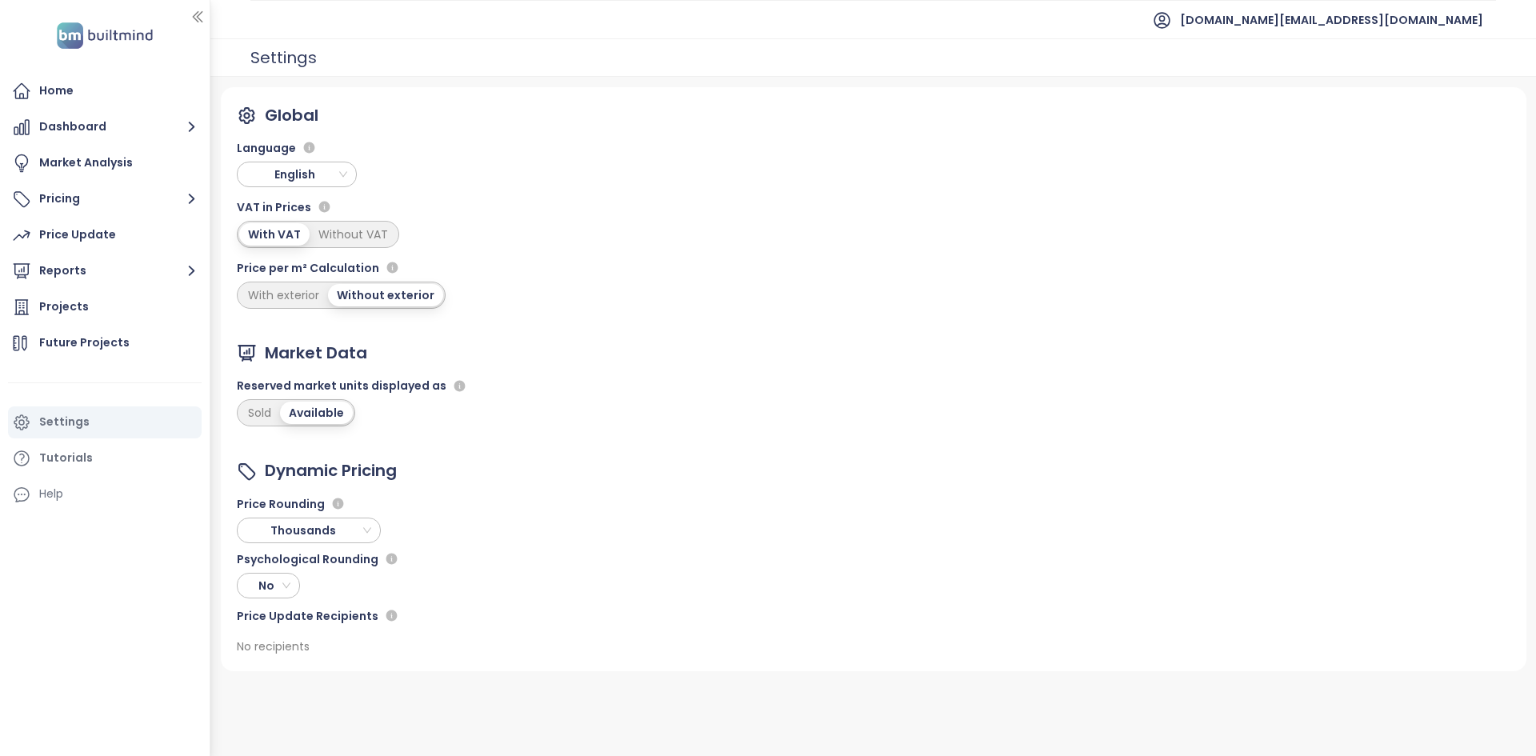
click at [338, 183] on span "English" at bounding box center [298, 174] width 112 height 24
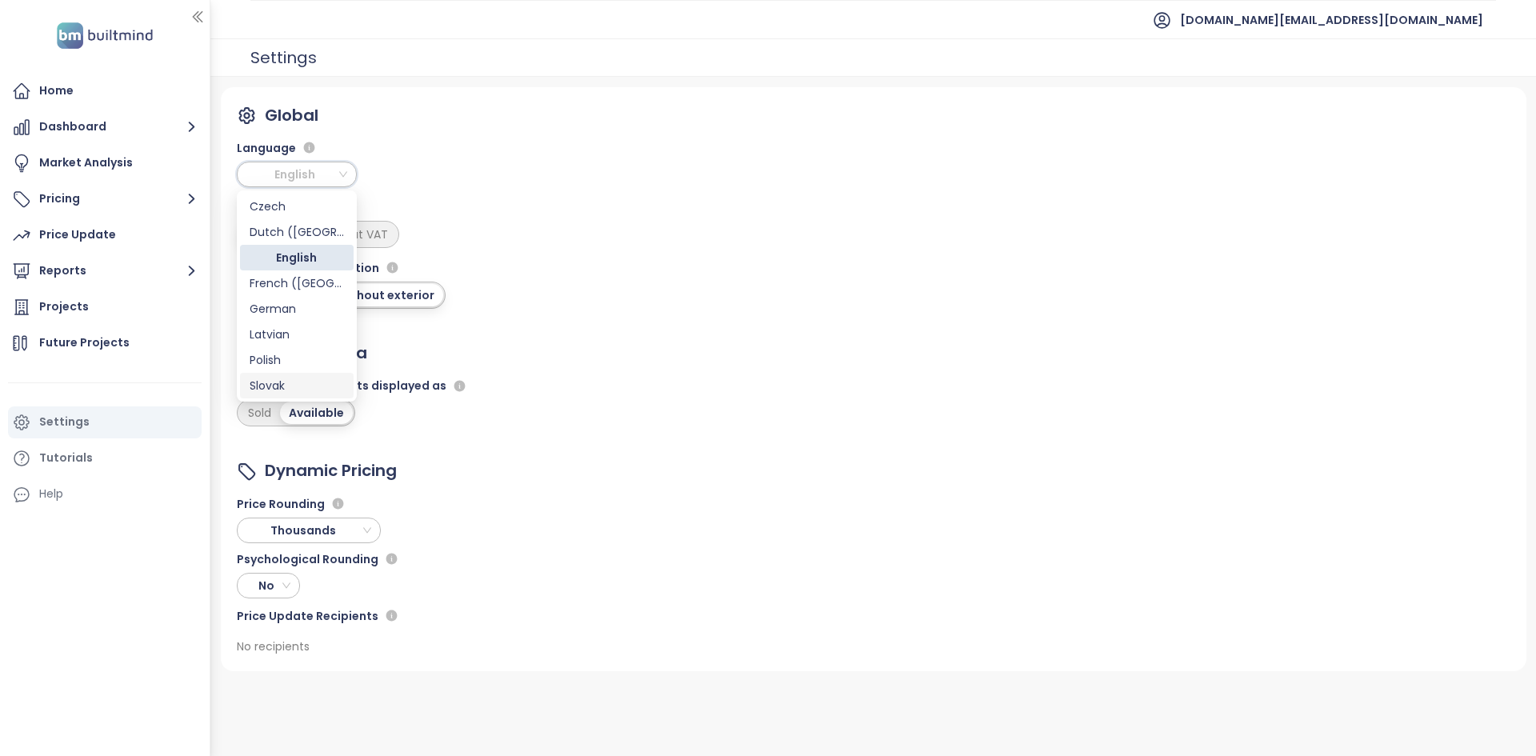
click at [282, 378] on div "Slovak" at bounding box center [297, 386] width 94 height 18
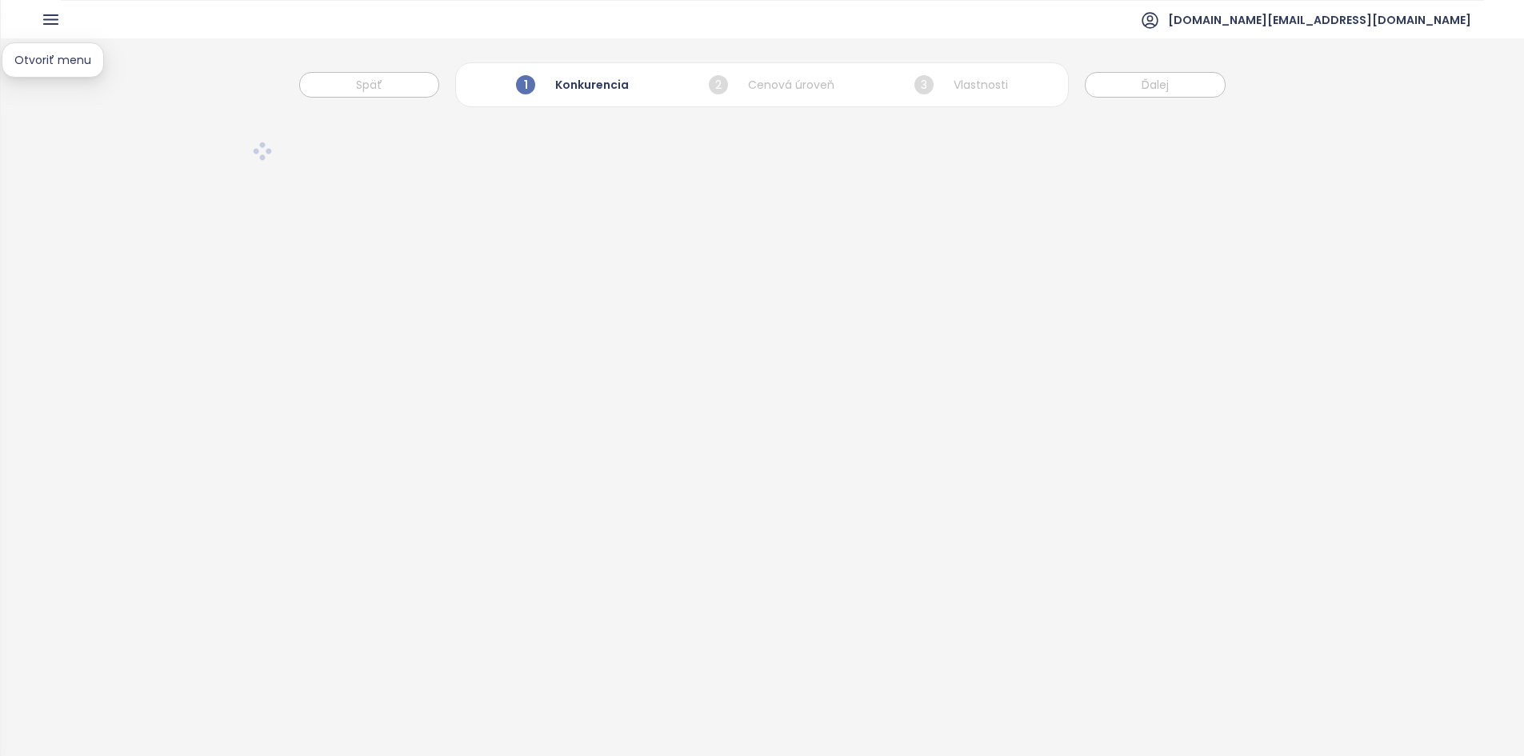
click at [48, 13] on icon "button" at bounding box center [51, 20] width 20 height 20
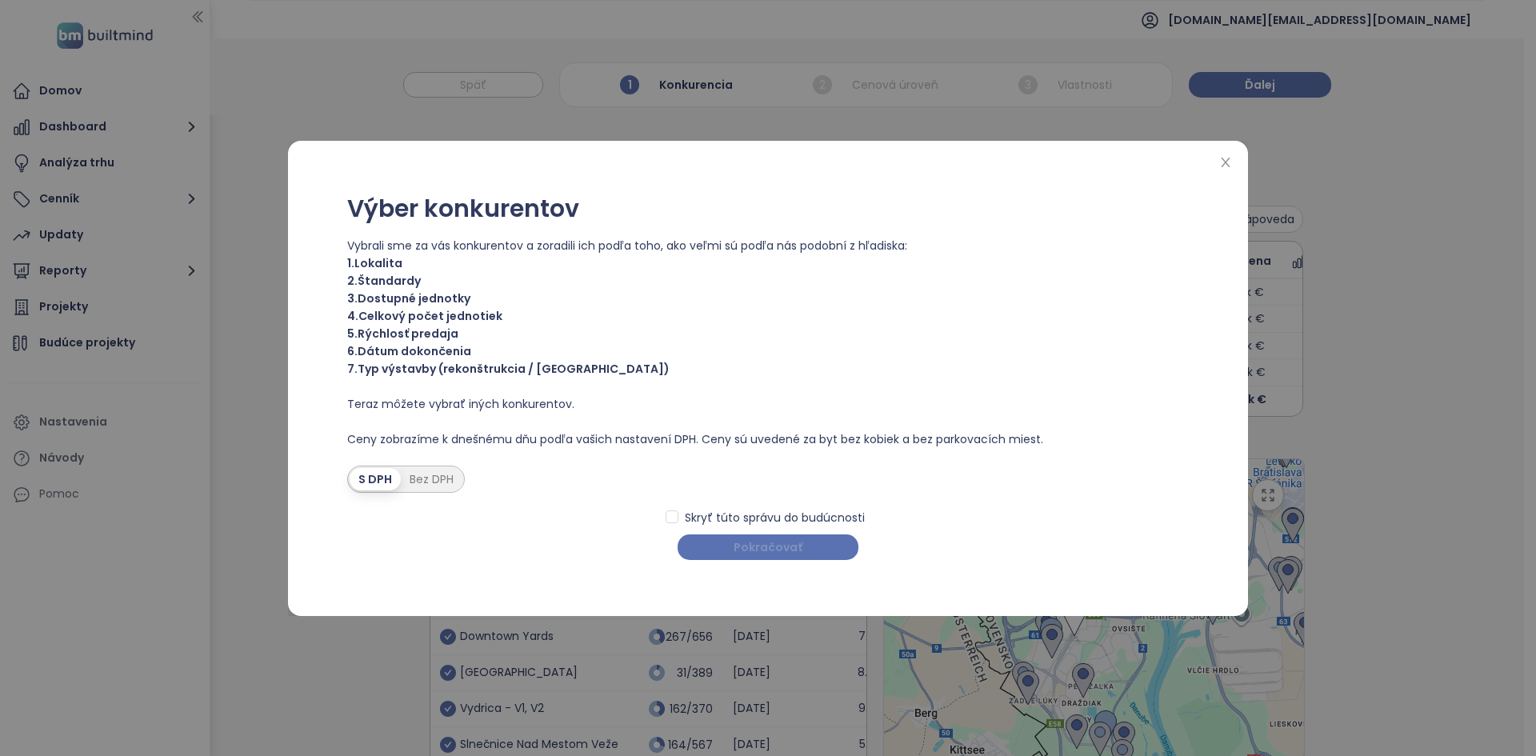
click at [728, 541] on button "Pokračovať" at bounding box center [768, 547] width 181 height 26
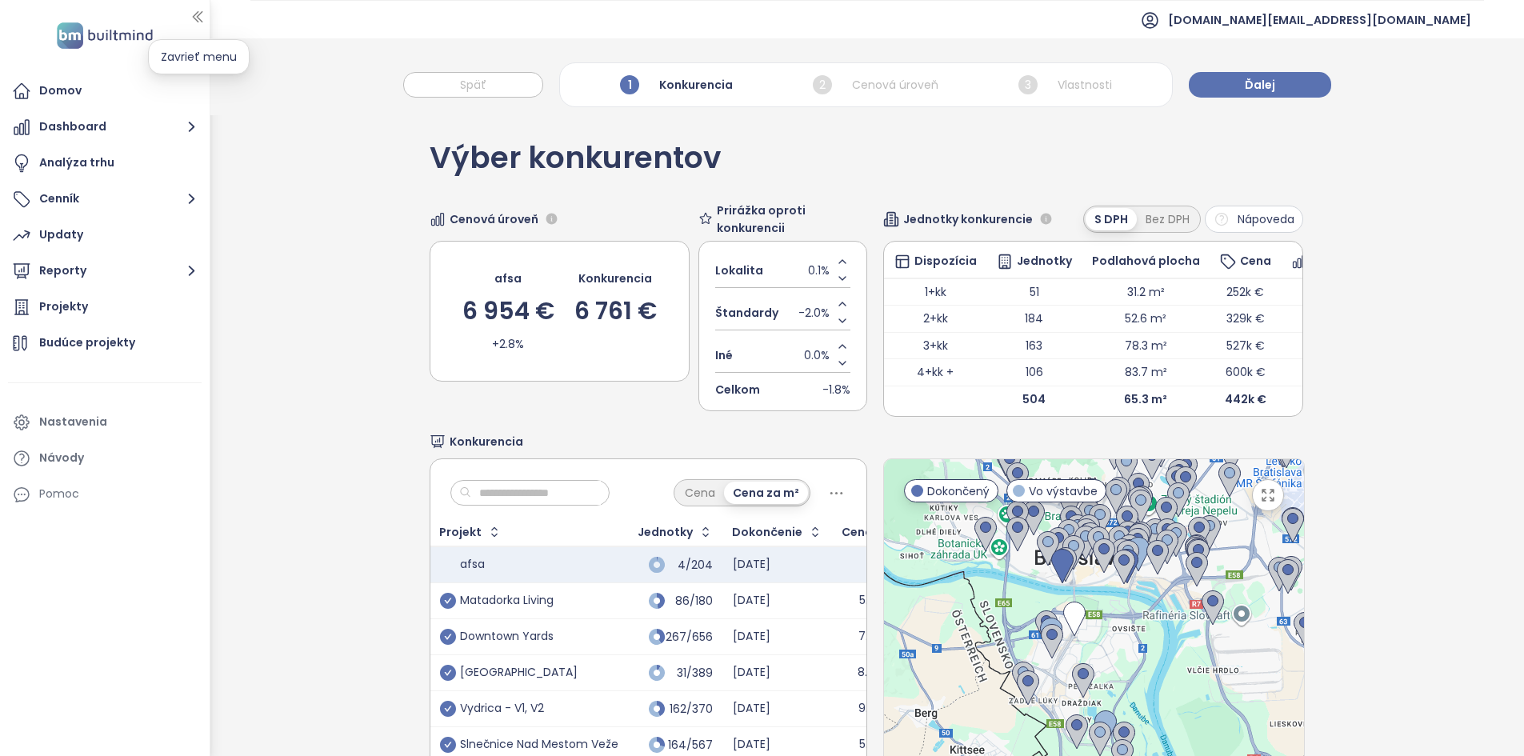
click at [198, 21] on icon "button" at bounding box center [197, 17] width 9 height 10
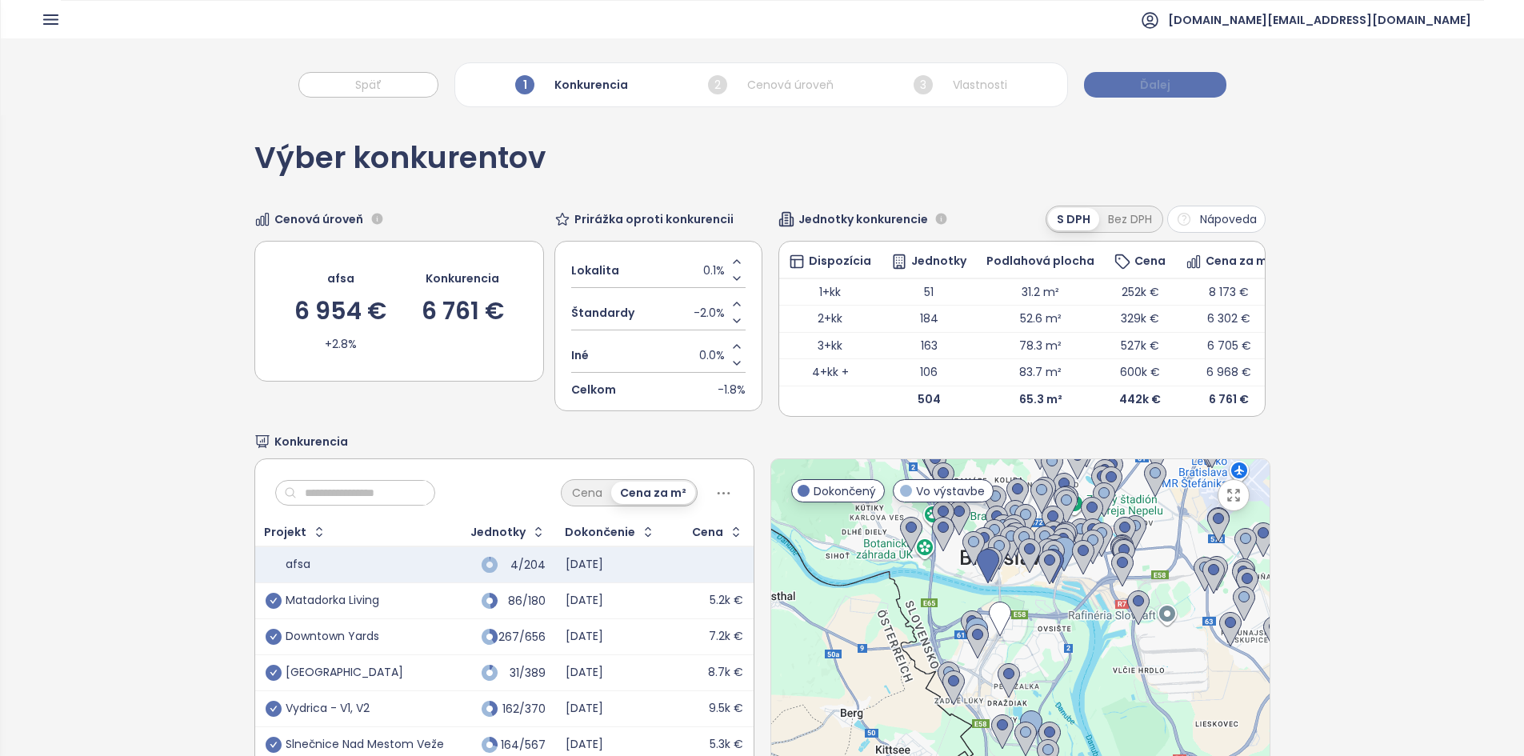
click at [1122, 84] on button "Ďalej" at bounding box center [1155, 85] width 142 height 26
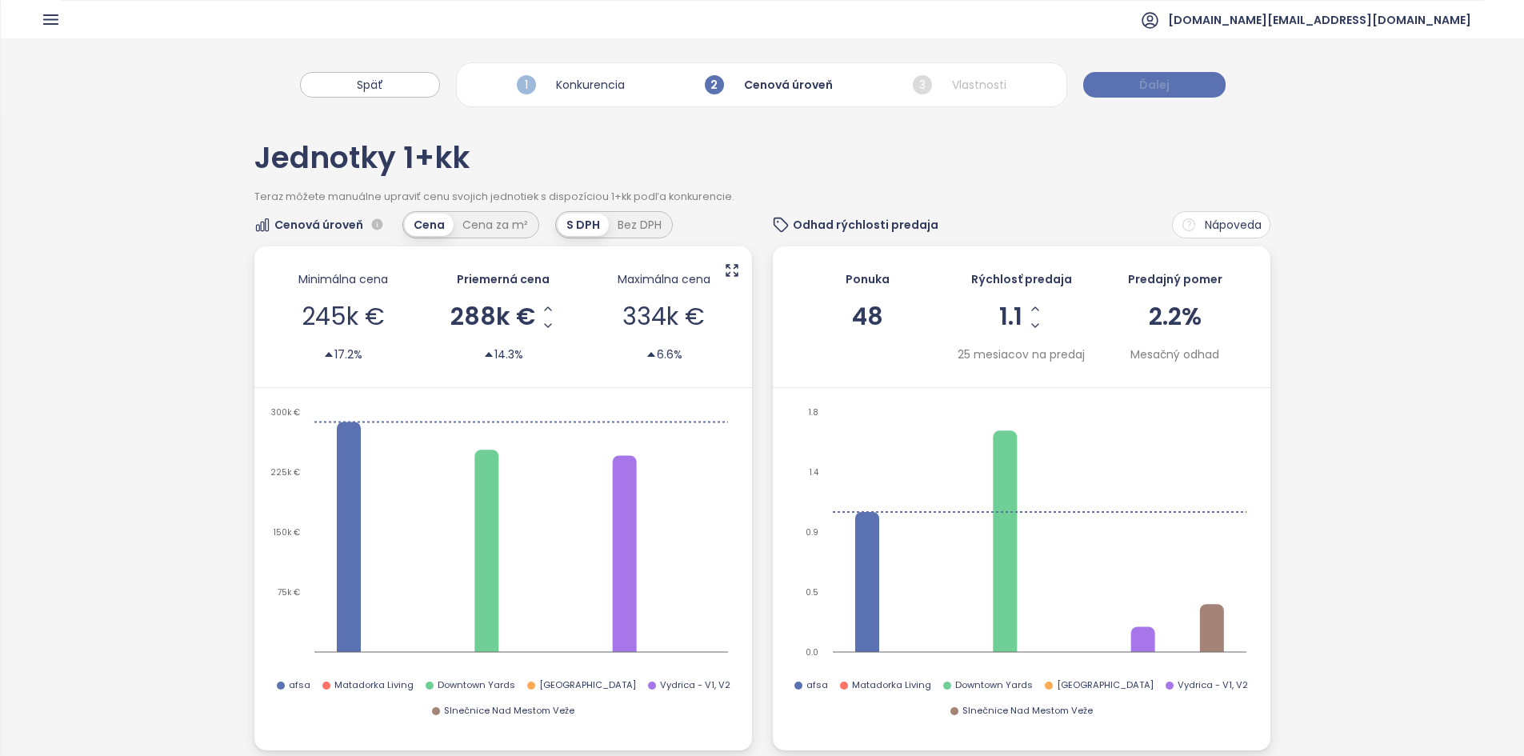
click at [1122, 84] on button "Ďalej" at bounding box center [1154, 85] width 142 height 26
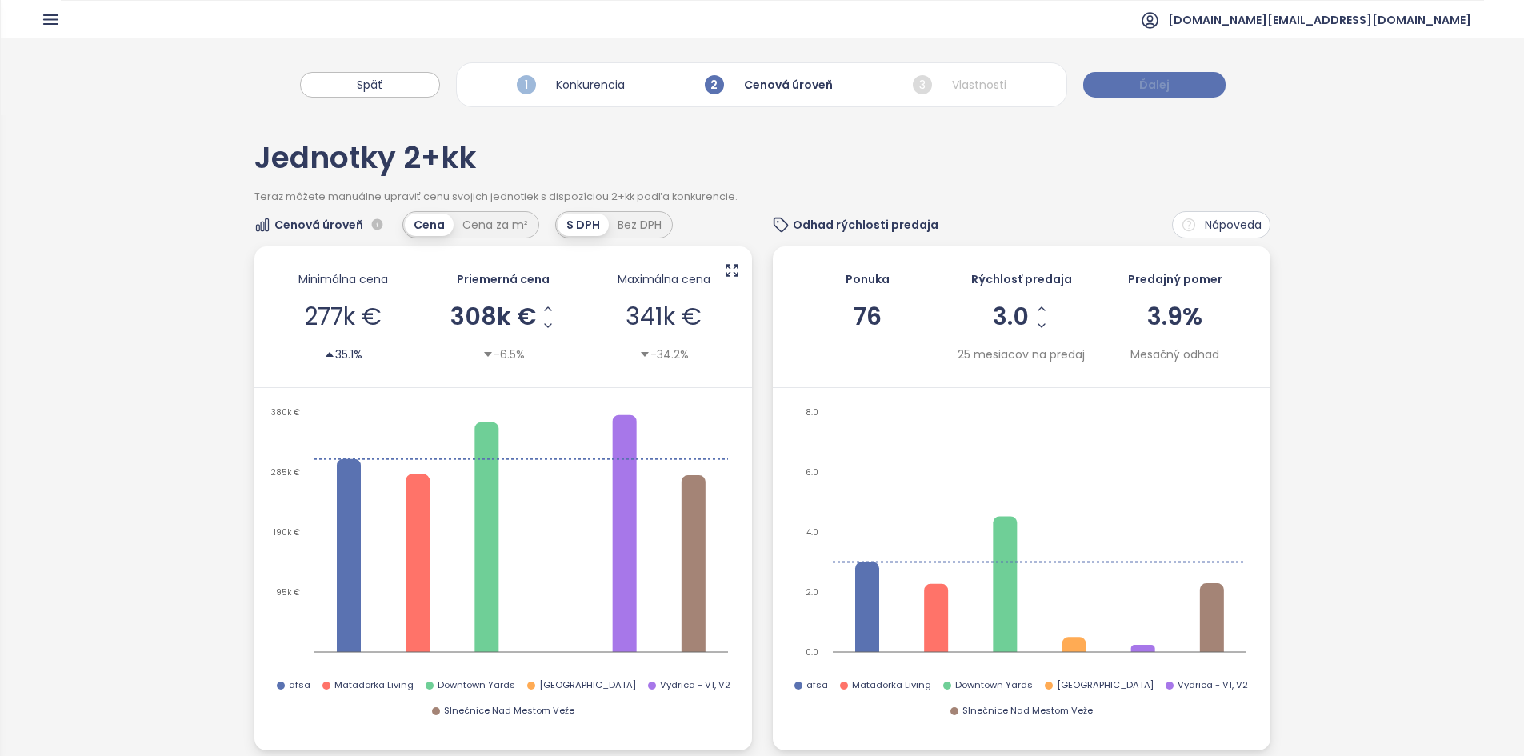
click at [1122, 84] on button "Ďalej" at bounding box center [1154, 85] width 142 height 26
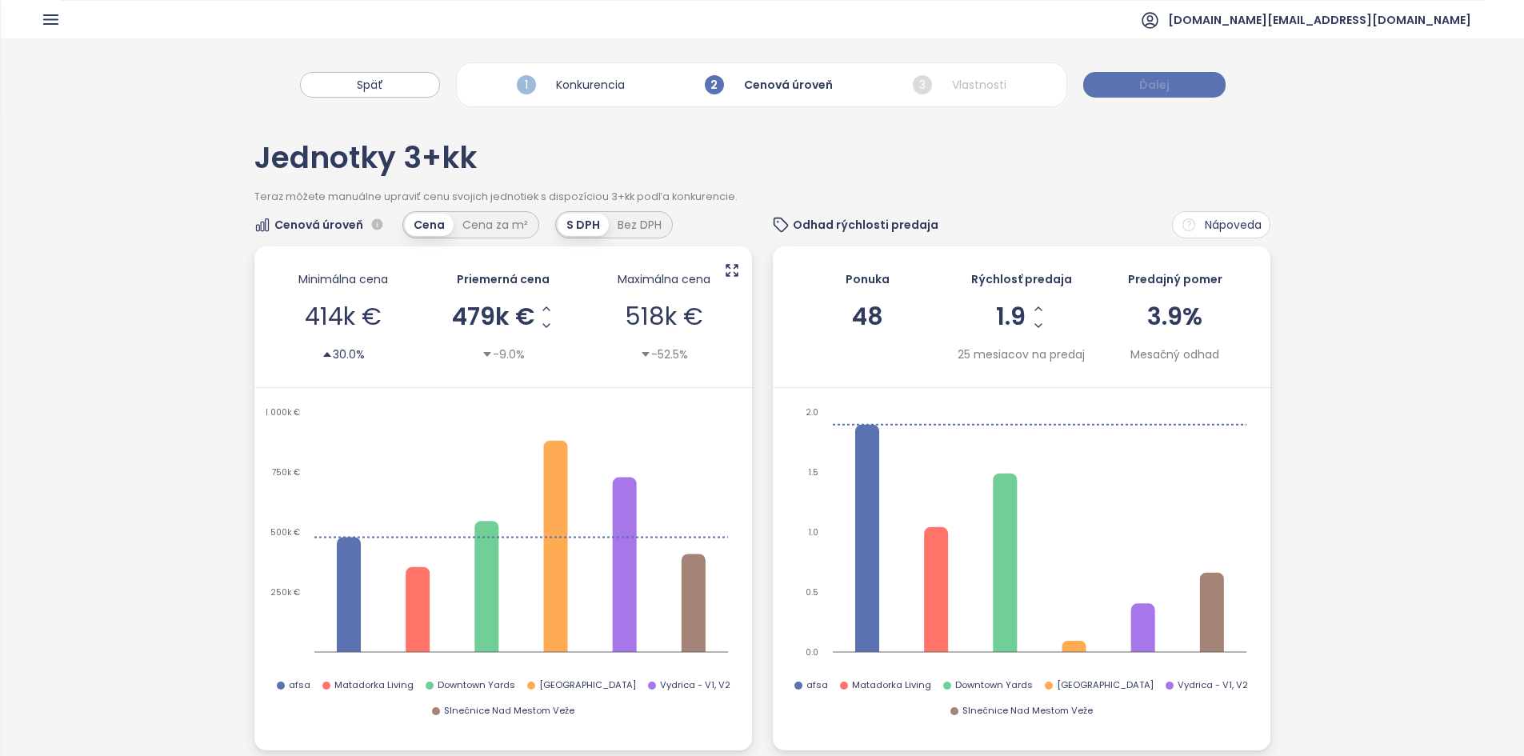
click at [1122, 84] on button "Ďalej" at bounding box center [1154, 85] width 142 height 26
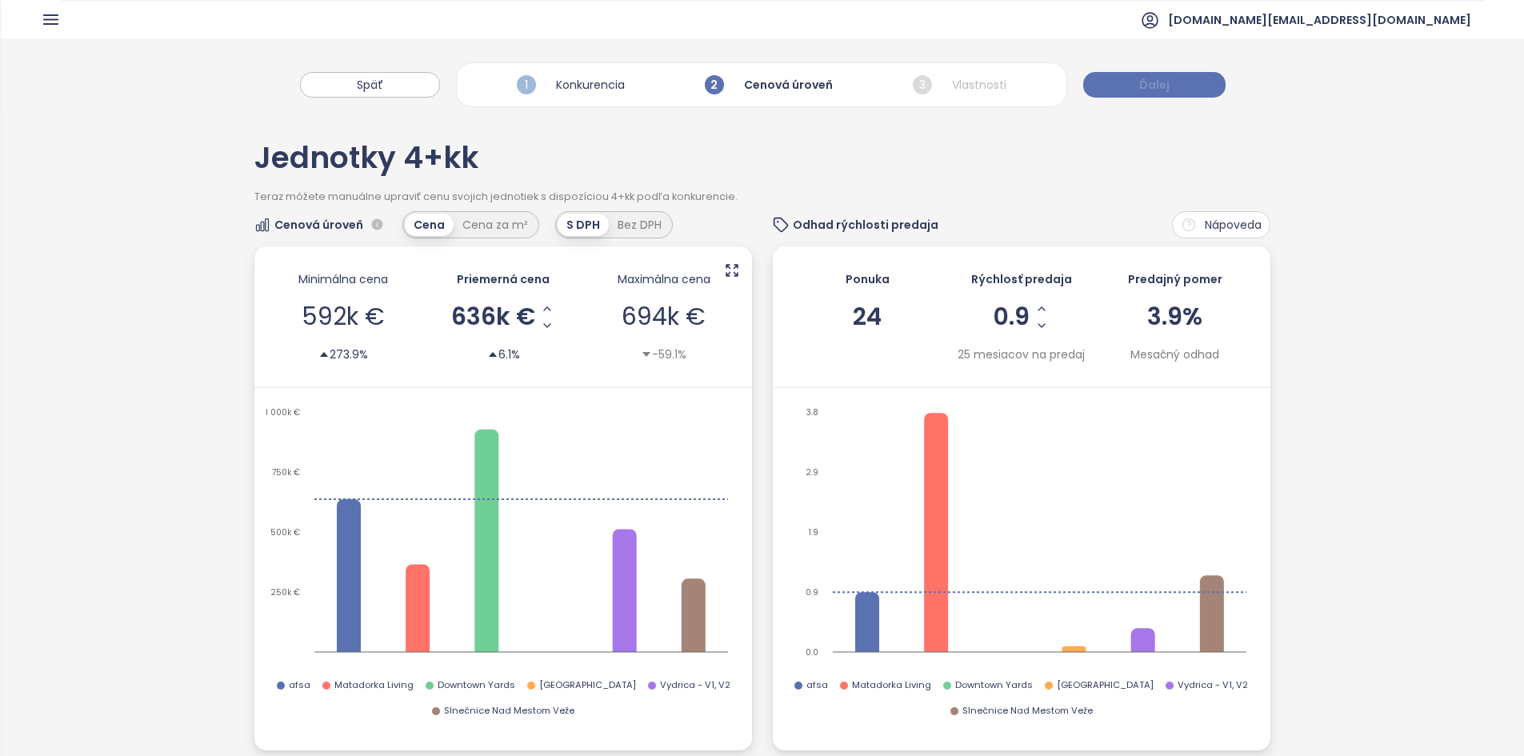
click at [1122, 84] on button "Ďalej" at bounding box center [1154, 85] width 142 height 26
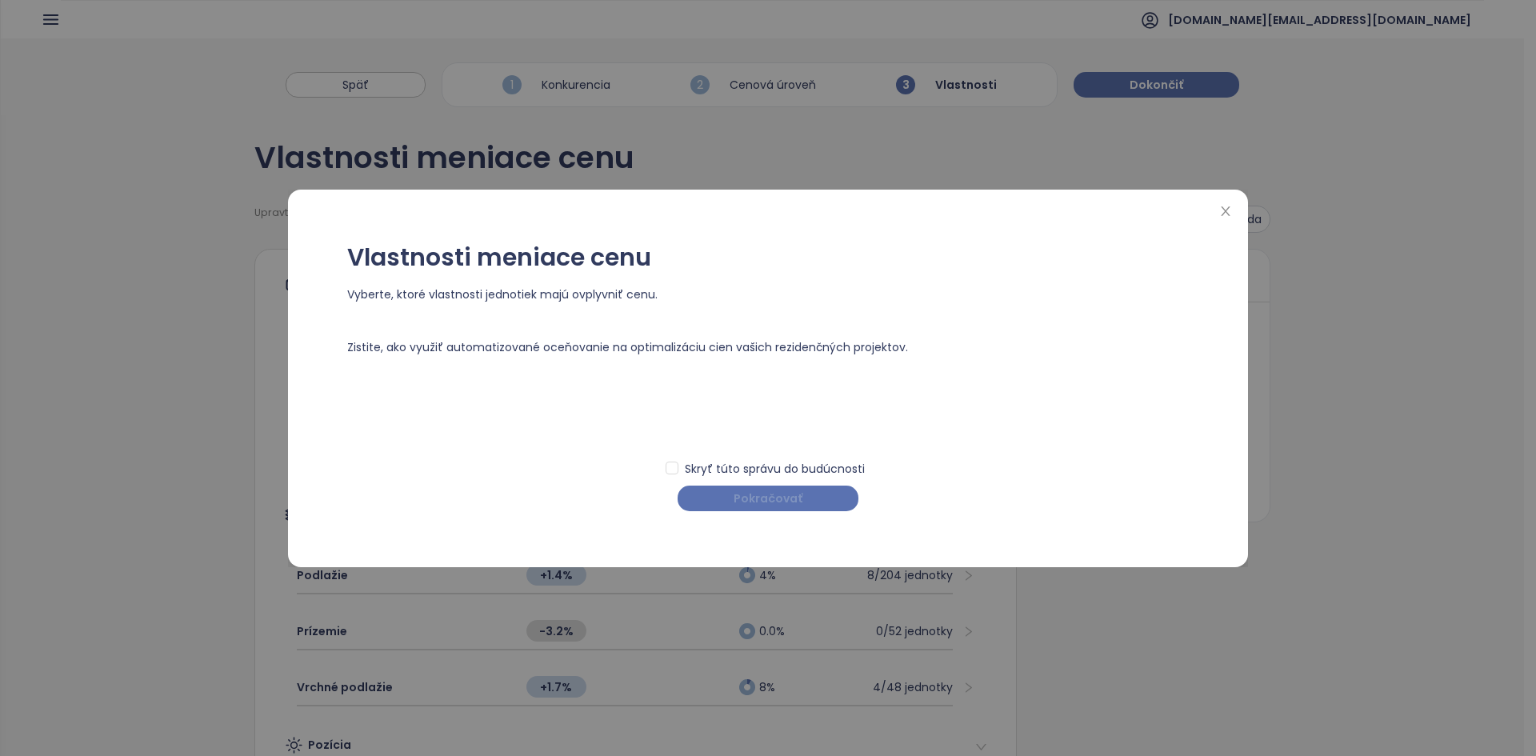
click at [790, 508] on button "Pokračovať" at bounding box center [768, 499] width 181 height 26
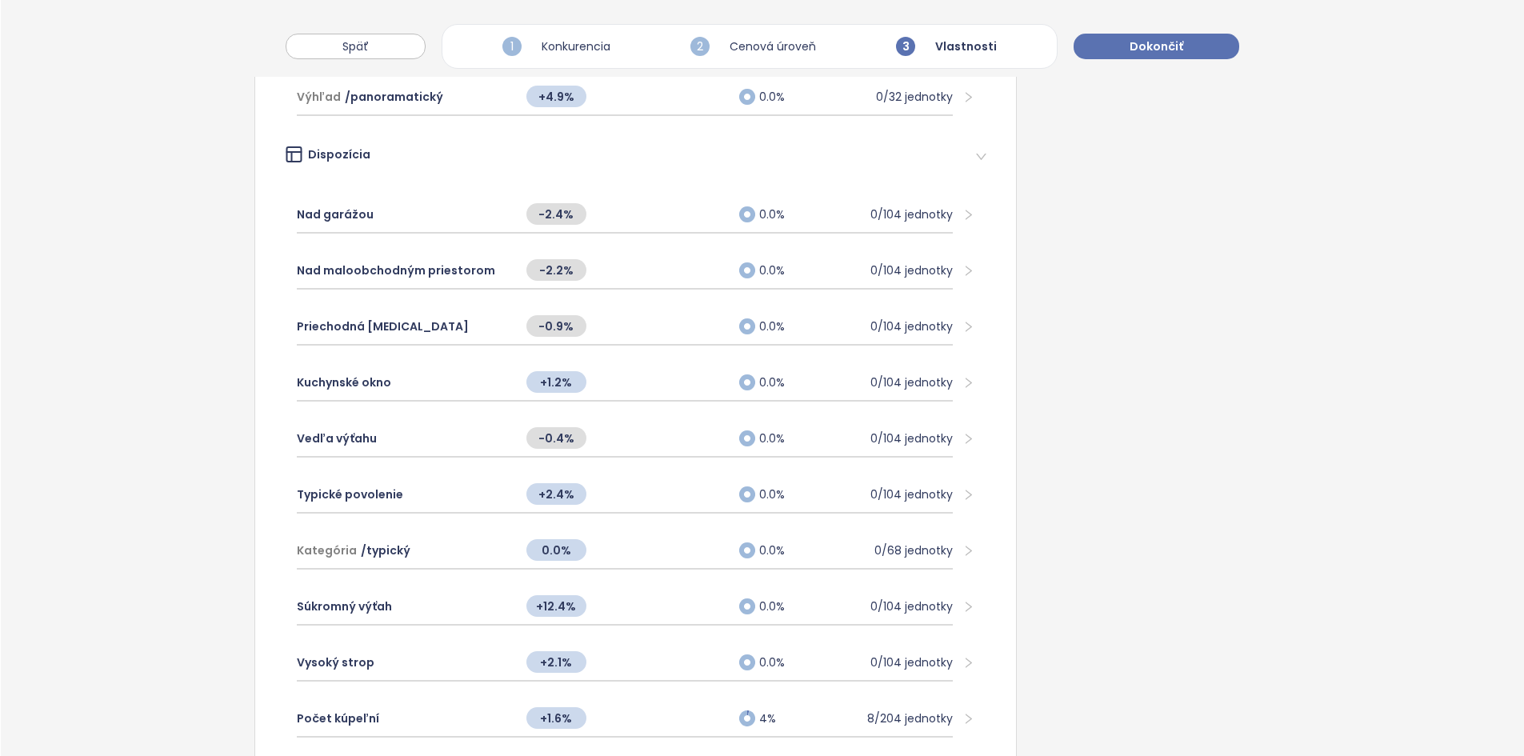
scroll to position [1326, 0]
click at [432, 488] on div "Typické povolenie" at bounding box center [404, 493] width 214 height 35
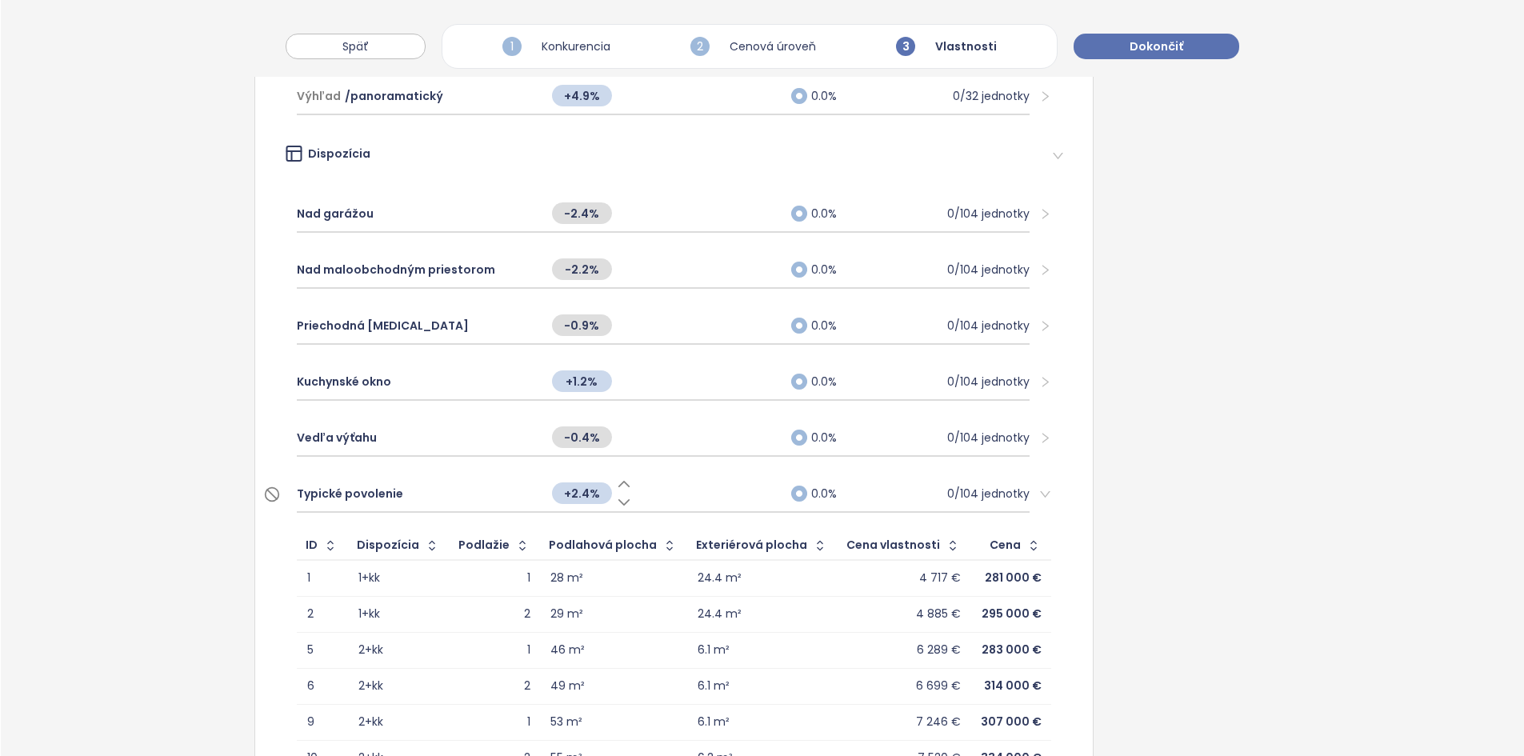
click at [432, 488] on div "Typické povolenie" at bounding box center [416, 493] width 239 height 35
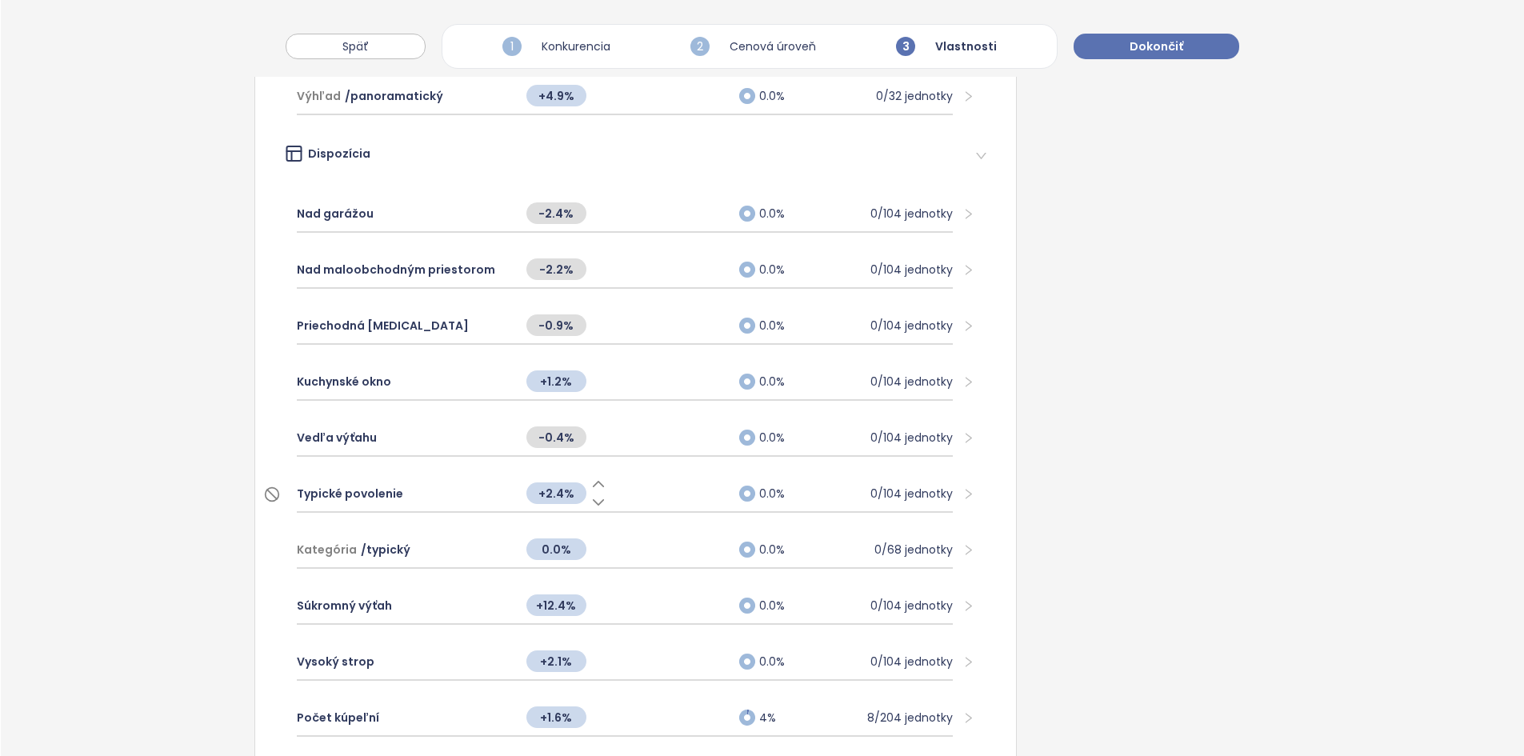
click at [440, 478] on div "Typické povolenie" at bounding box center [404, 493] width 214 height 35
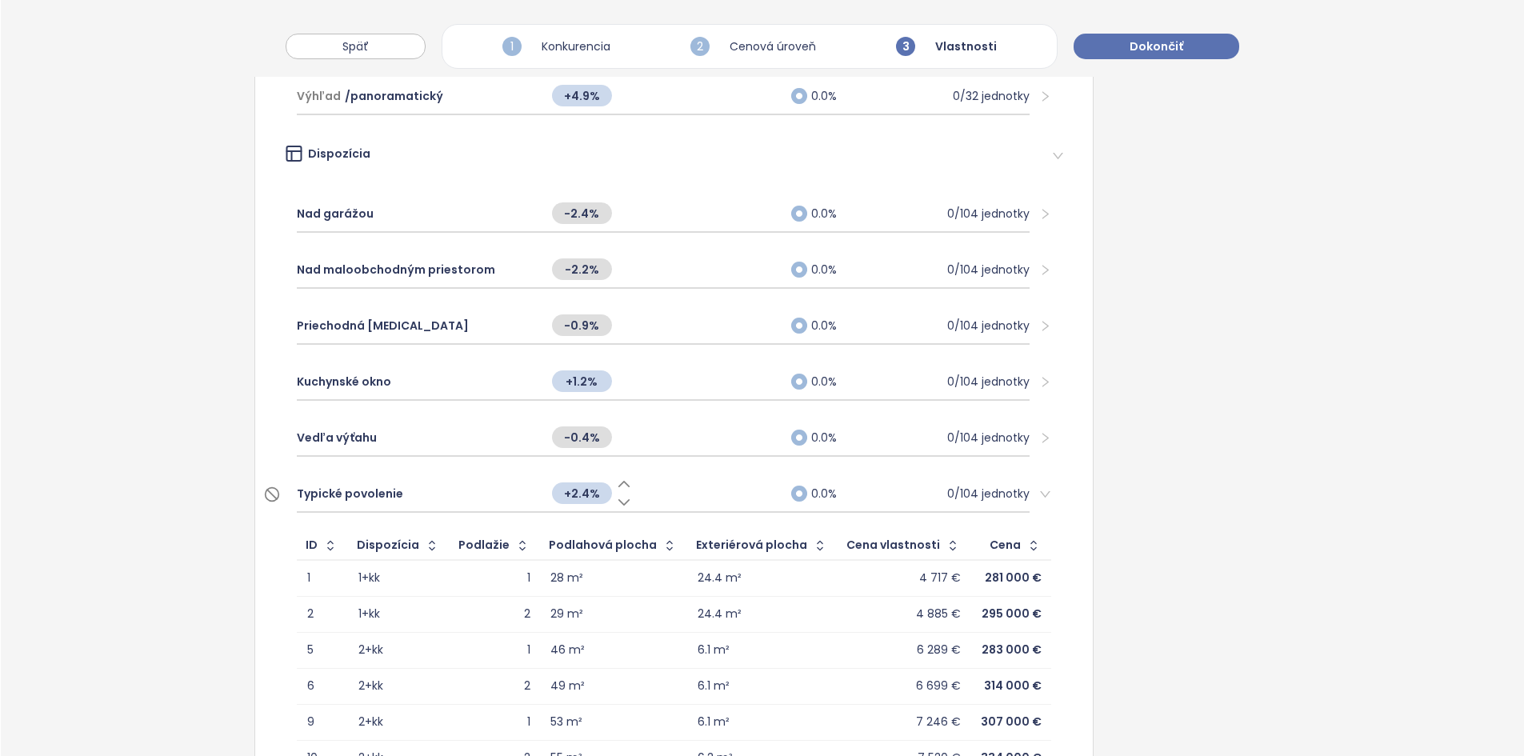
click at [589, 497] on span "+2.4%" at bounding box center [582, 493] width 60 height 22
click at [589, 497] on input "***" at bounding box center [582, 494] width 60 height 18
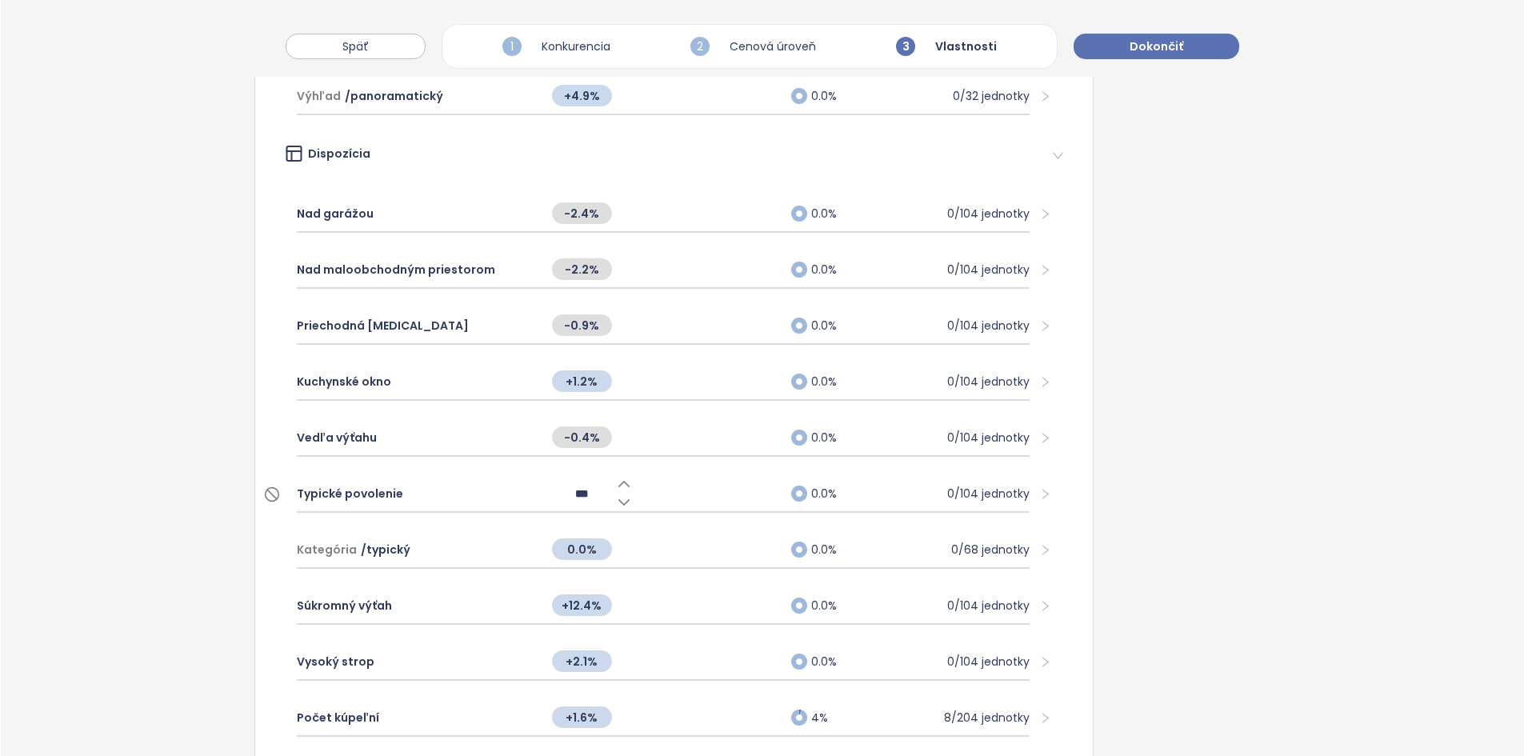
click at [589, 497] on input "***" at bounding box center [582, 494] width 60 height 18
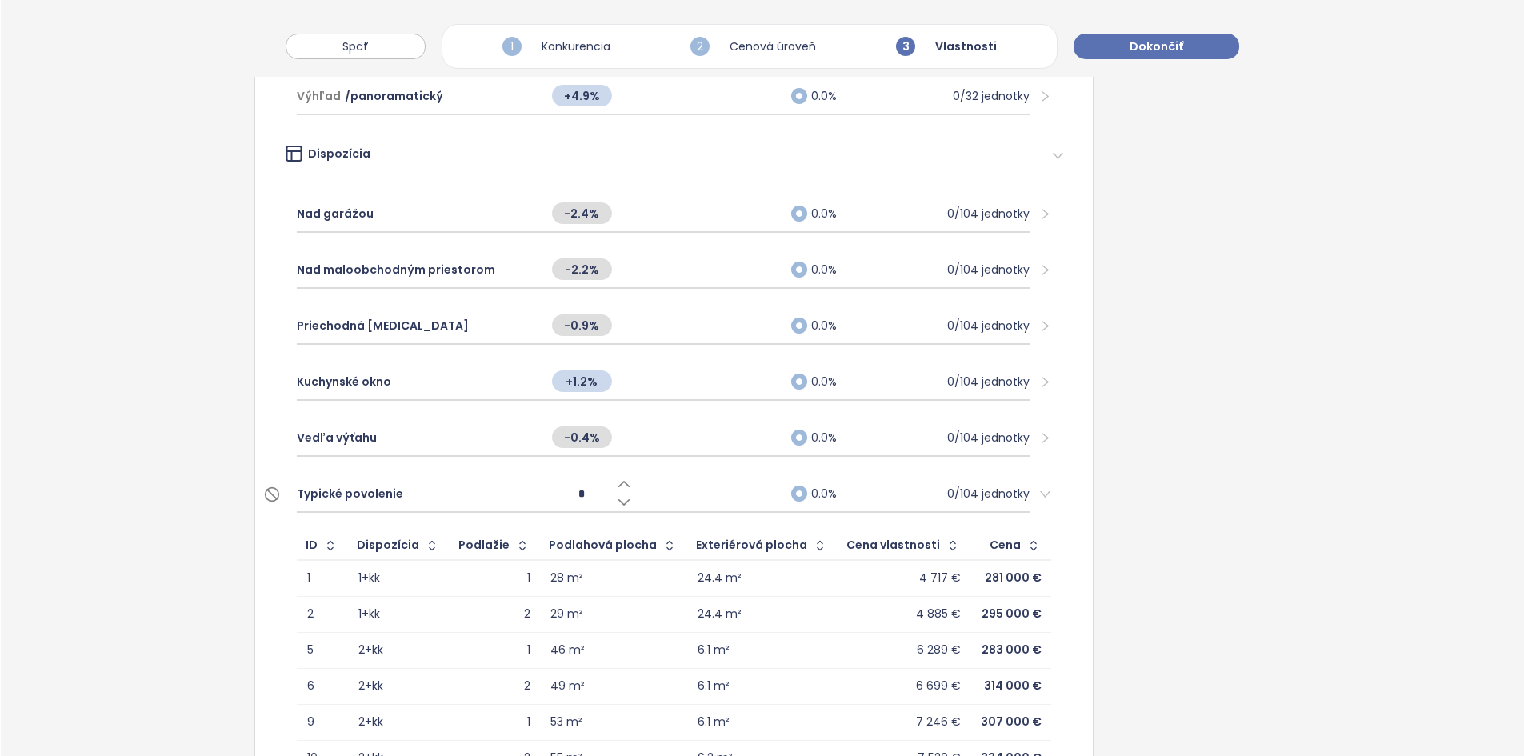
type input "*"
click at [143, 524] on div "Vlastnosti meniace cenu Upravte vplyv vlastností bytov na cenu alebo ich úplne …" at bounding box center [762, 90] width 1523 height 2602
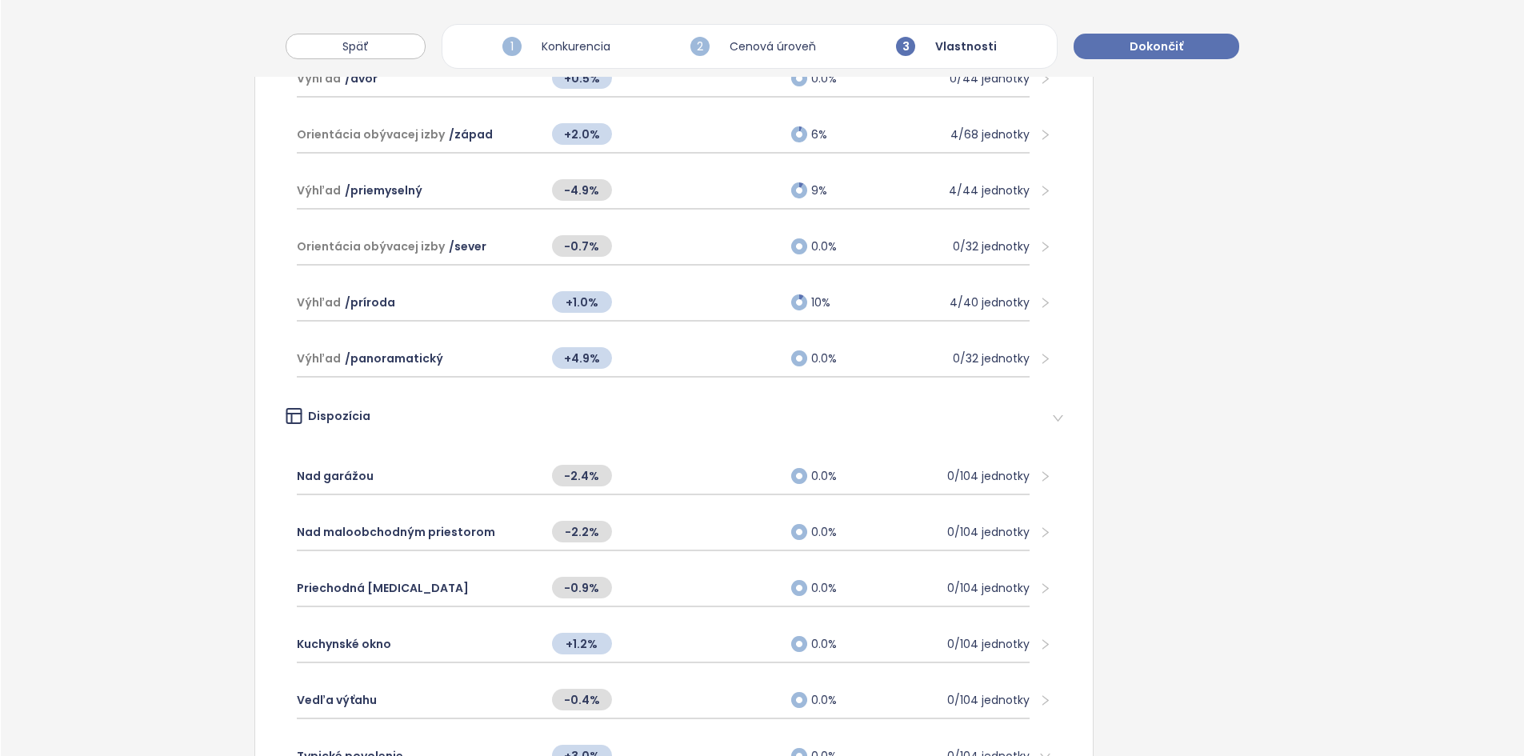
scroll to position [1051, 0]
